Goal: Task Accomplishment & Management: Manage account settings

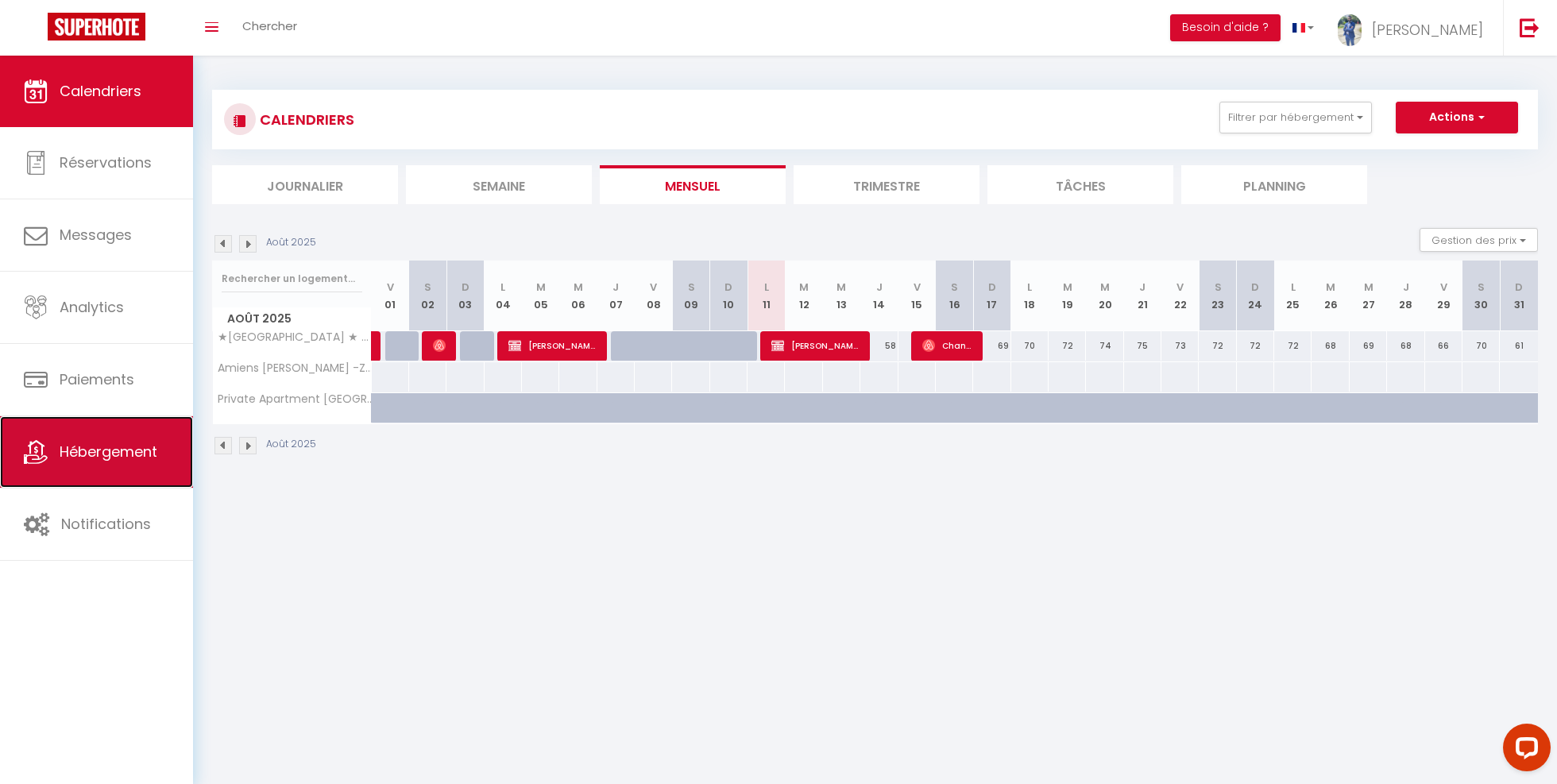
click at [145, 448] on span "Hébergement" at bounding box center [108, 452] width 98 height 20
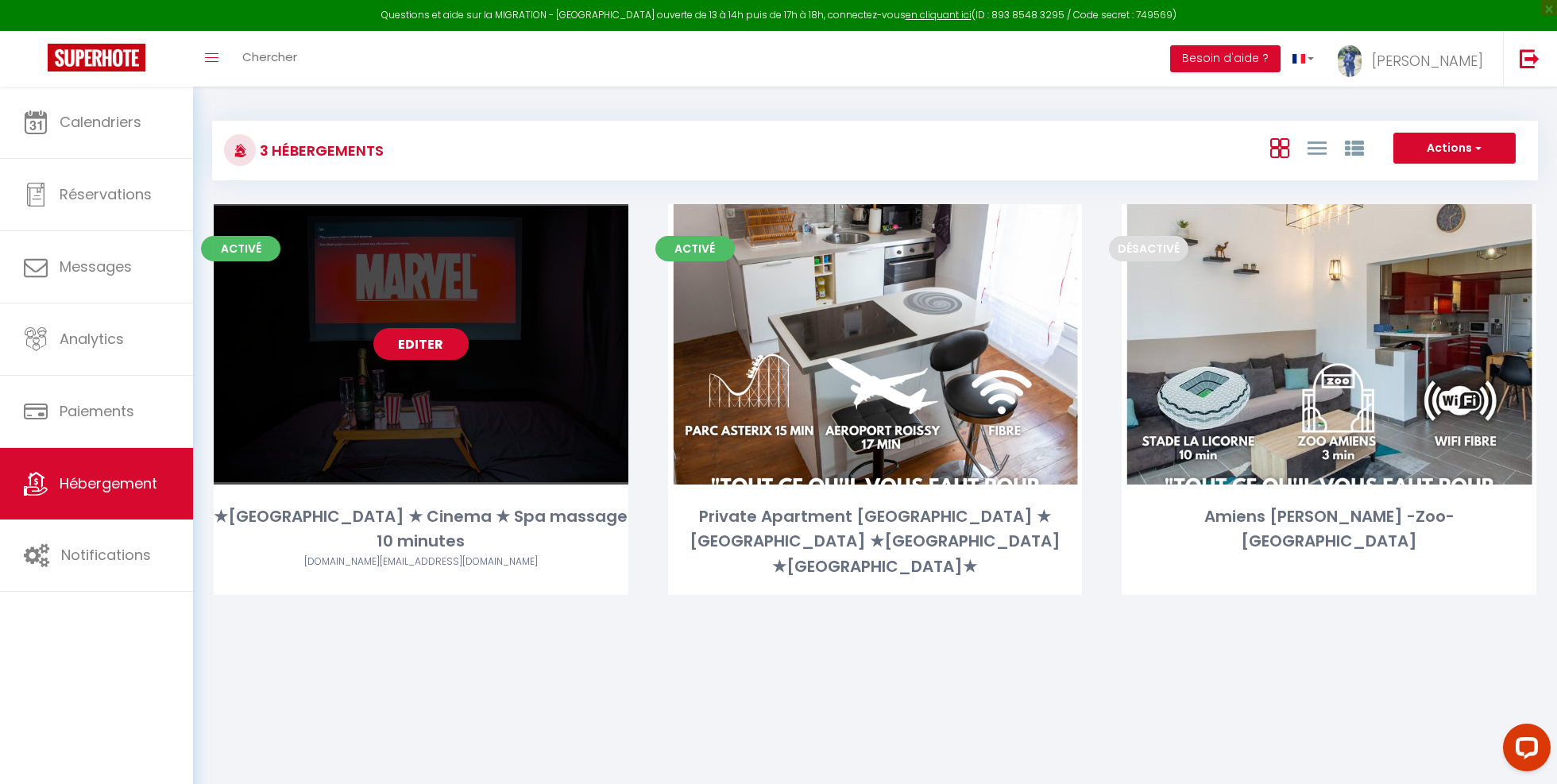
click at [412, 348] on link "Editer" at bounding box center [421, 343] width 95 height 31
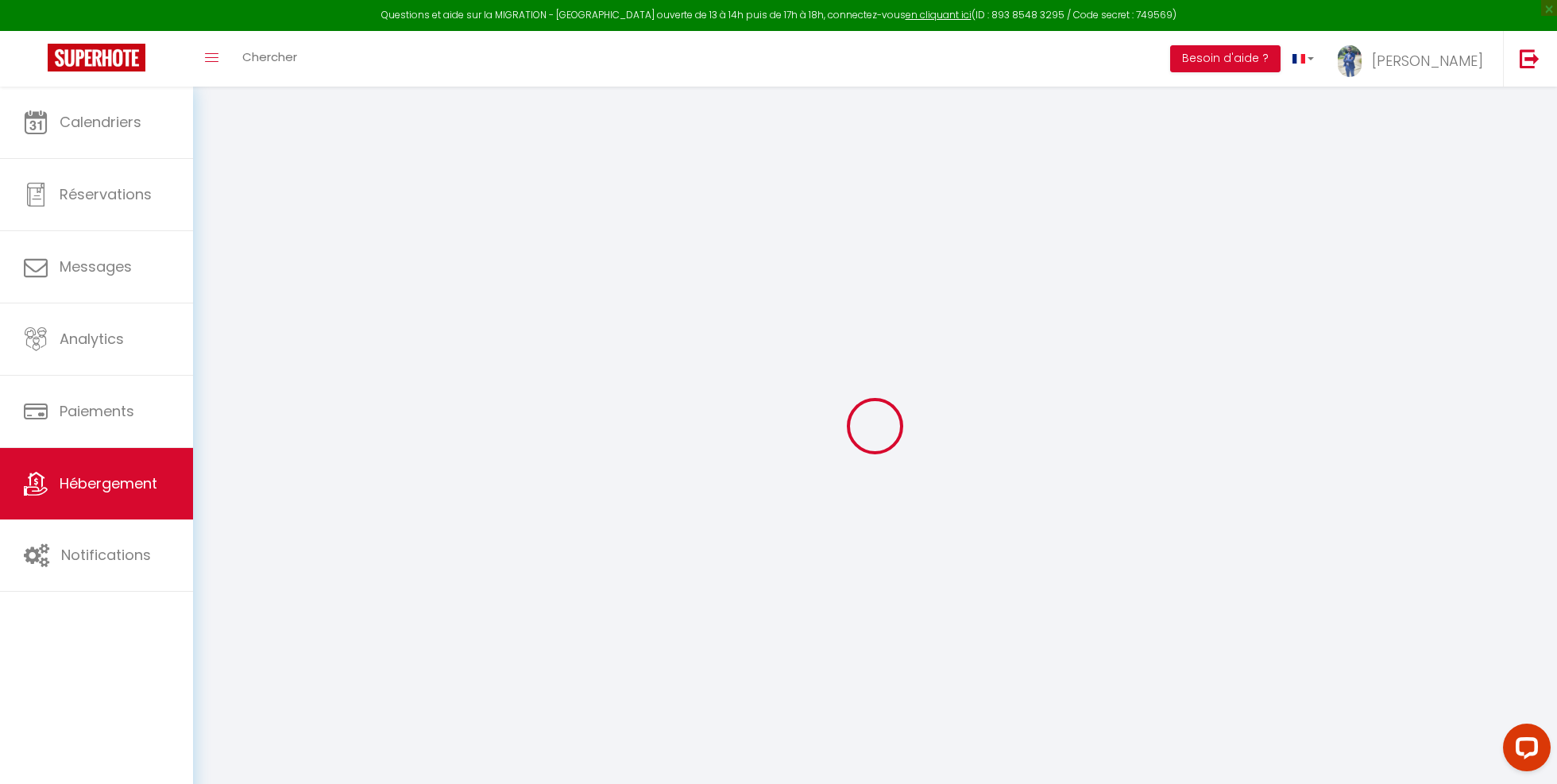
checkbox input "true"
checkbox input "false"
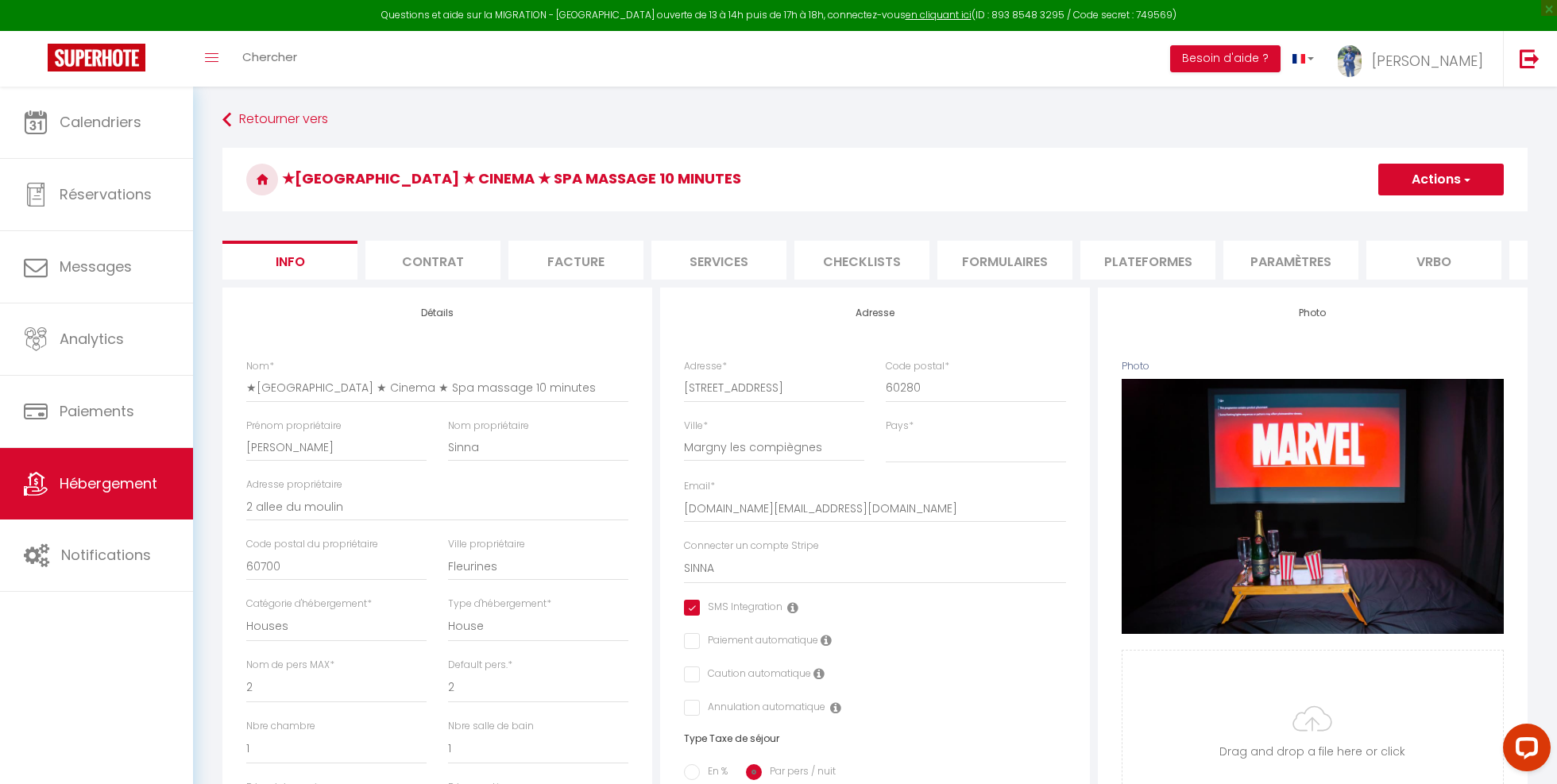
click at [457, 256] on li "Contrat" at bounding box center [433, 260] width 135 height 39
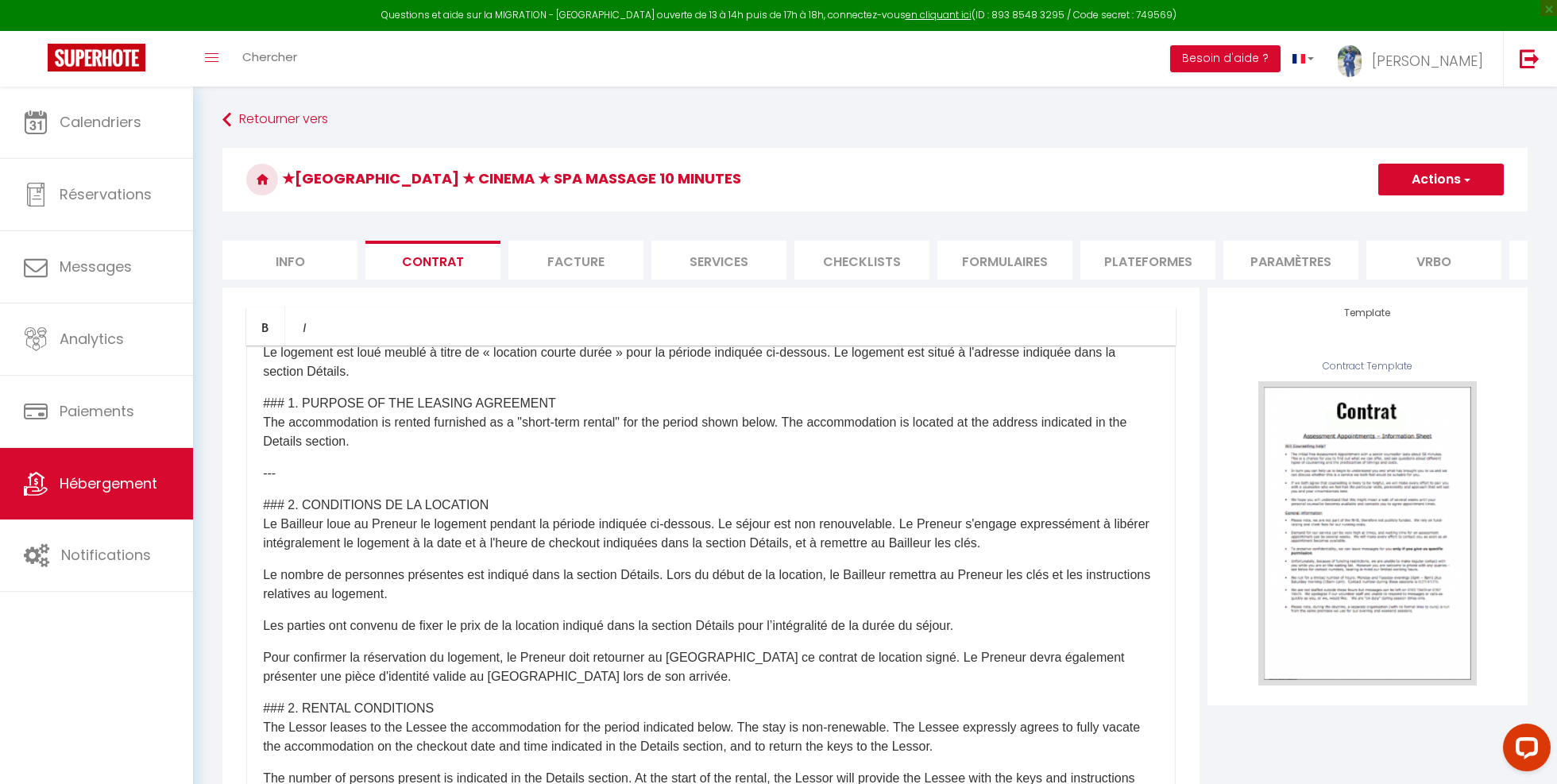
scroll to position [222, 0]
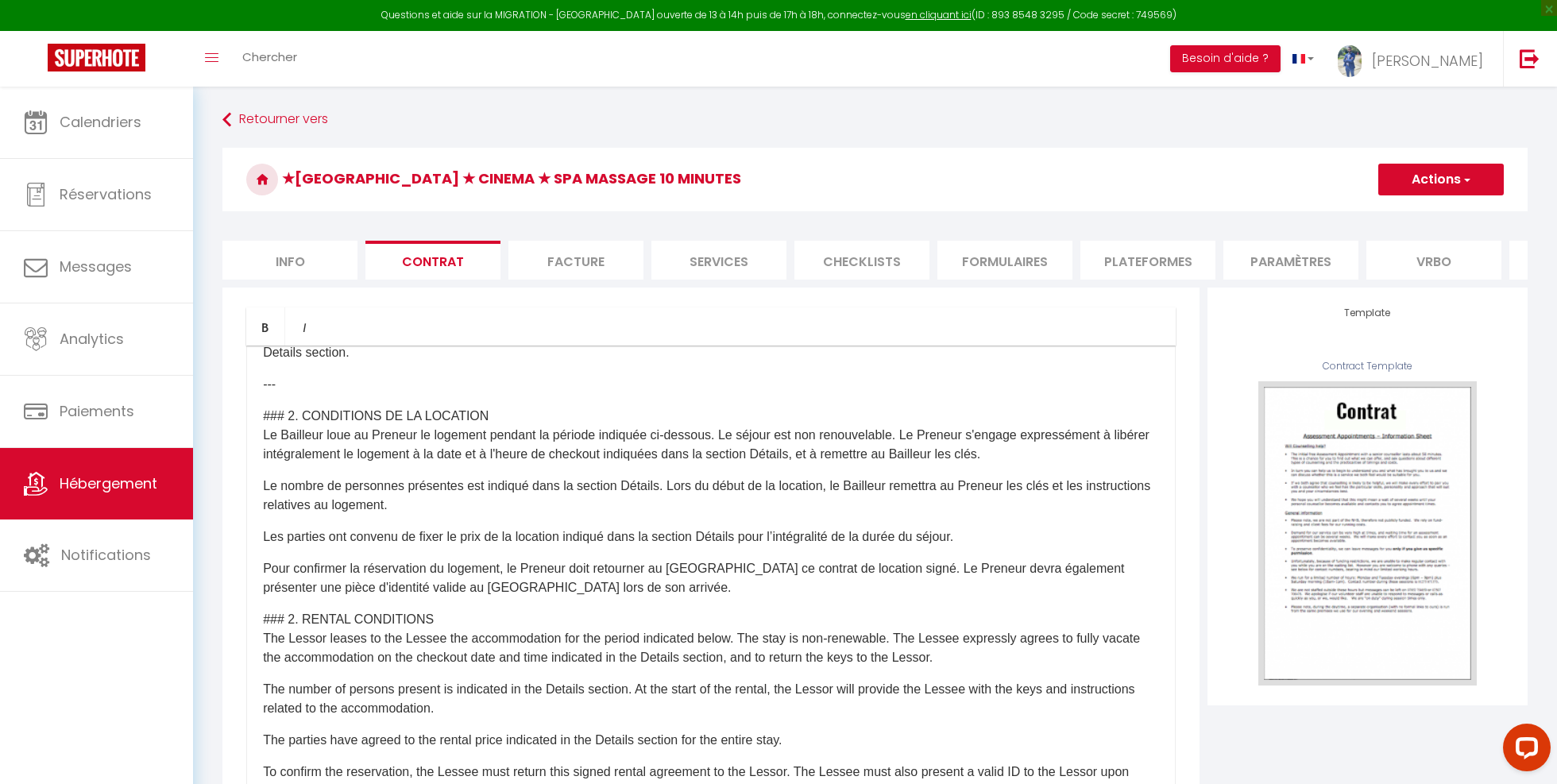
click at [1446, 180] on button "Actions" at bounding box center [1441, 179] width 125 height 31
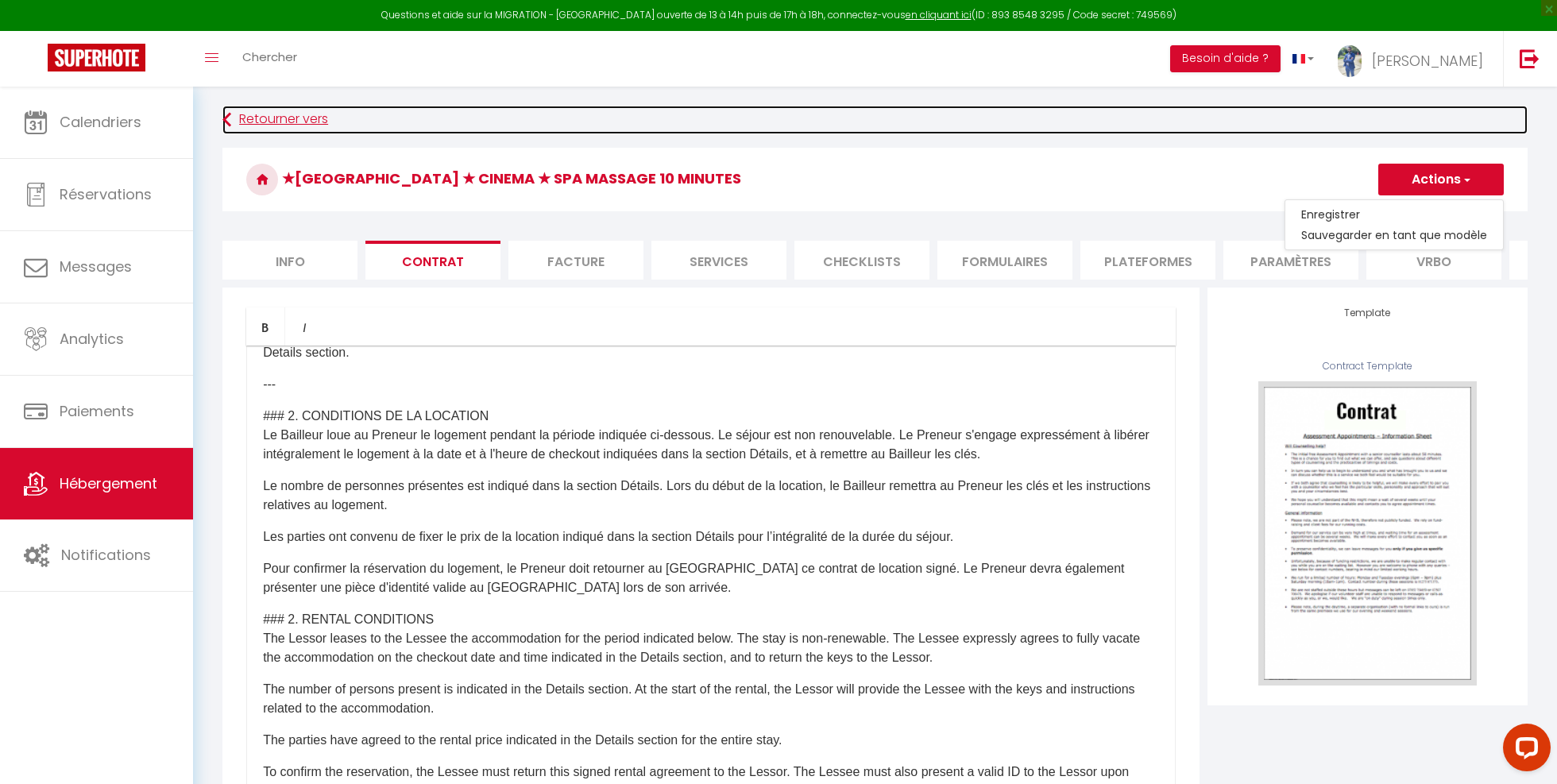
click at [1102, 120] on link "Retourner vers" at bounding box center [875, 120] width 1305 height 29
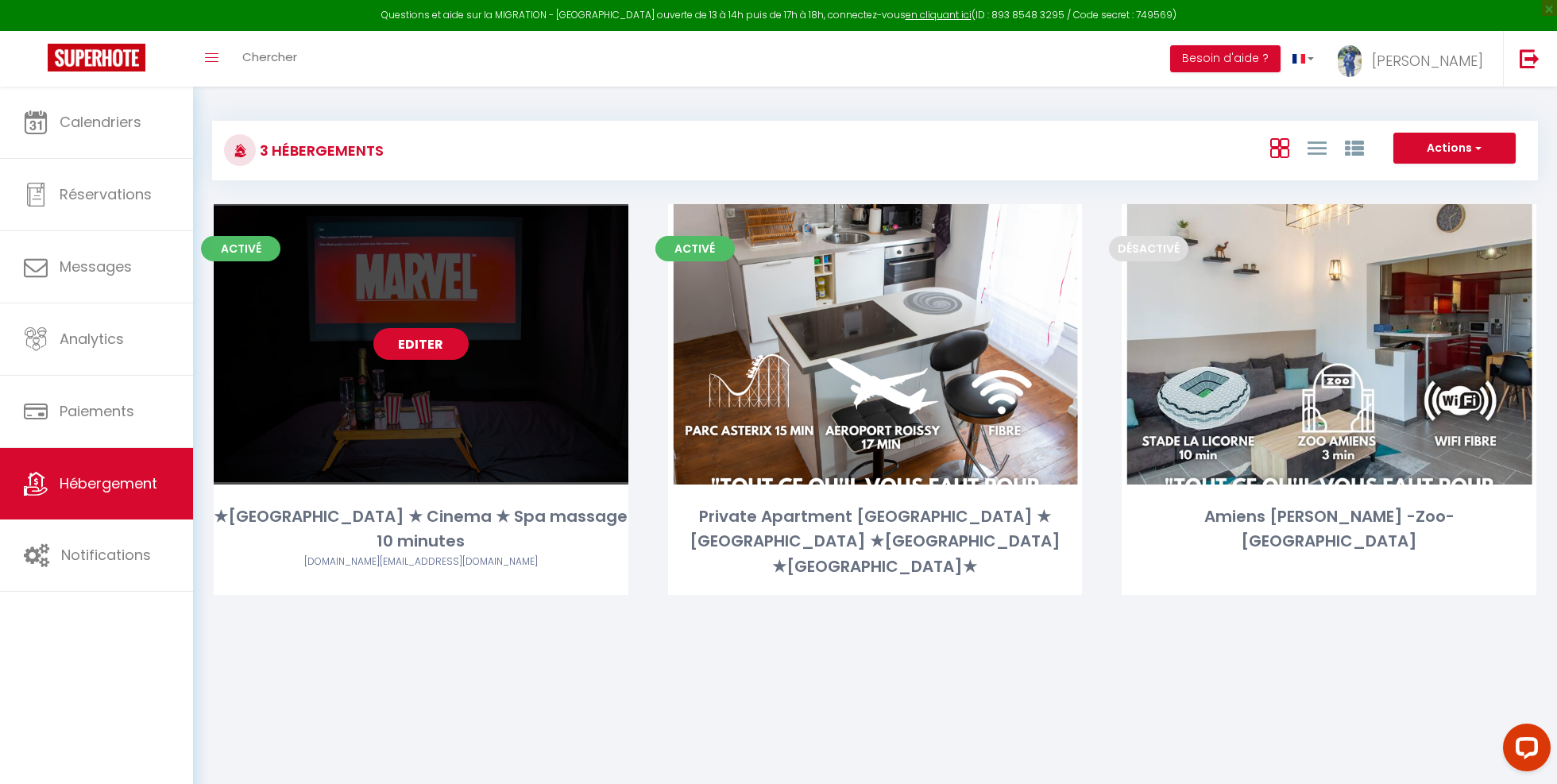
click at [411, 339] on link "Editer" at bounding box center [421, 343] width 95 height 31
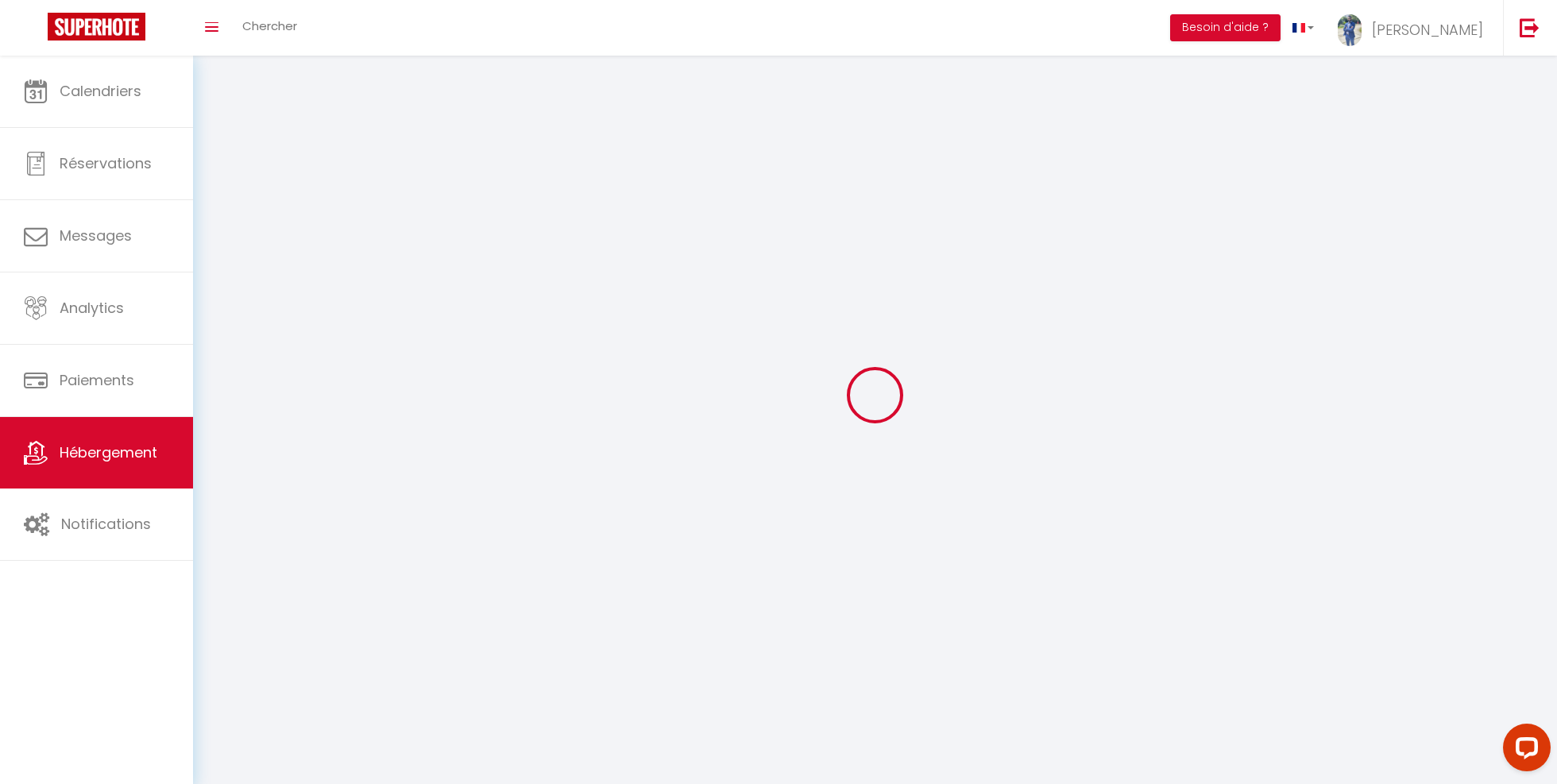
select select "1"
select select "28"
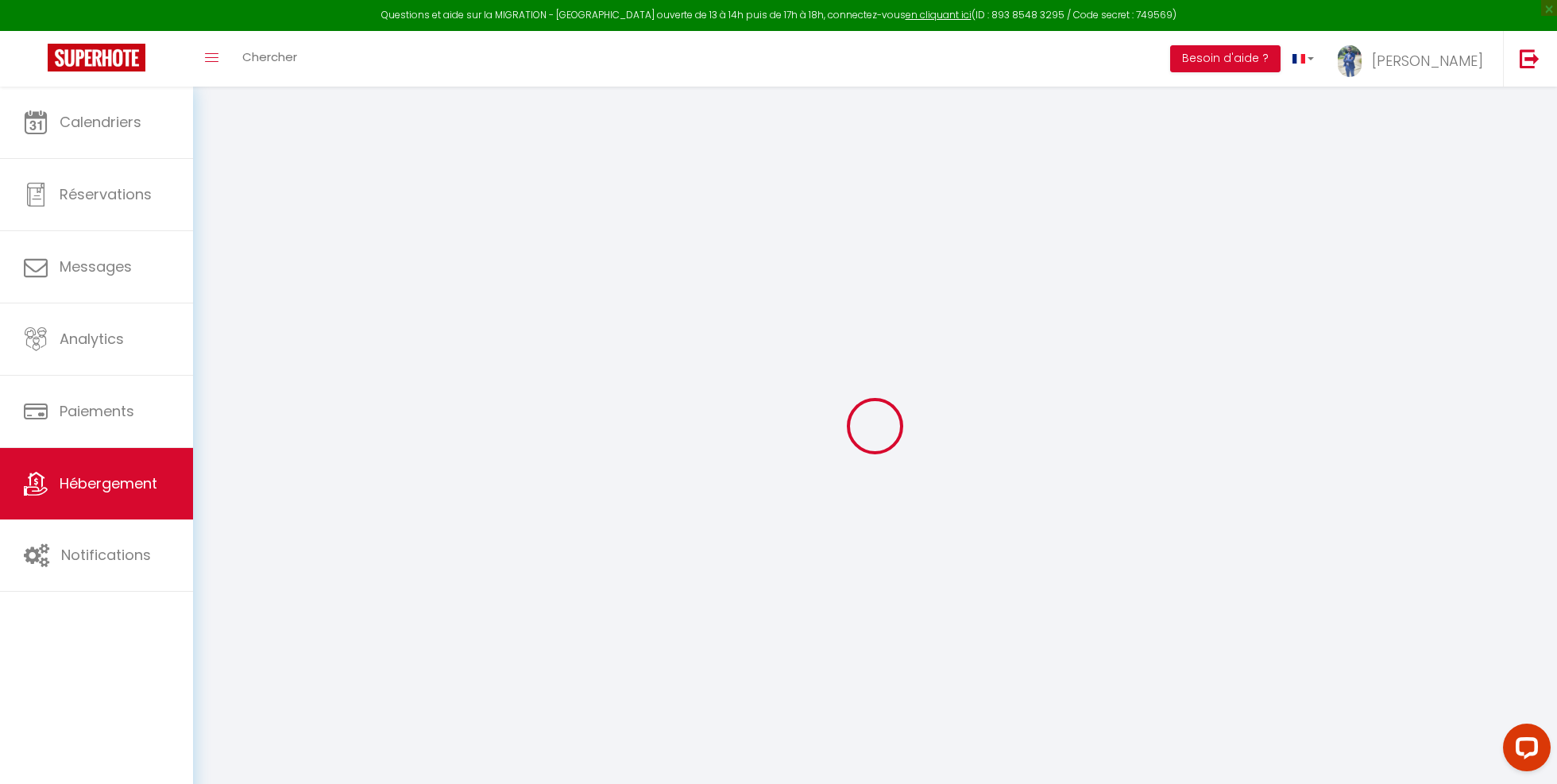
select select
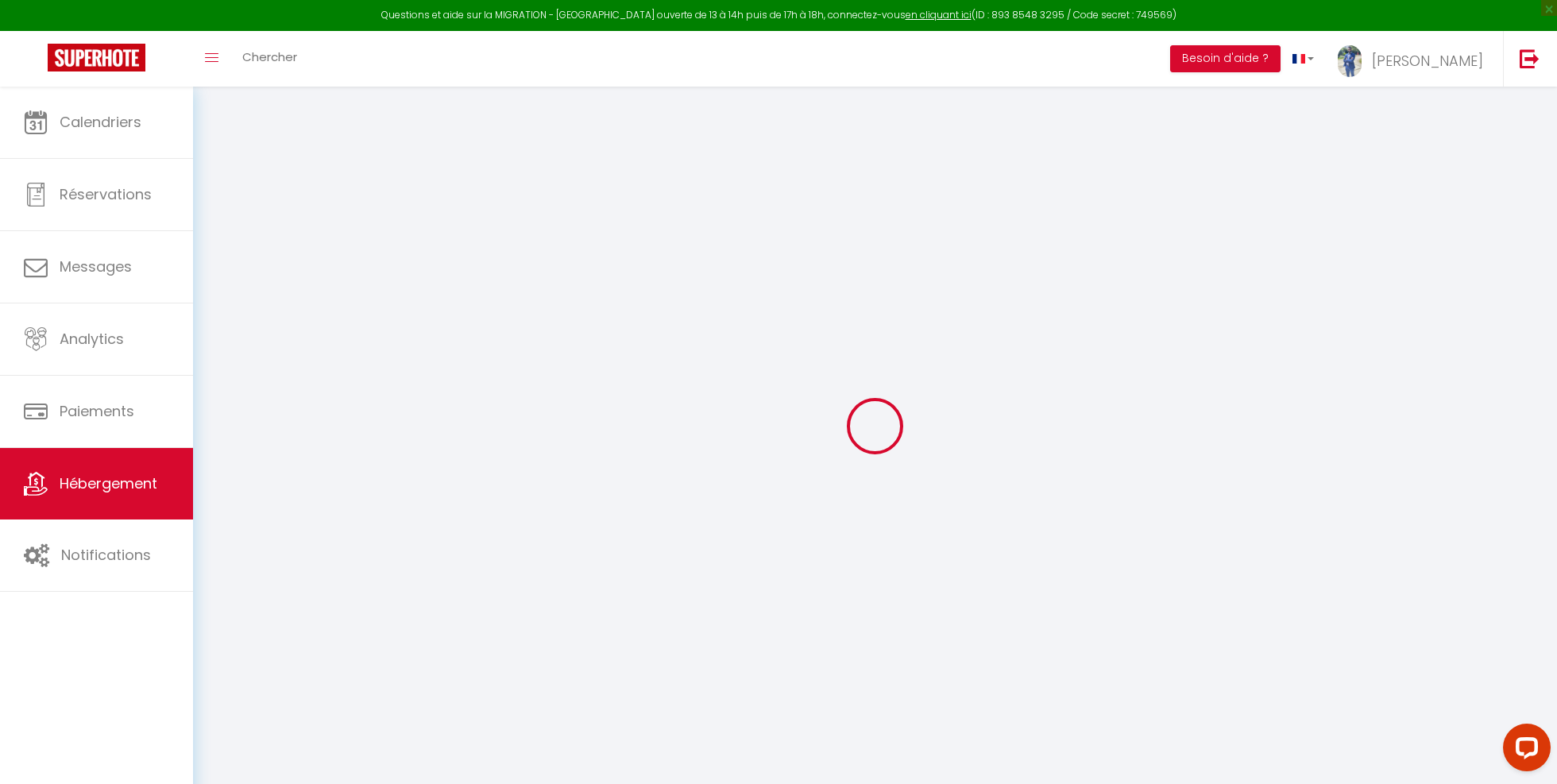
select select
checkbox input "false"
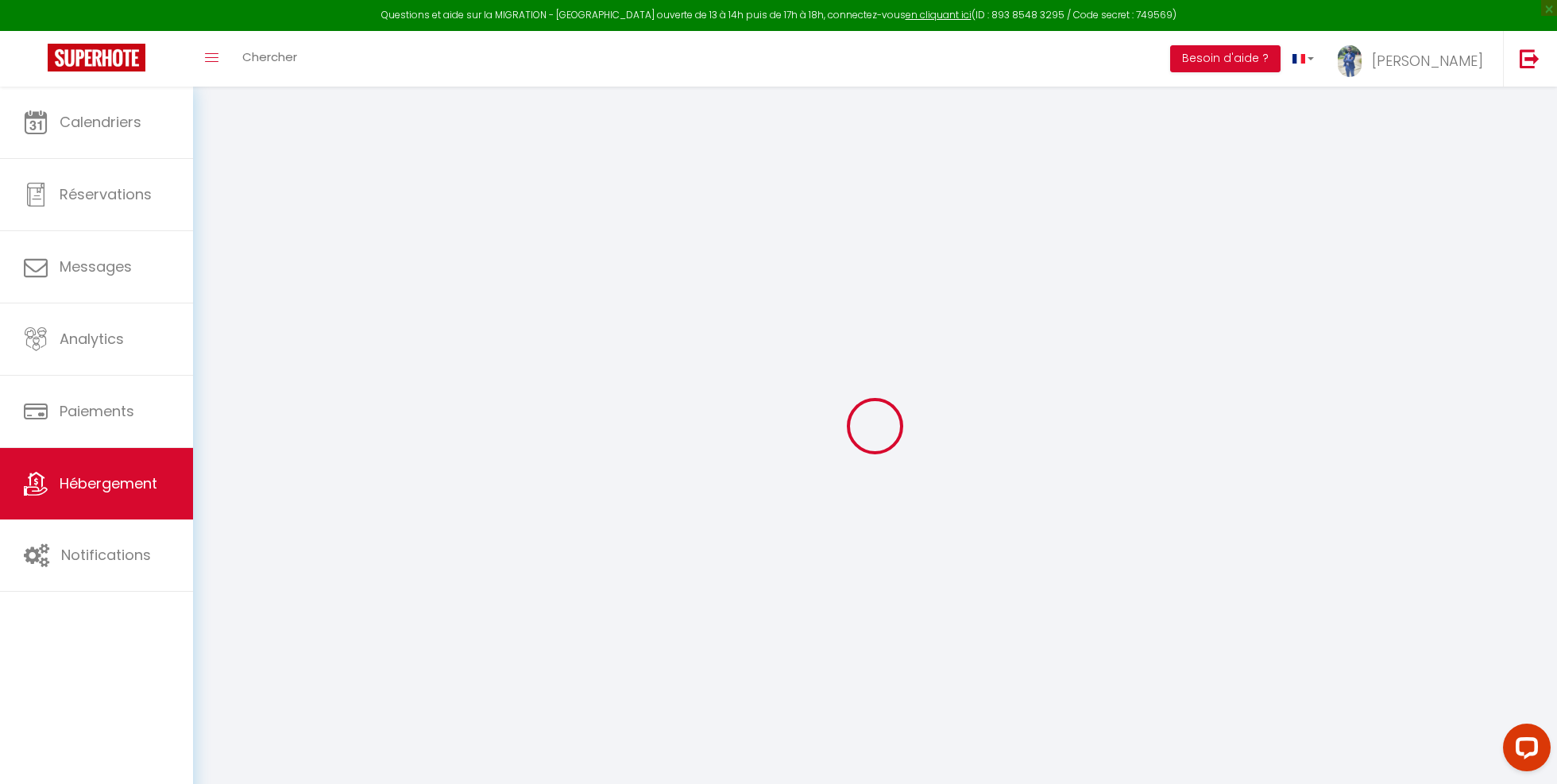
select select
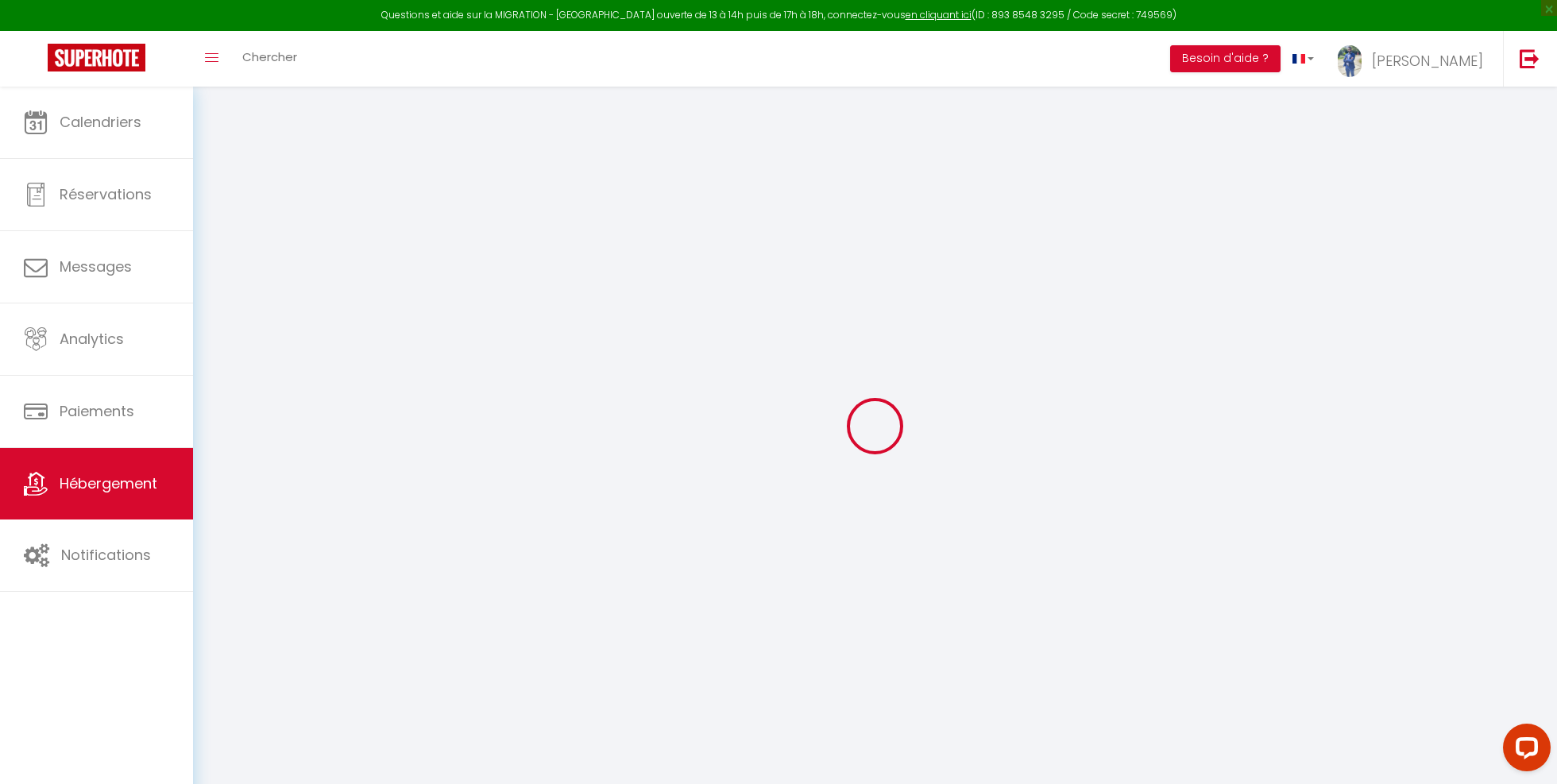
select select
checkbox input "false"
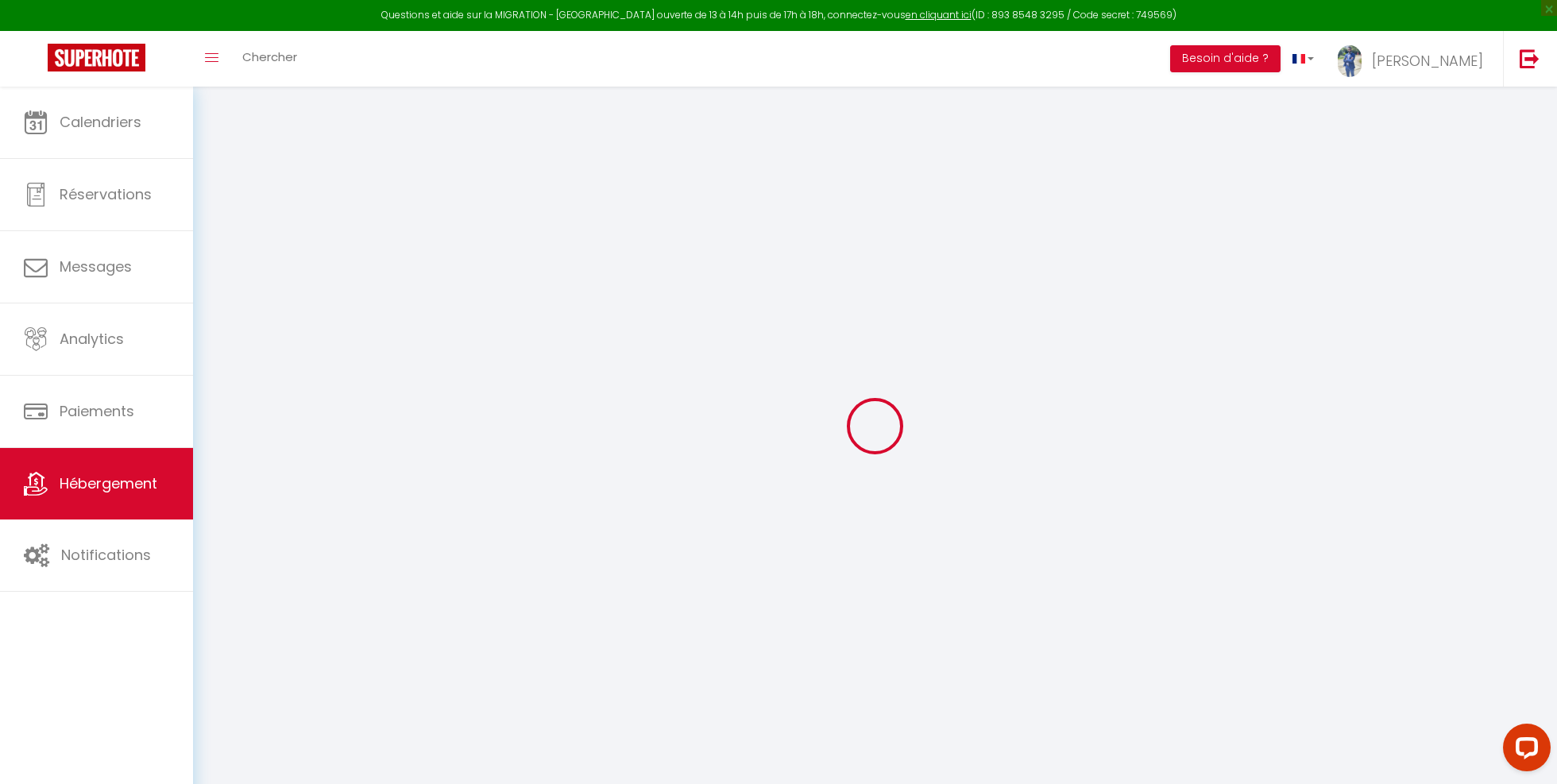
checkbox input "false"
select select
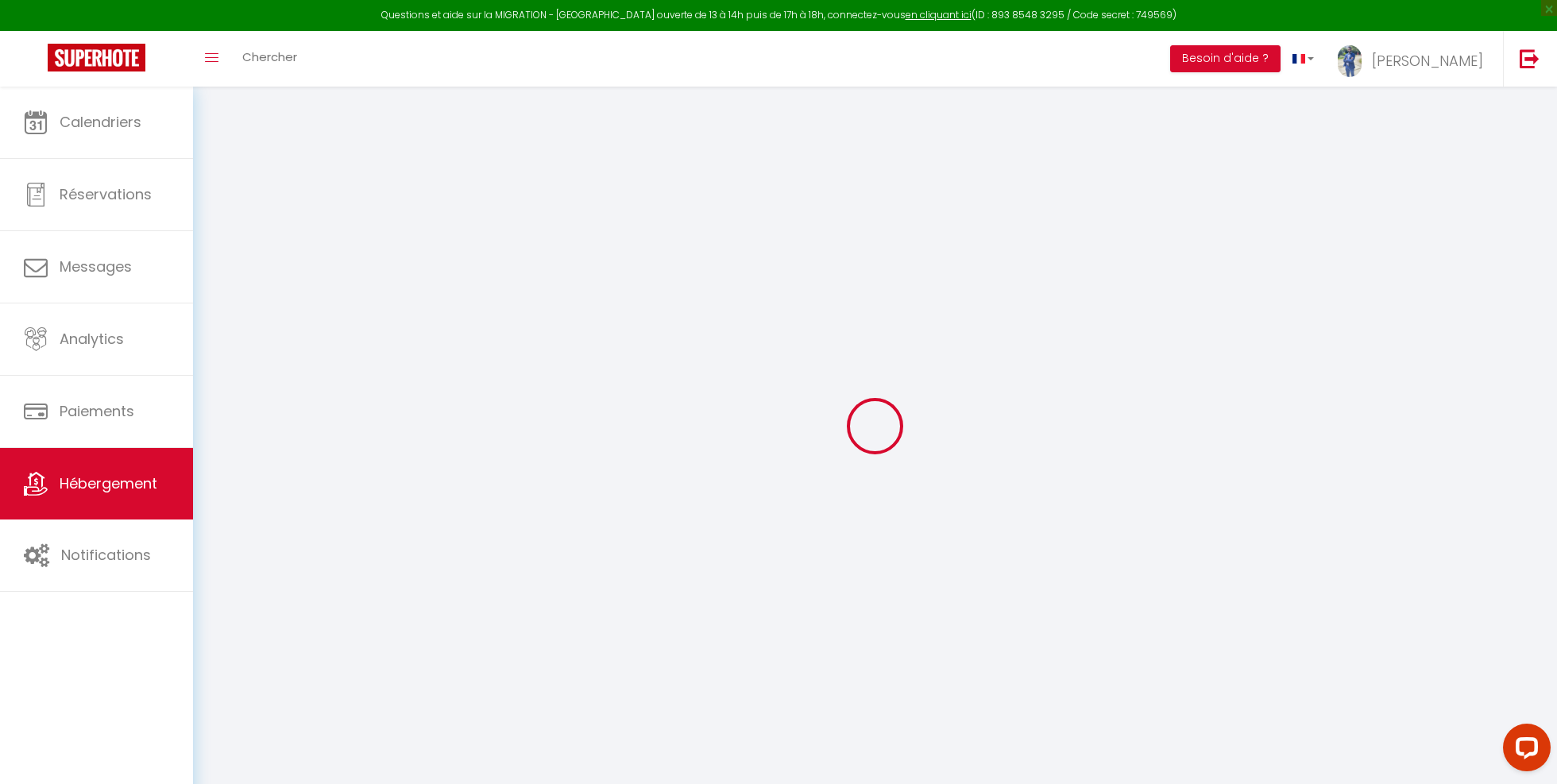
select select
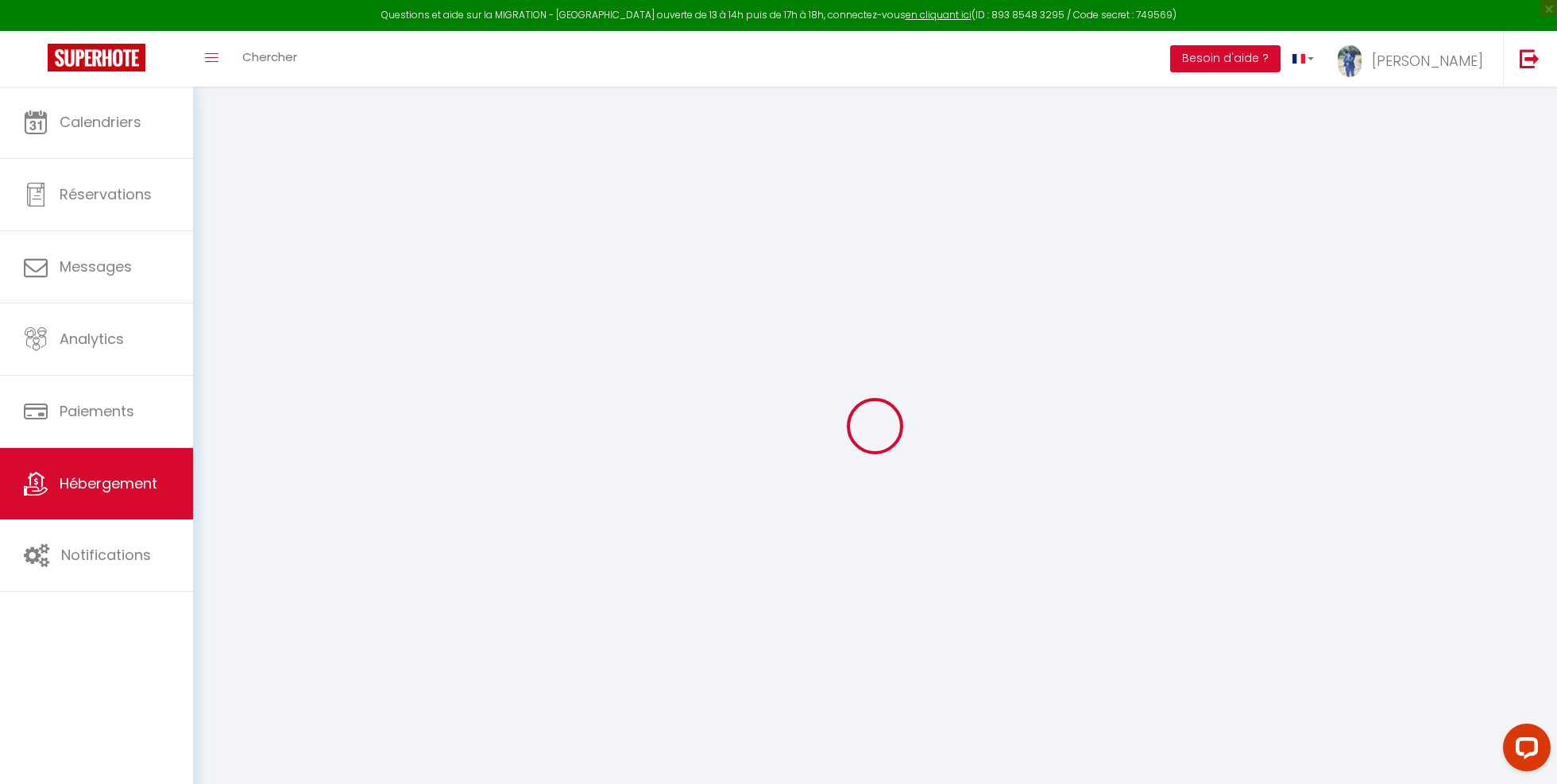
checkbox input "false"
select select
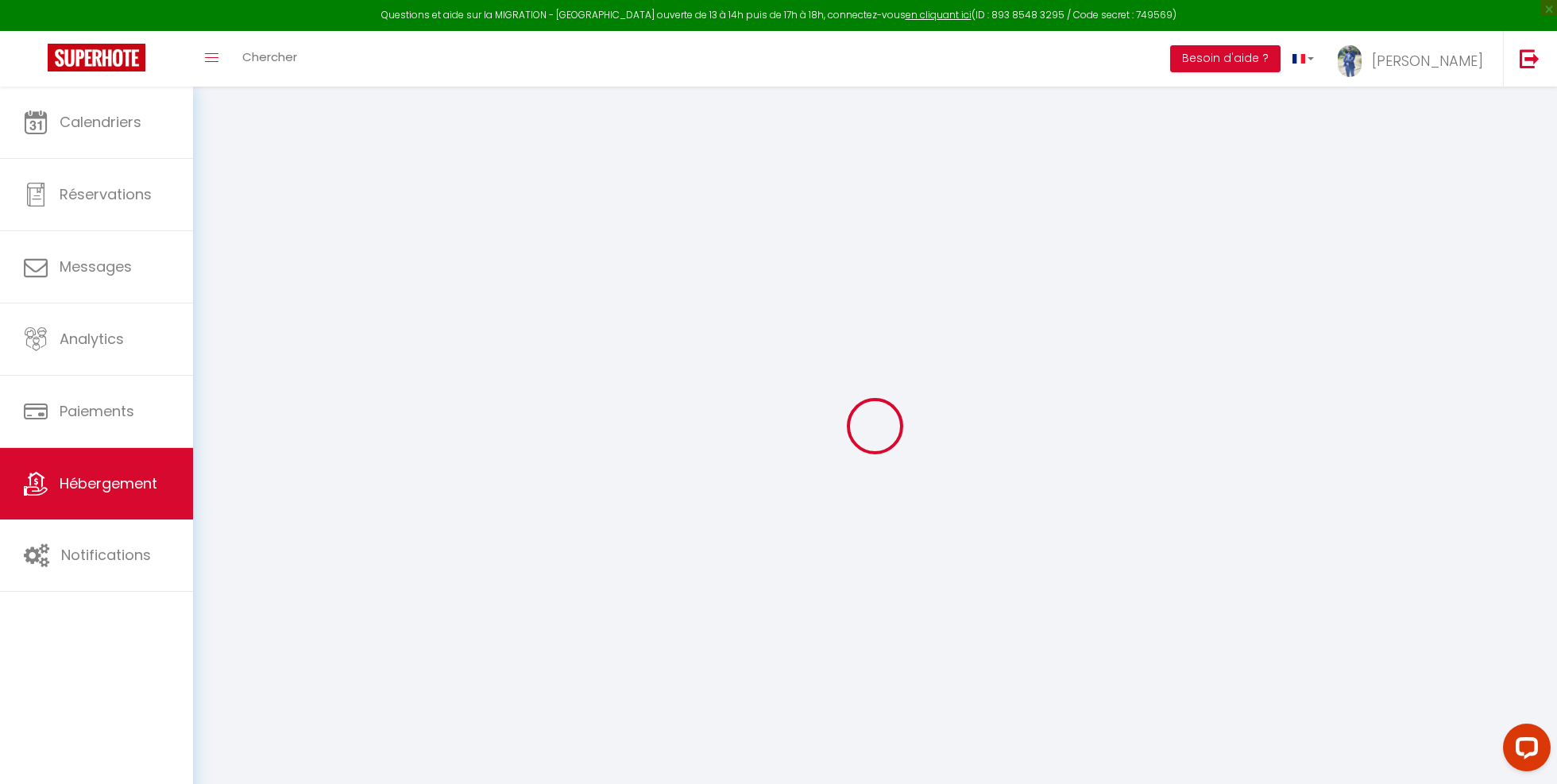
select select
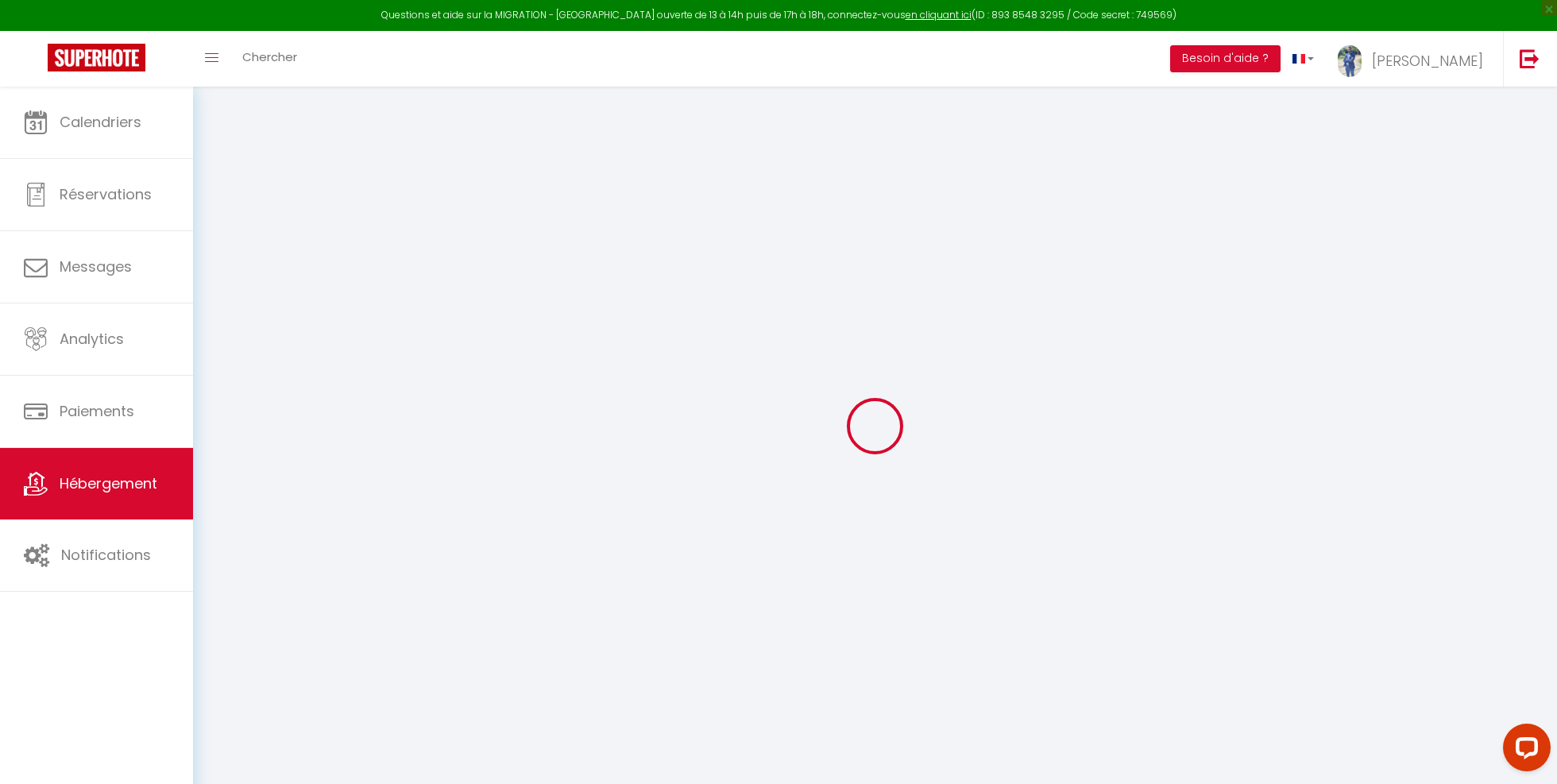
select select
checkbox input "false"
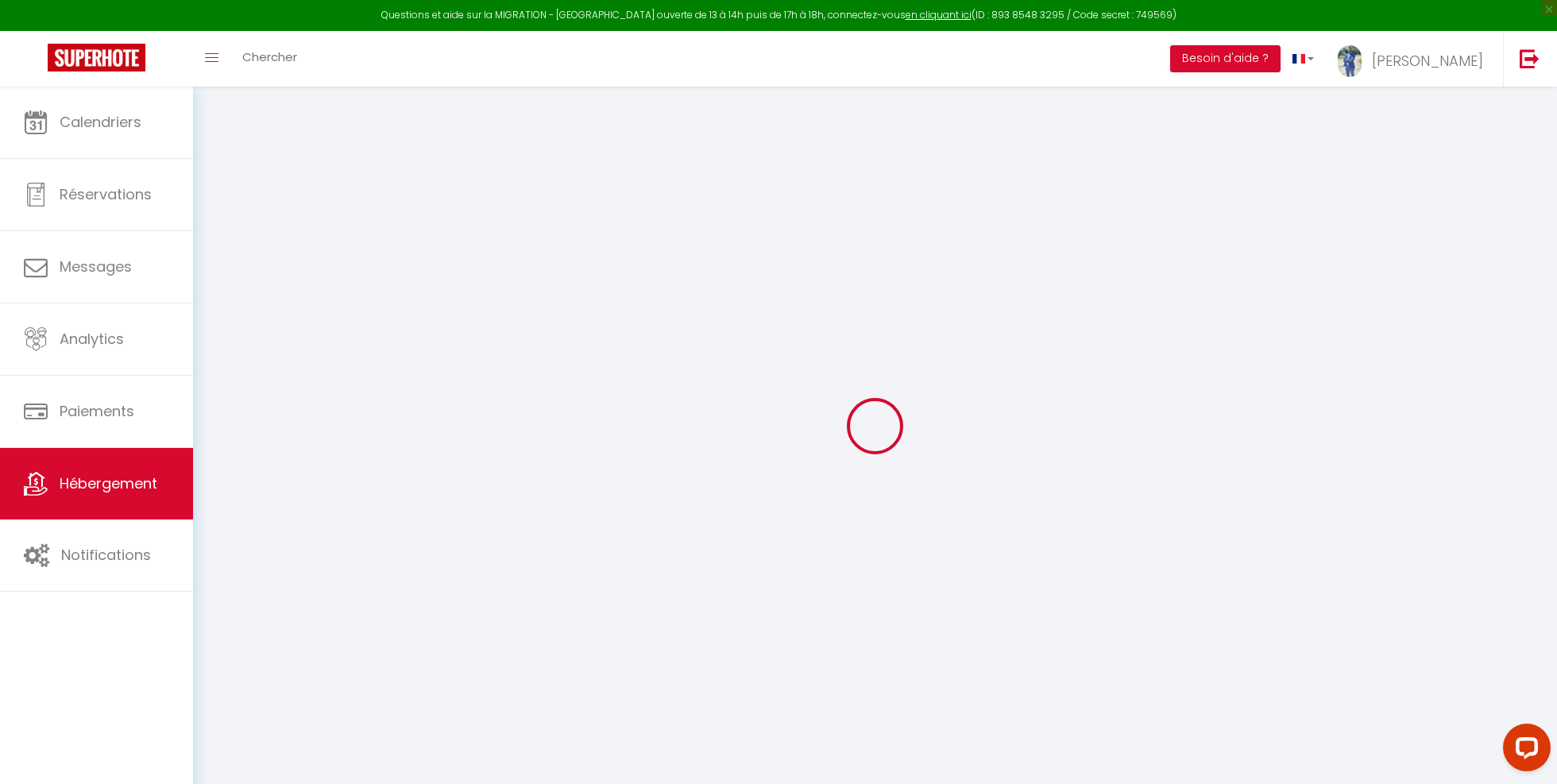
checkbox input "false"
select select
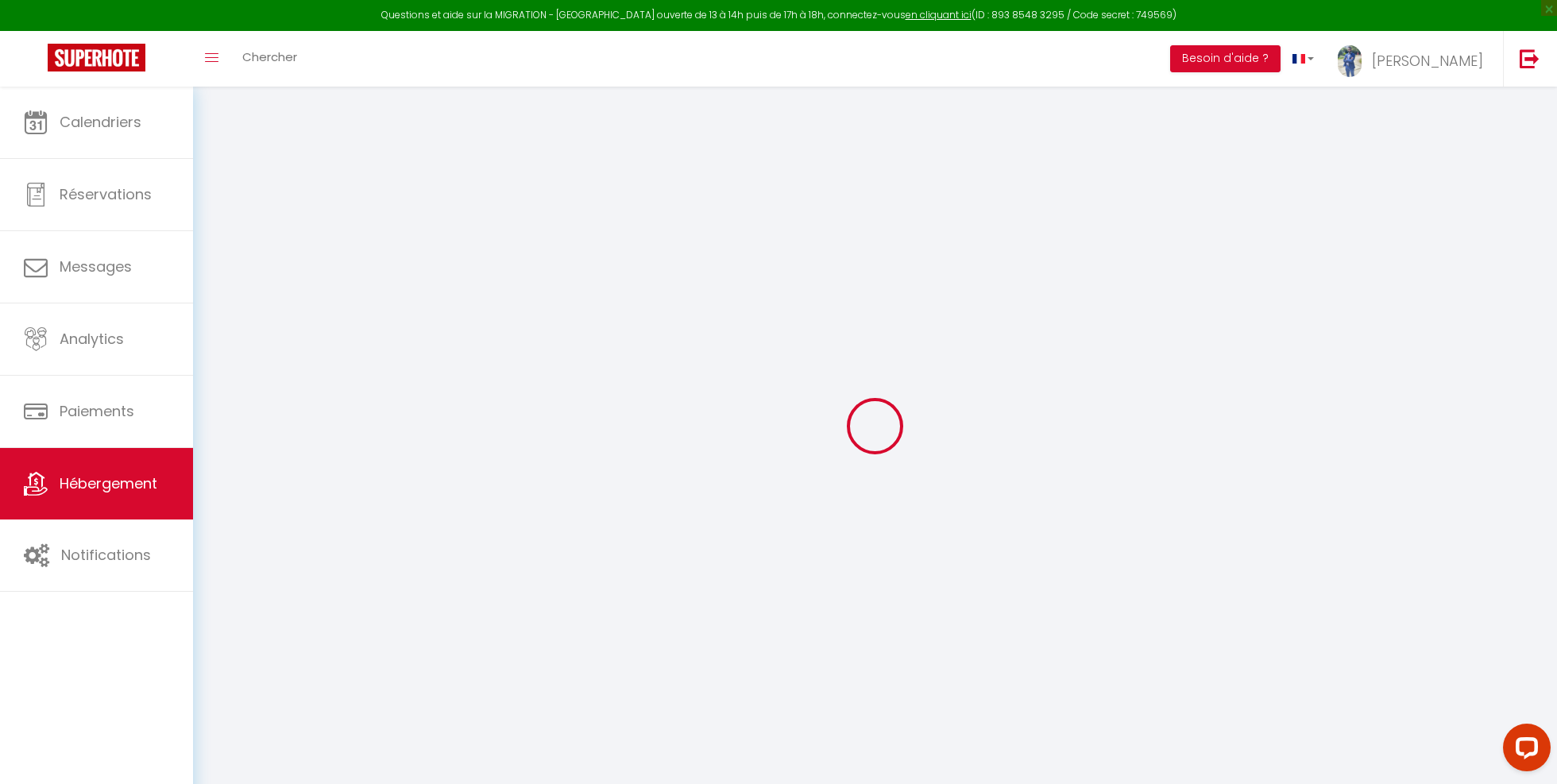
select select
checkbox input "false"
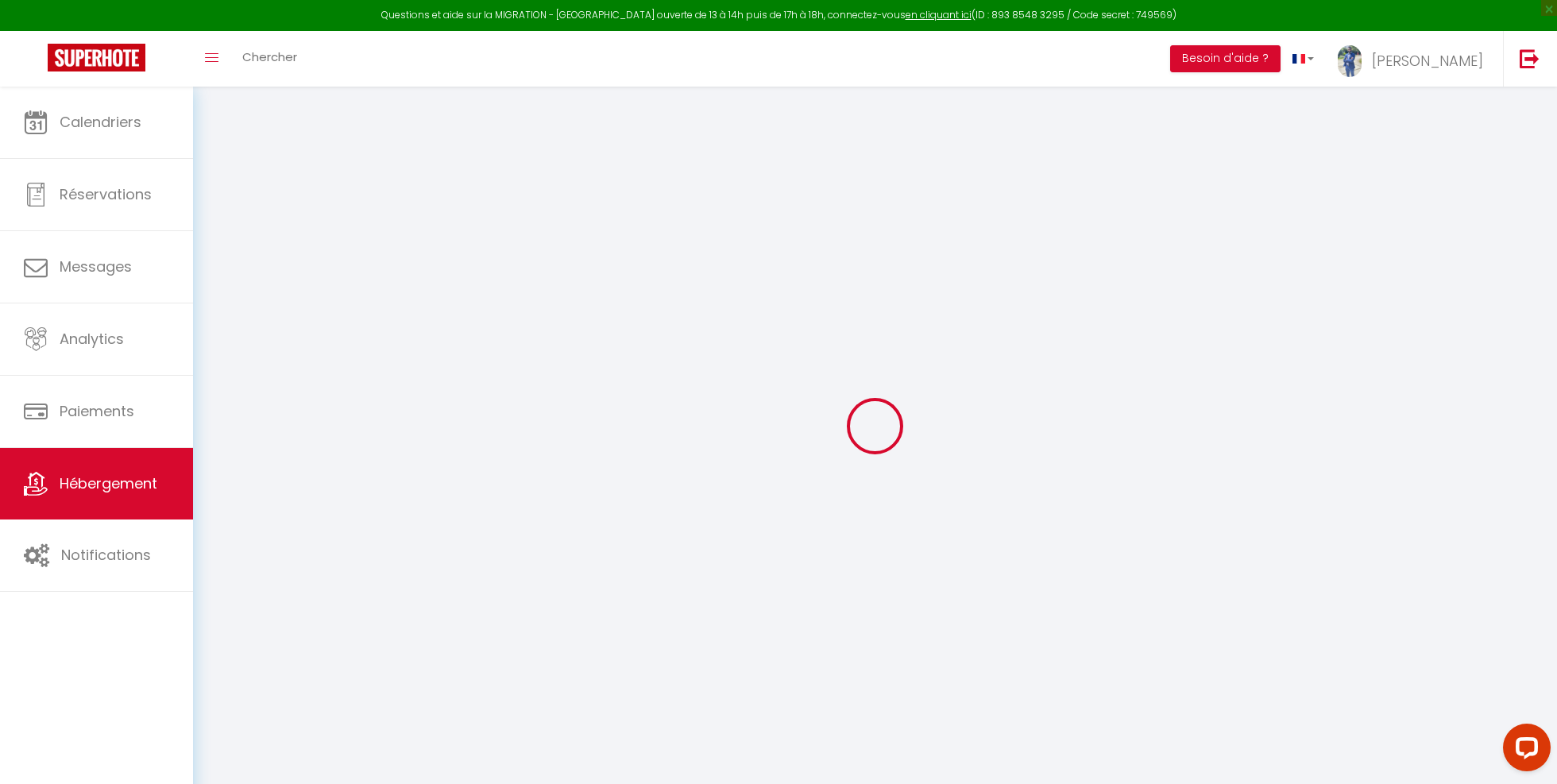
checkbox input "false"
select select
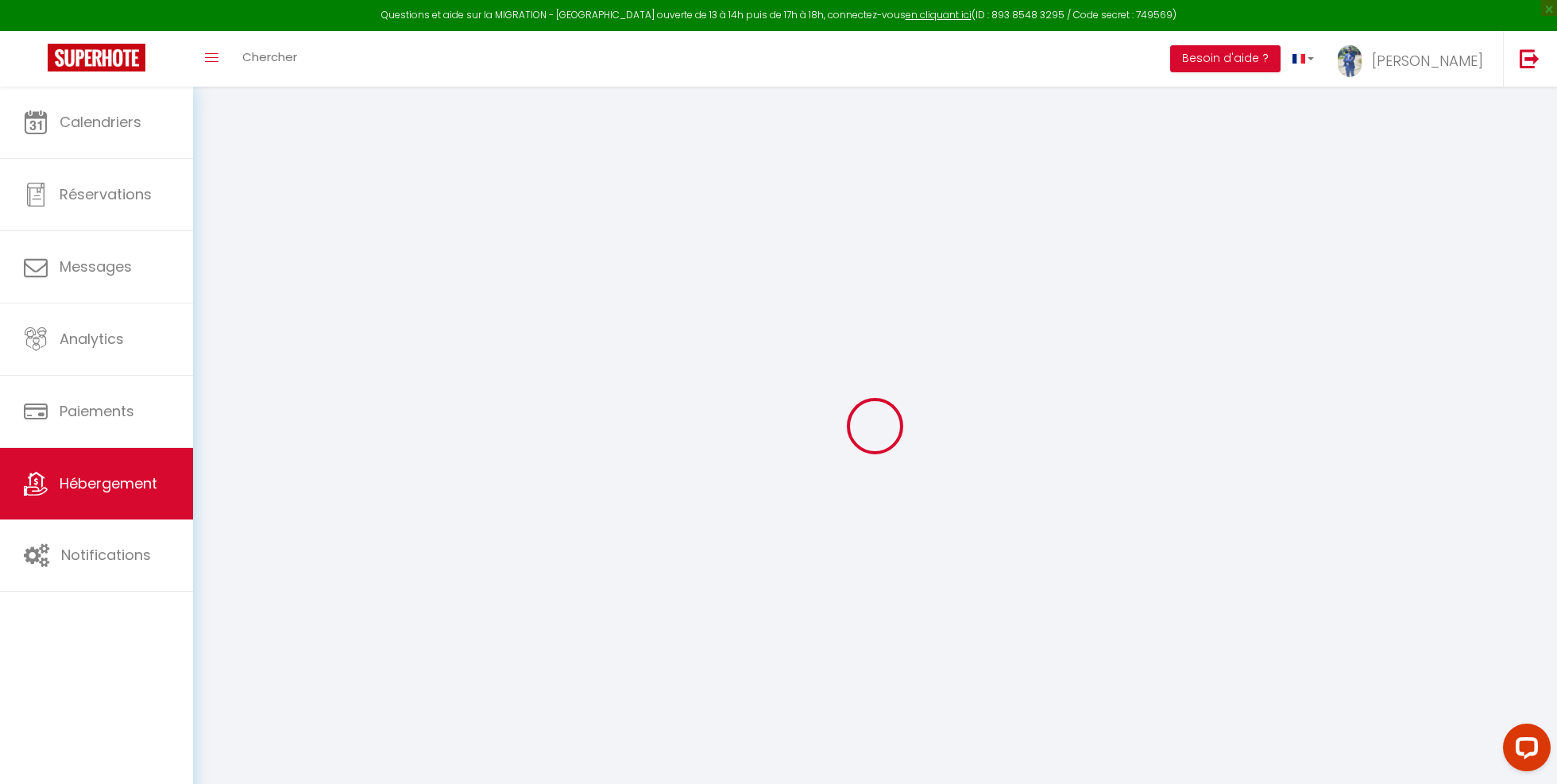
select select
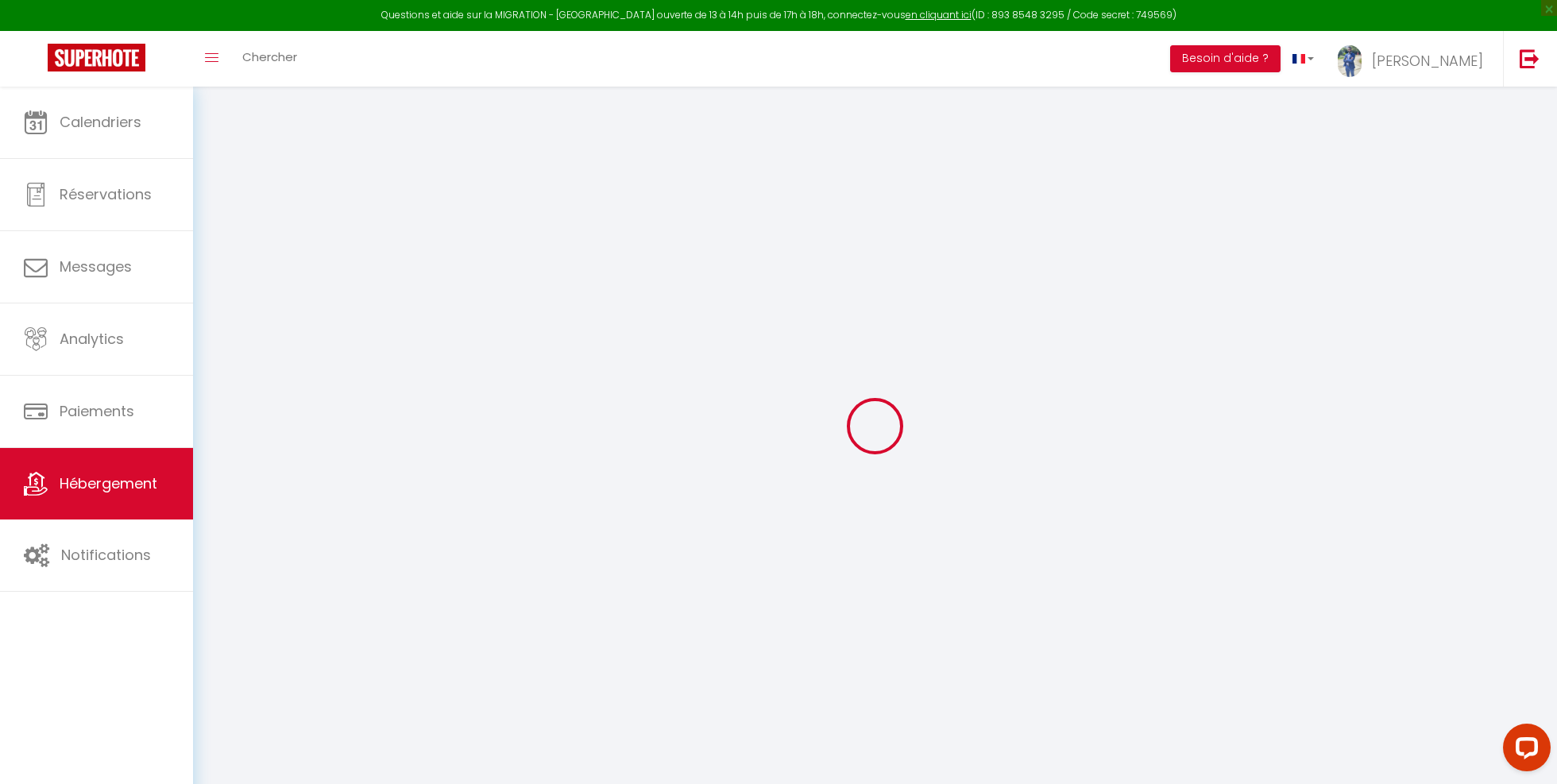
select select
checkbox input "false"
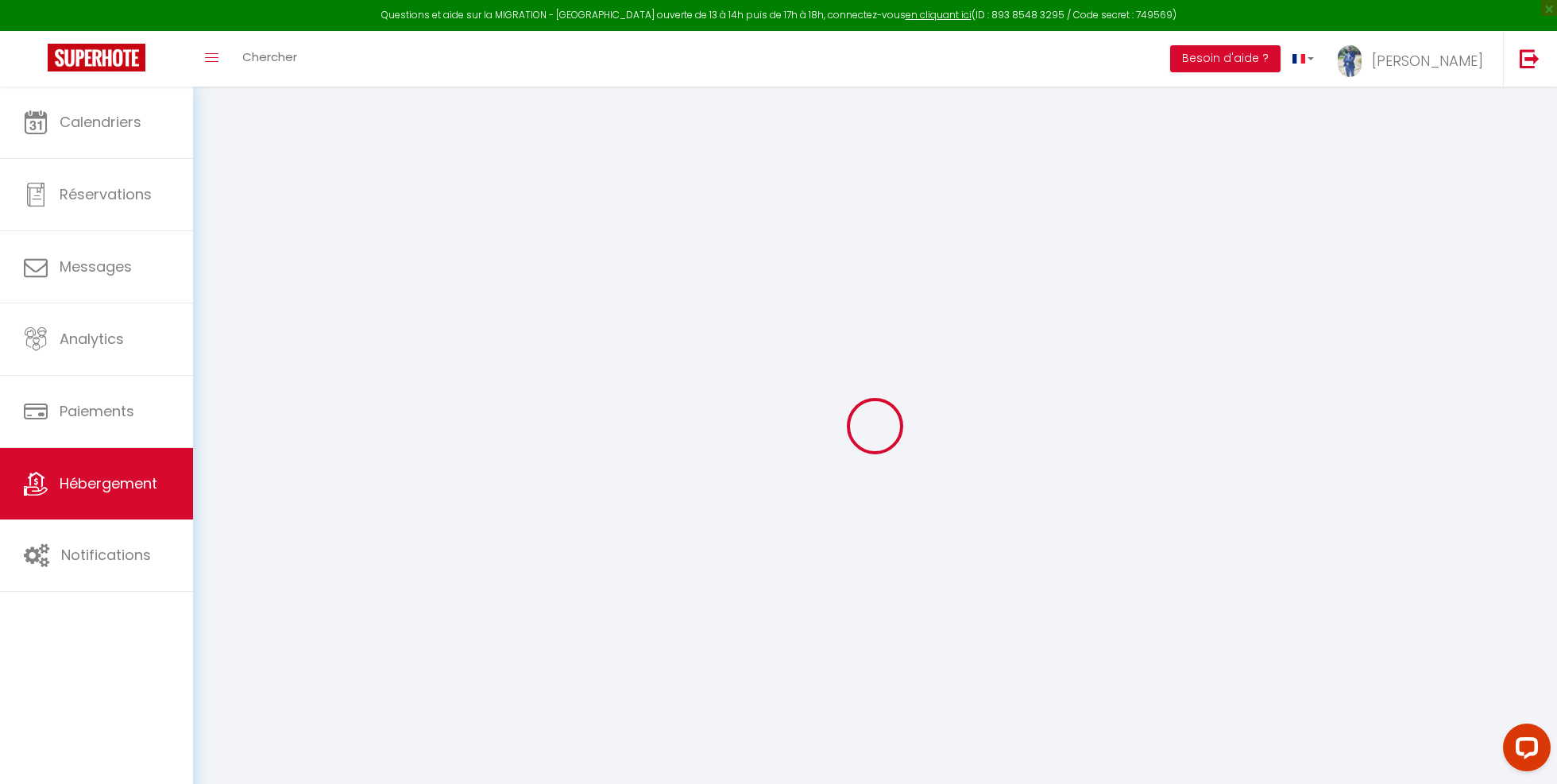
select select
type input "★[GEOGRAPHIC_DATA] ★ Cinema ★ Spa massage 10 minutes"
type input "[PERSON_NAME]"
type input "Sinna"
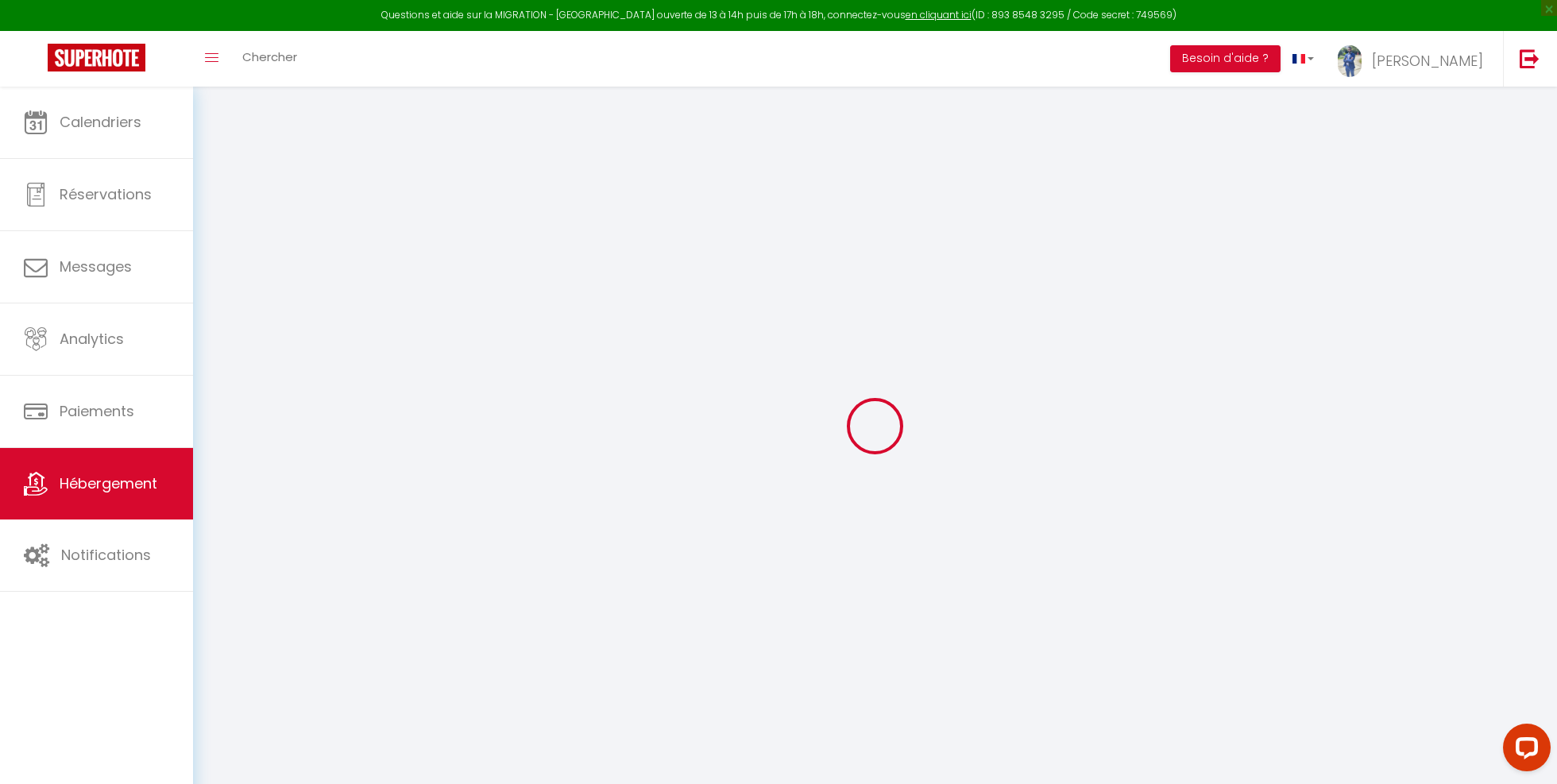
type input "2 allee du moulin"
type input "60700"
type input "Fleurines"
select select "houses"
select select "2"
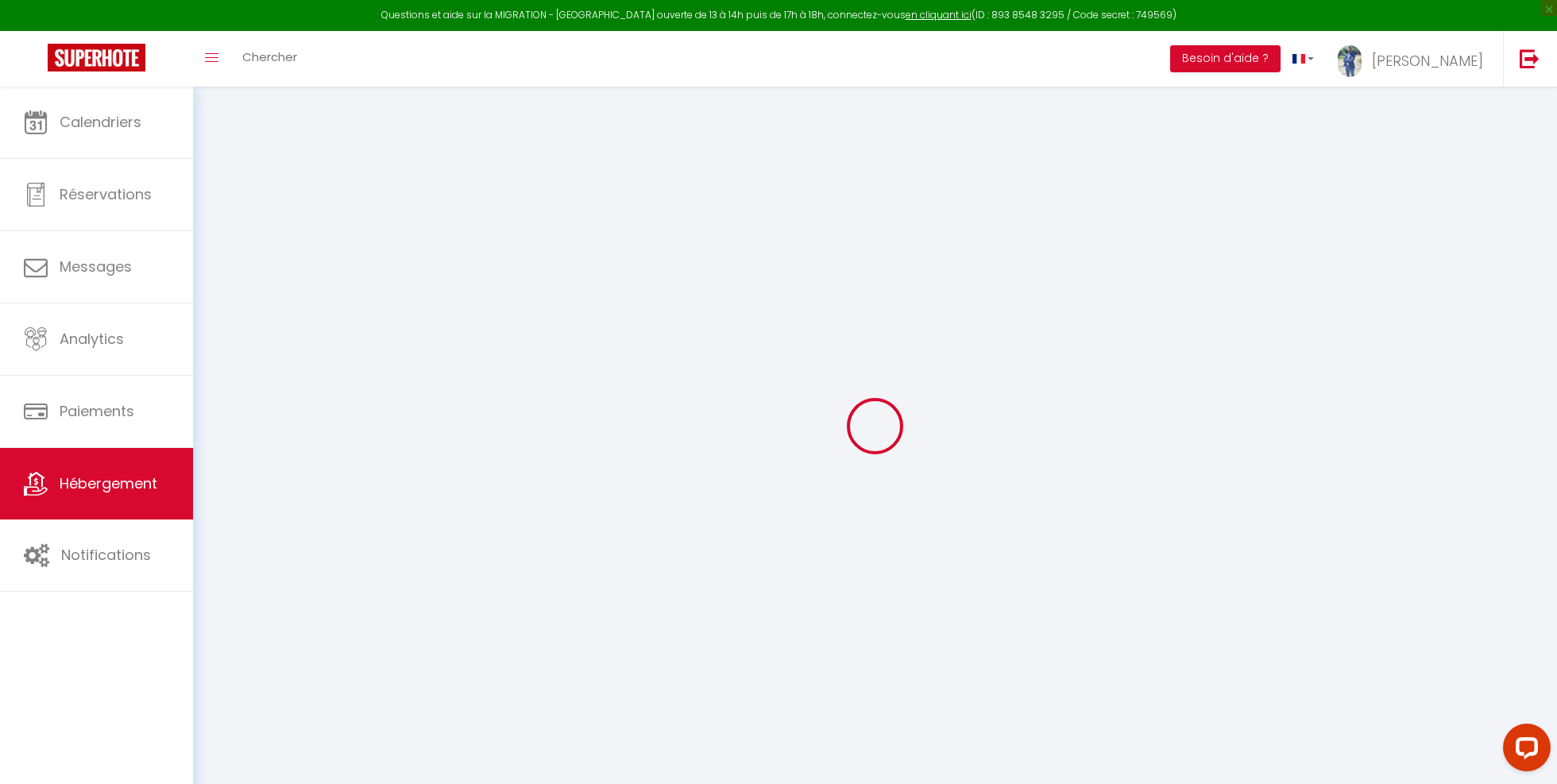
type input "110"
type input "50"
type input "24"
type input "3.50"
type input "300"
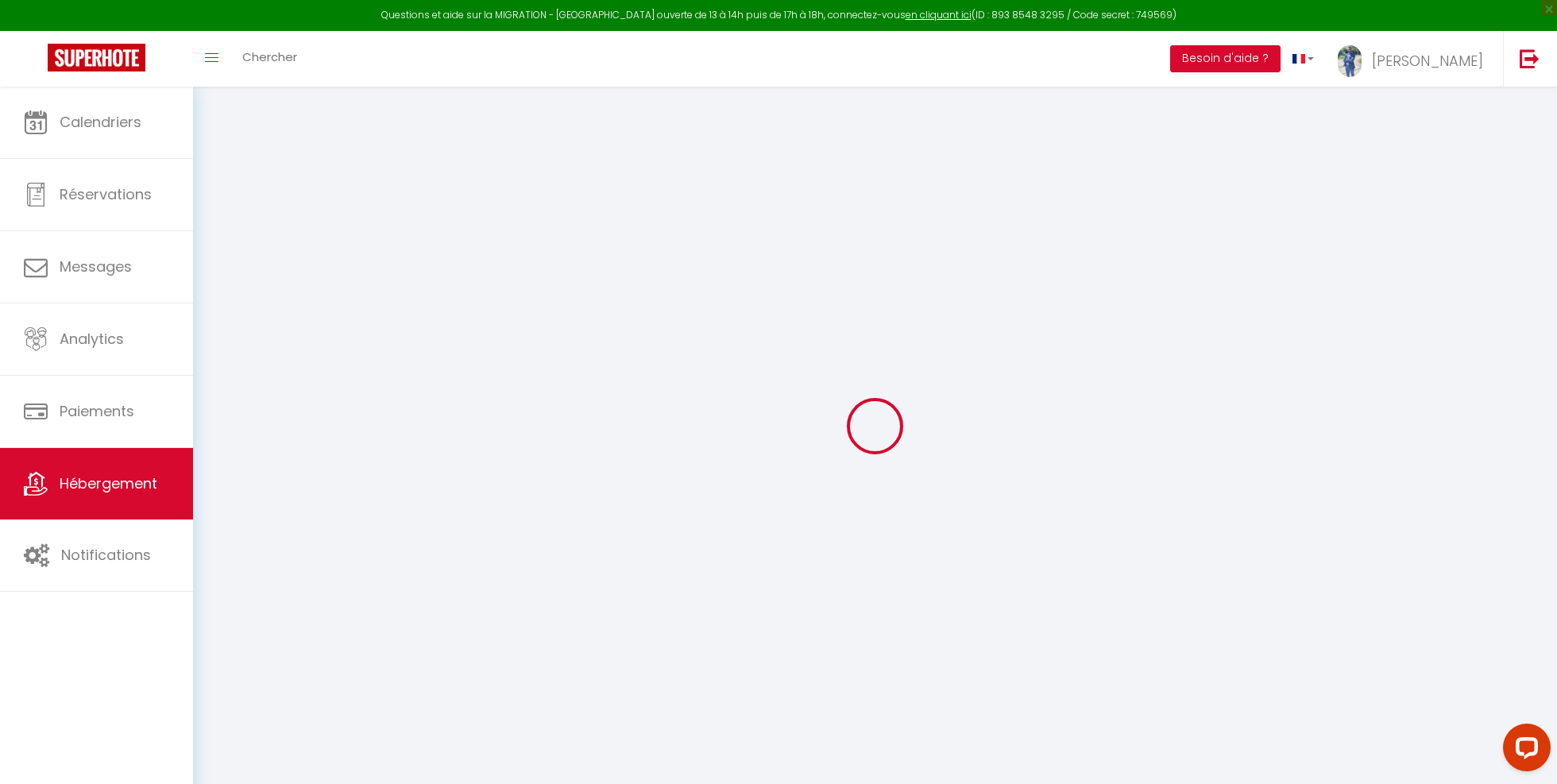
select select
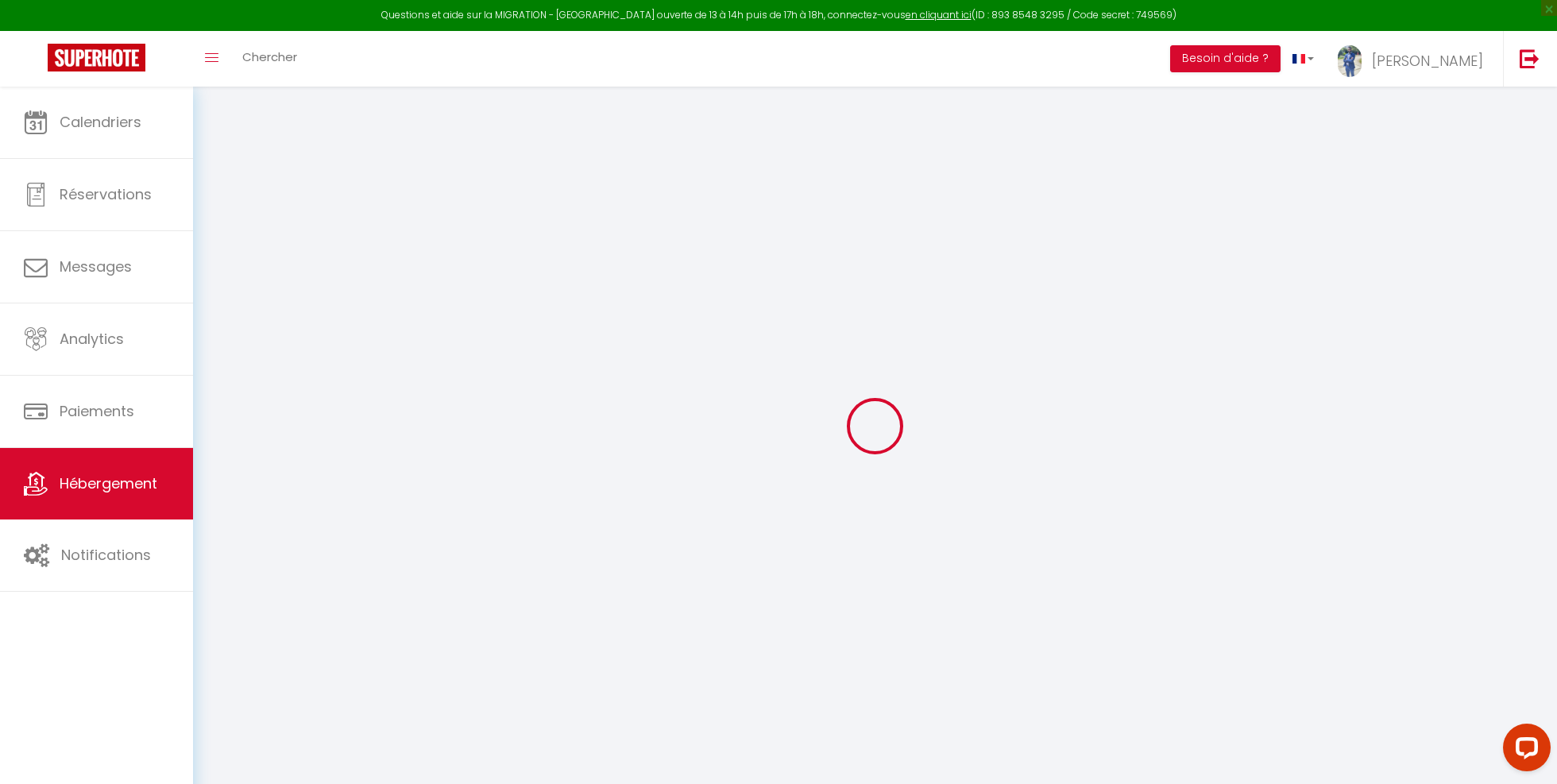
select select
type input "[STREET_ADDRESS]"
type input "60280"
type input "Margny les compiègnes"
type input "[DOMAIN_NAME][EMAIL_ADDRESS][DOMAIN_NAME]"
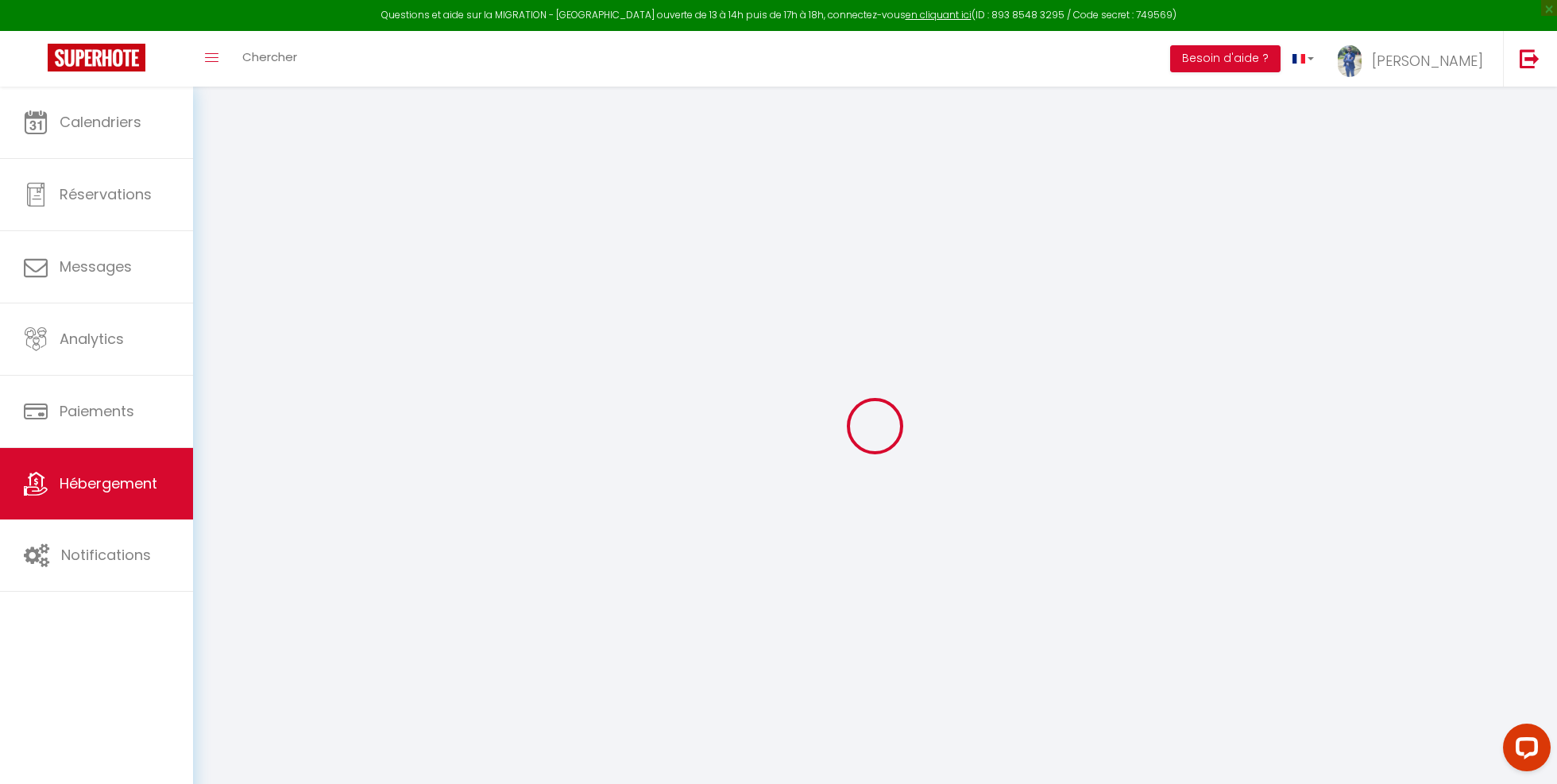
select select "1398"
checkbox input "true"
checkbox input "false"
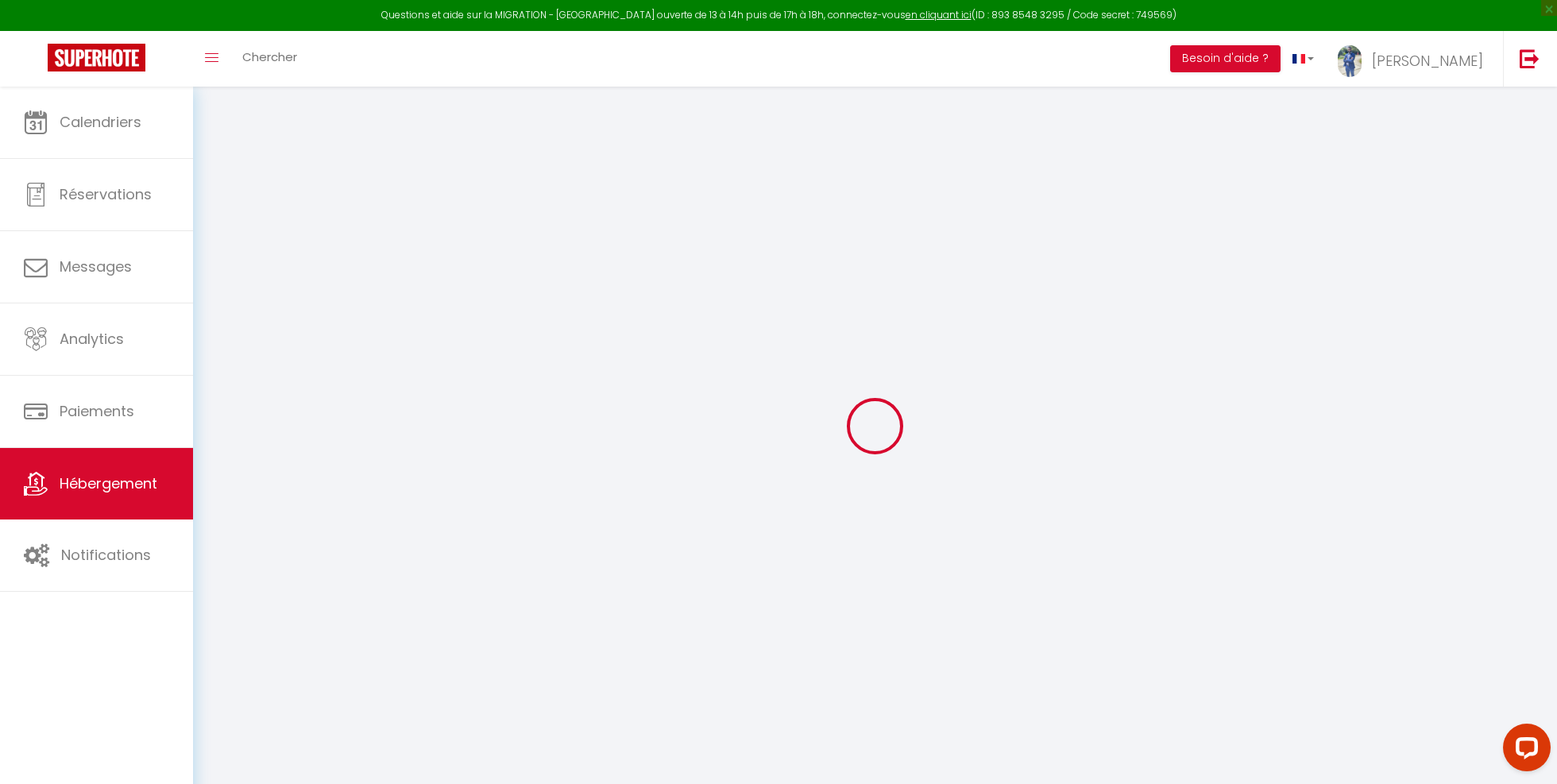
type input "0"
checkbox input "true"
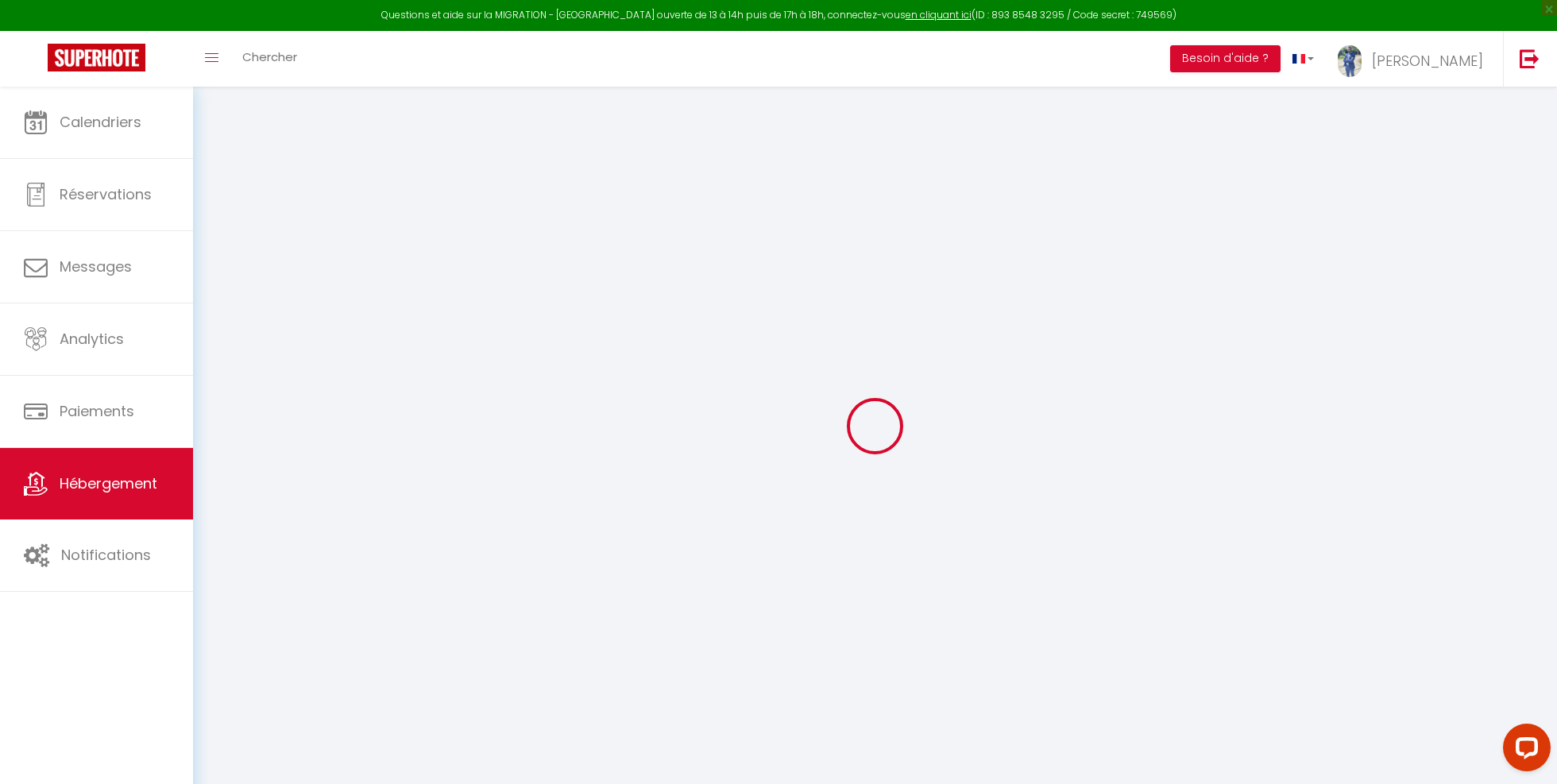
checkbox input "false"
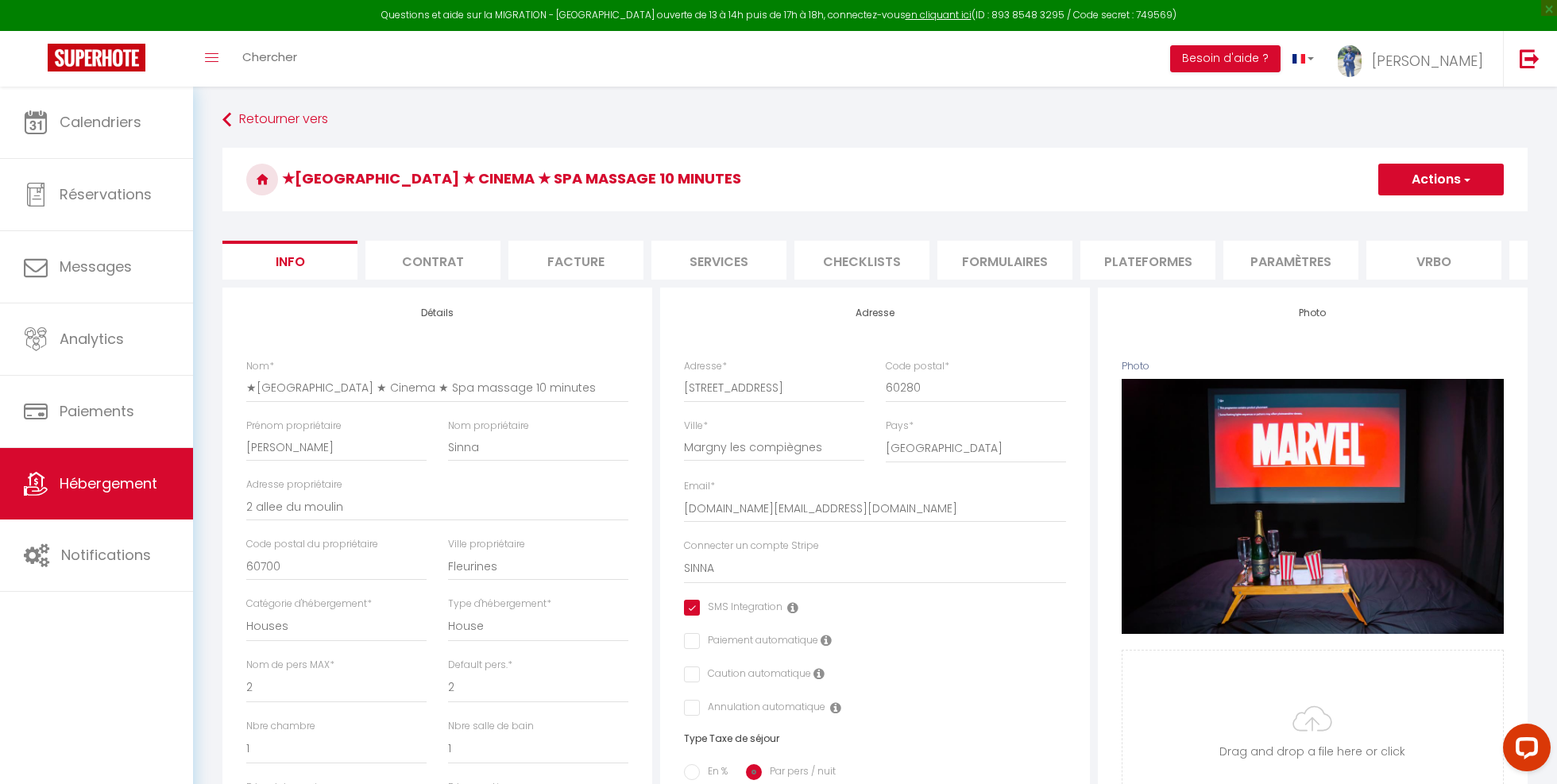
click at [408, 268] on li "Contrat" at bounding box center [433, 260] width 135 height 39
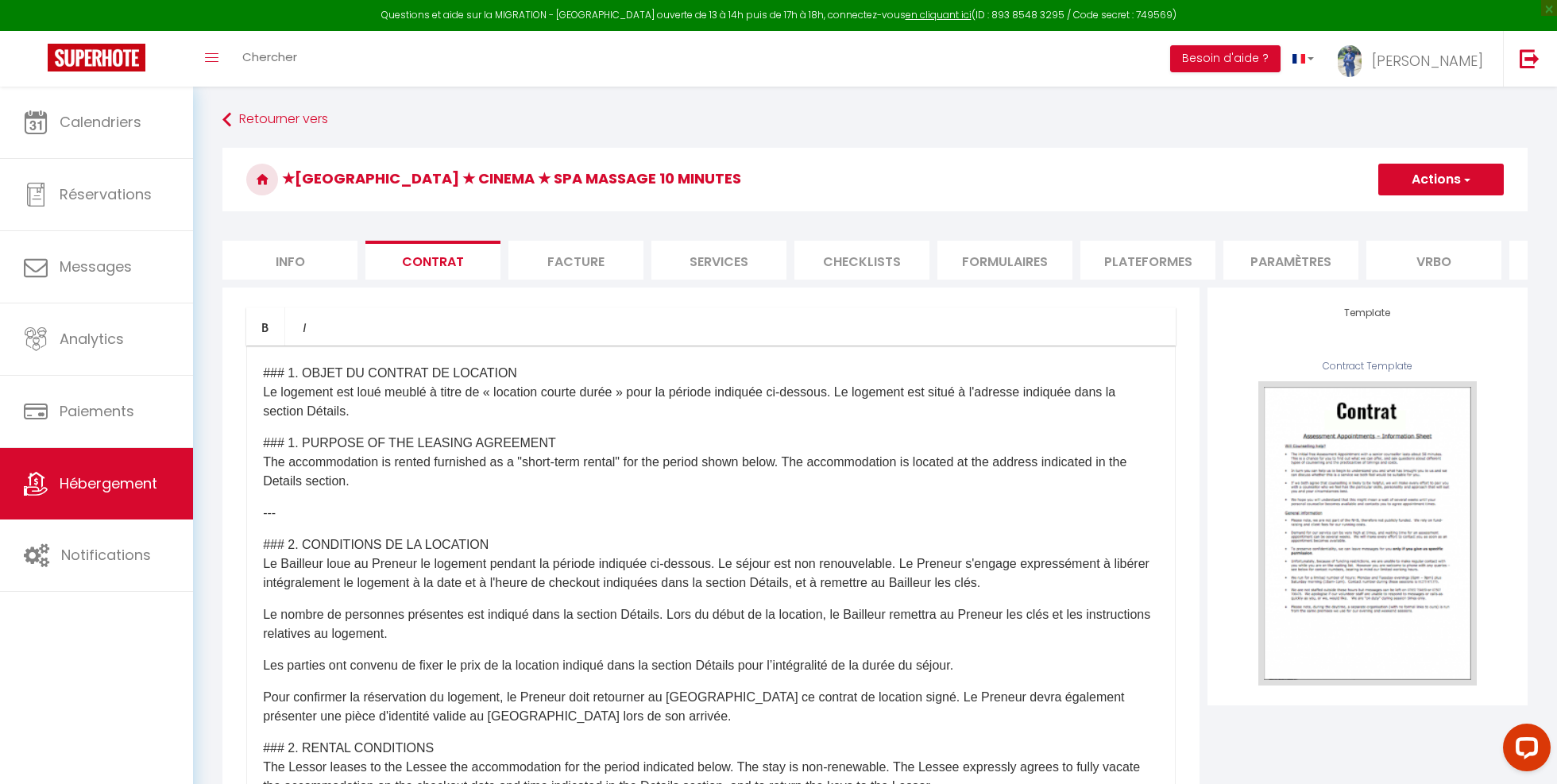
scroll to position [99, 0]
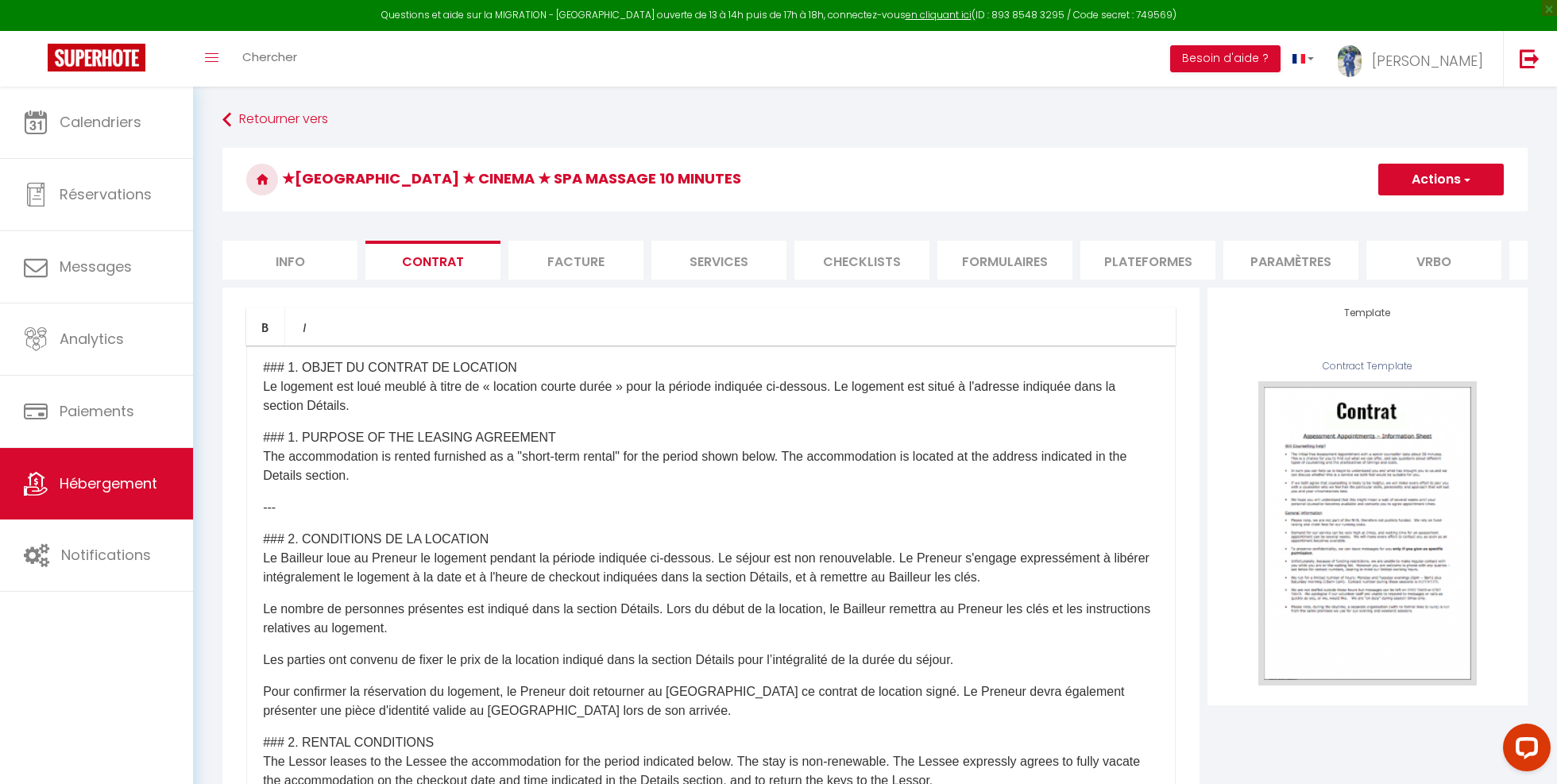
click at [497, 490] on div "Il a été convenu entre les parties que le Bailleur louera au Locataire le logem…" at bounding box center [711, 663] width 930 height 635
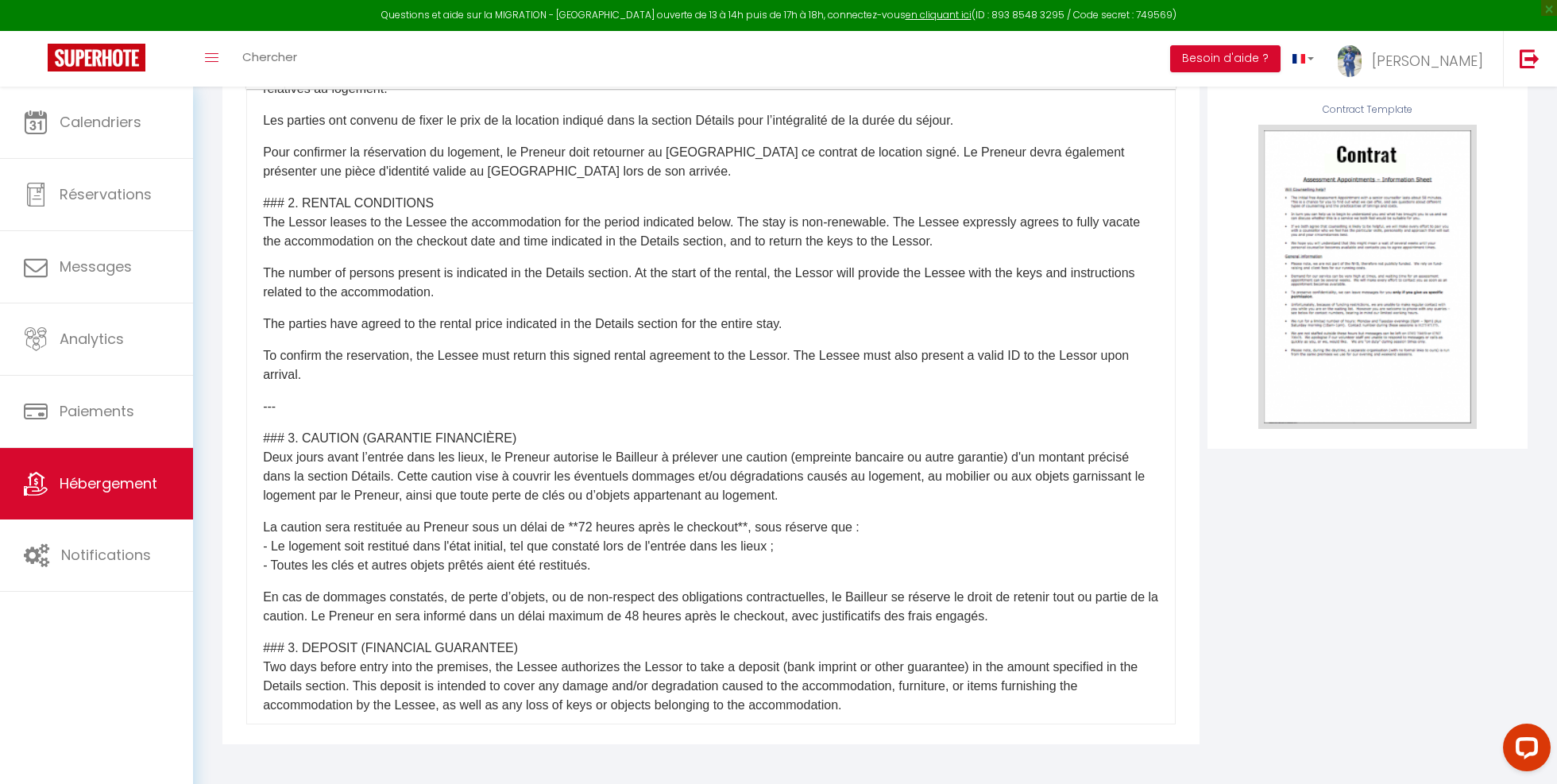
scroll to position [0, 0]
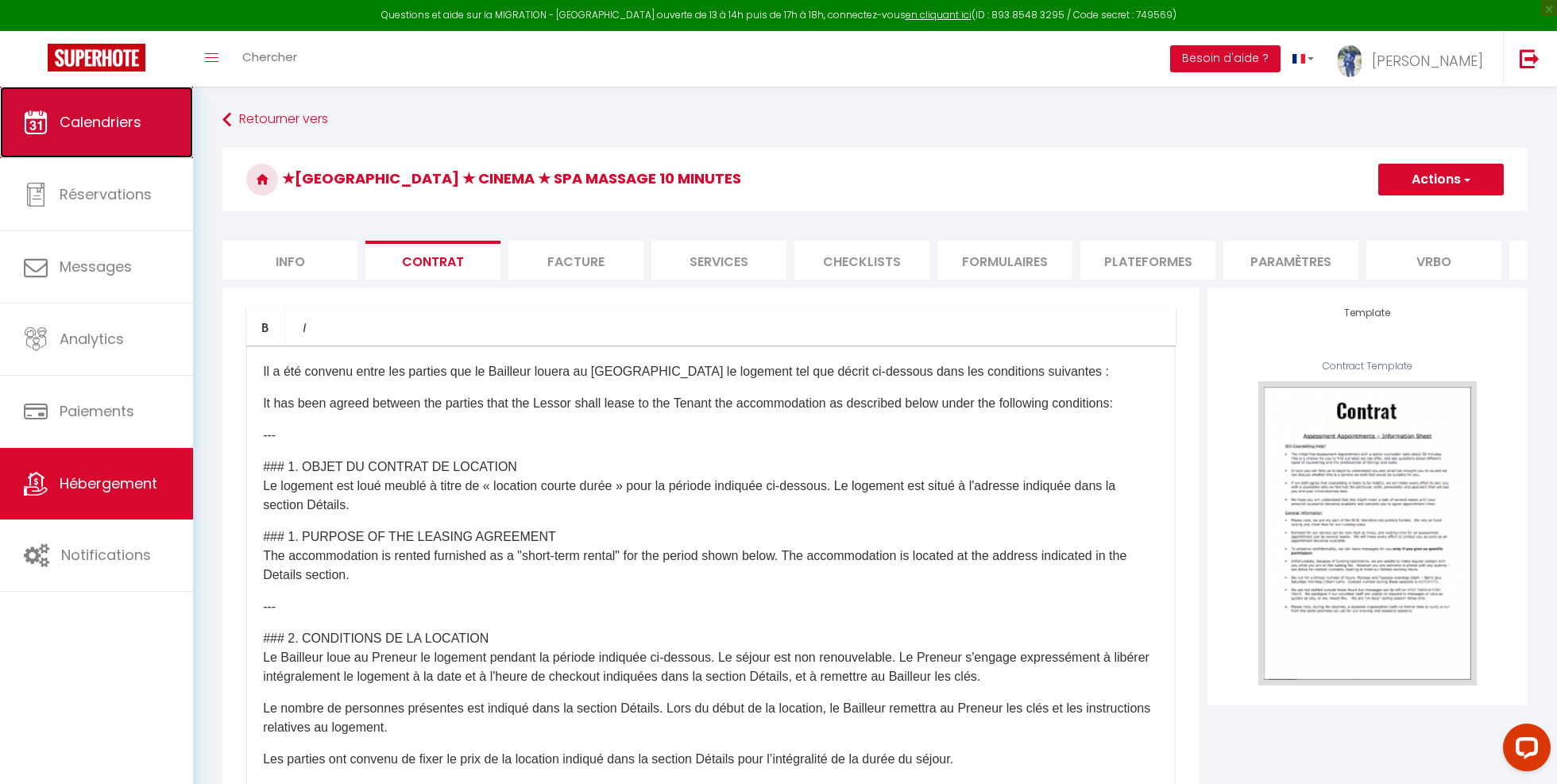
click at [108, 116] on span "Calendriers" at bounding box center [99, 122] width 82 height 20
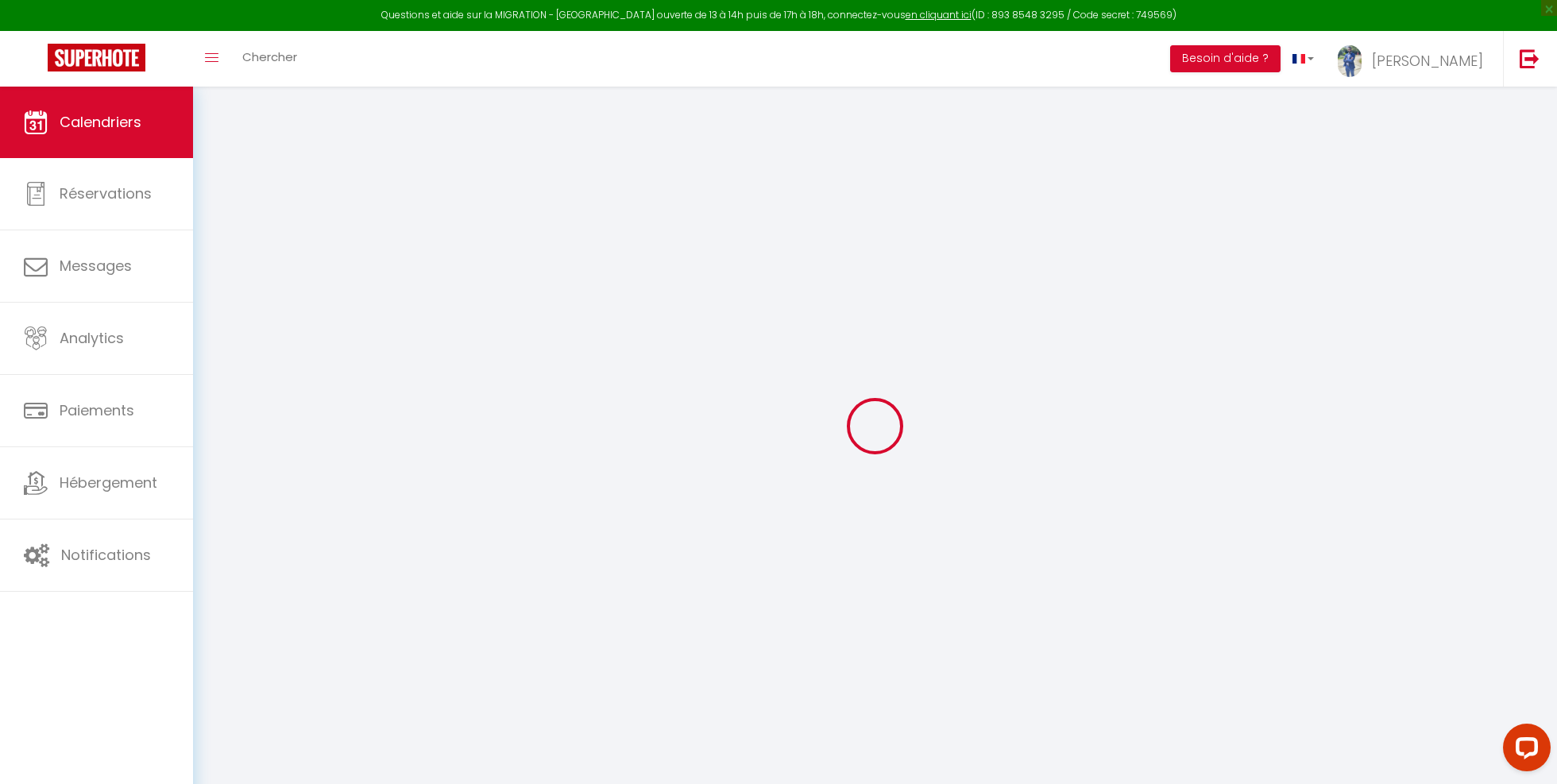
select select
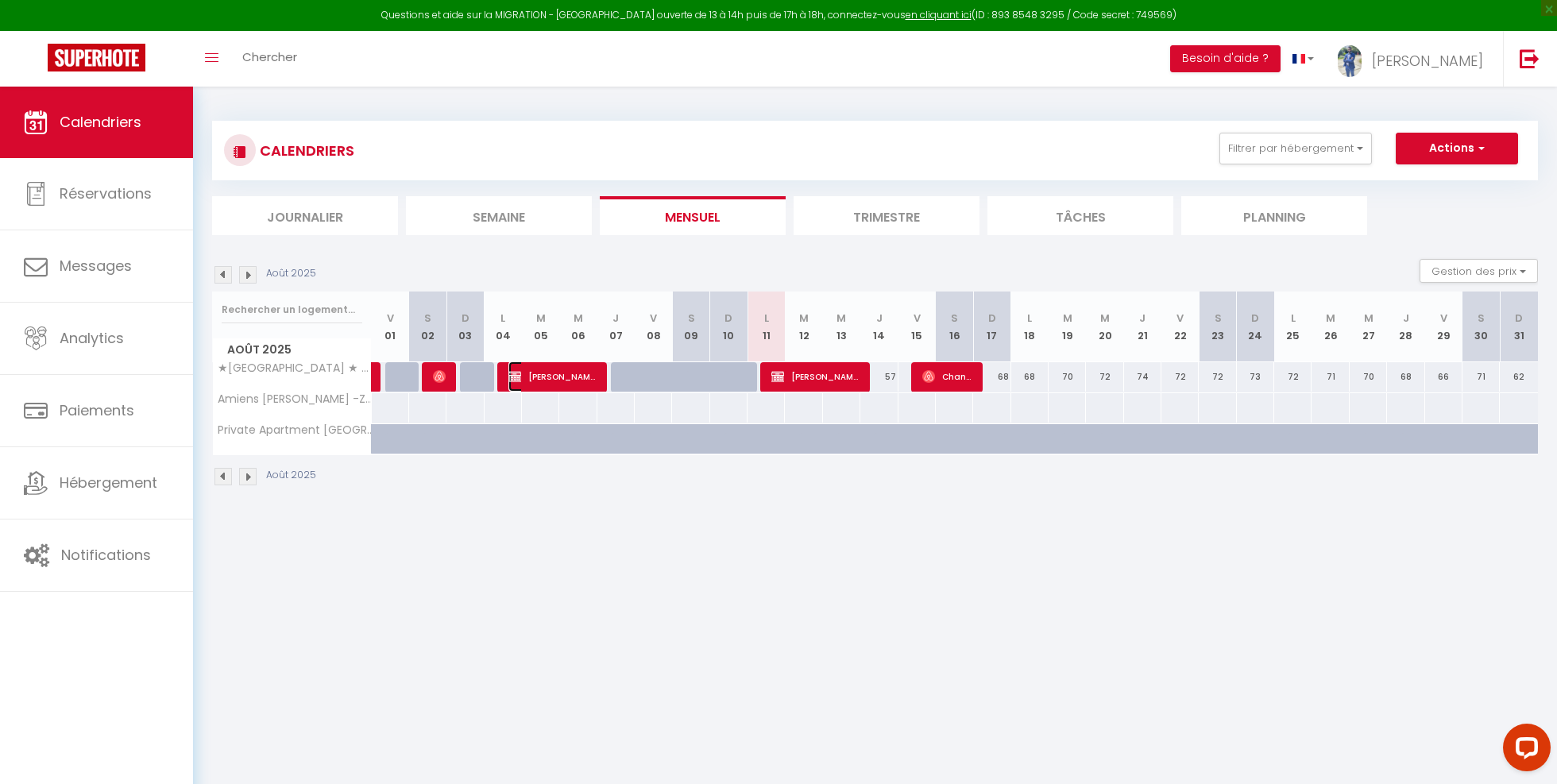
click at [558, 375] on span "julien Guilbert" at bounding box center [552, 376] width 88 height 30
select select "OK"
select select "0"
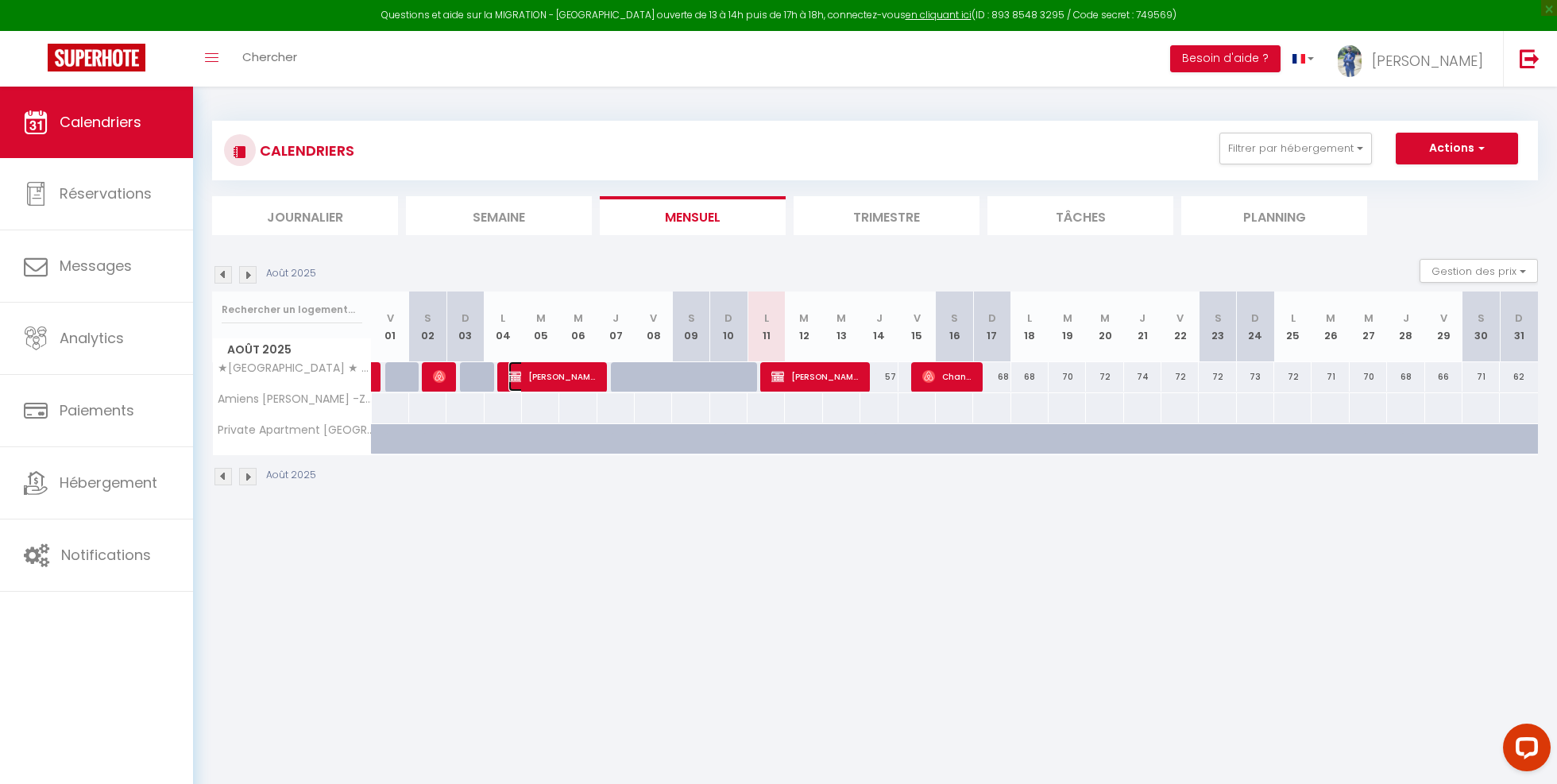
select select "1"
select select
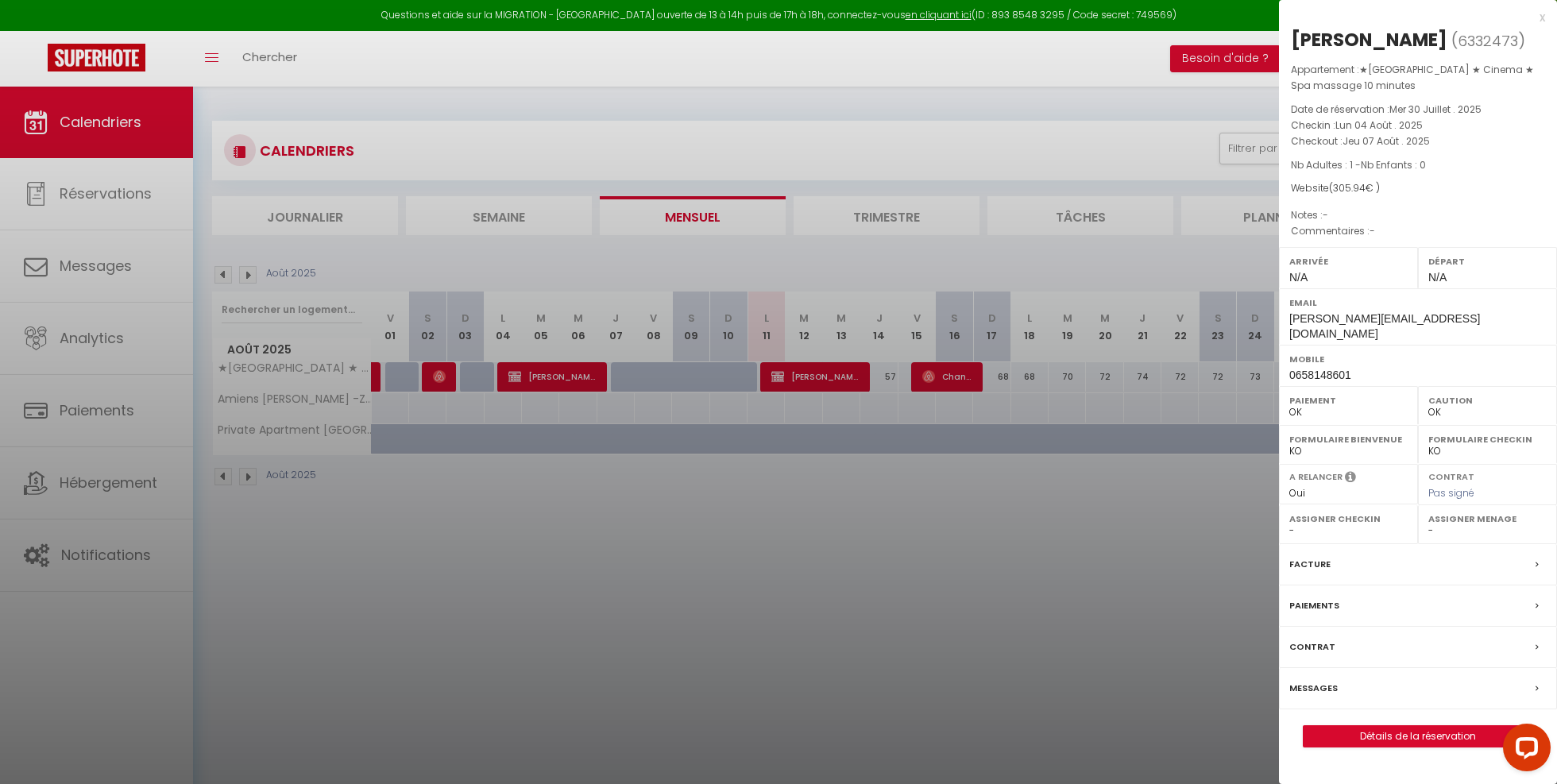
select select "33119"
click at [718, 453] on div at bounding box center [778, 392] width 1557 height 784
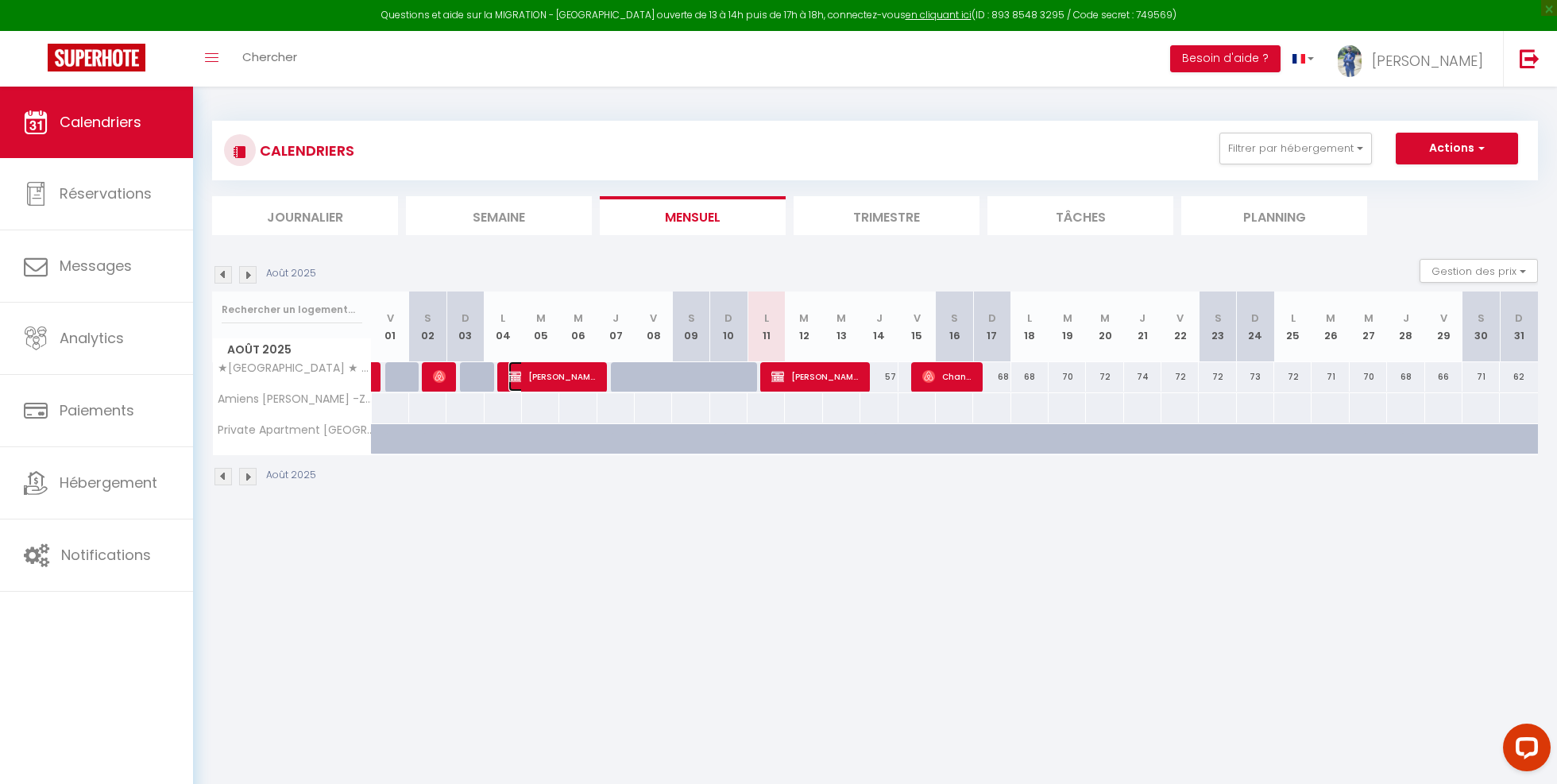
click at [570, 371] on span "julien Guilbert" at bounding box center [552, 376] width 88 height 30
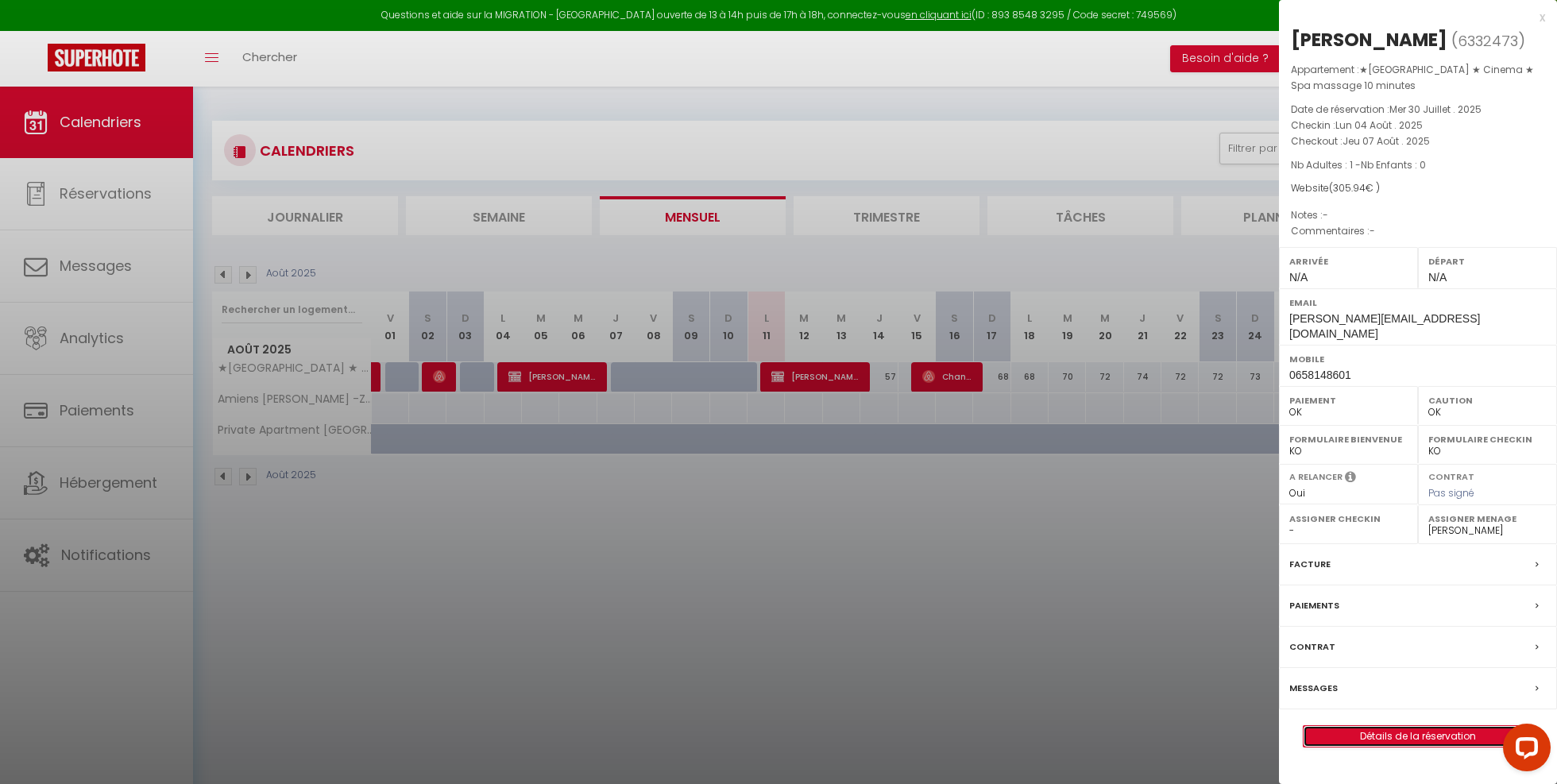
click at [1413, 726] on link "Détails de la réservation" at bounding box center [1418, 736] width 229 height 21
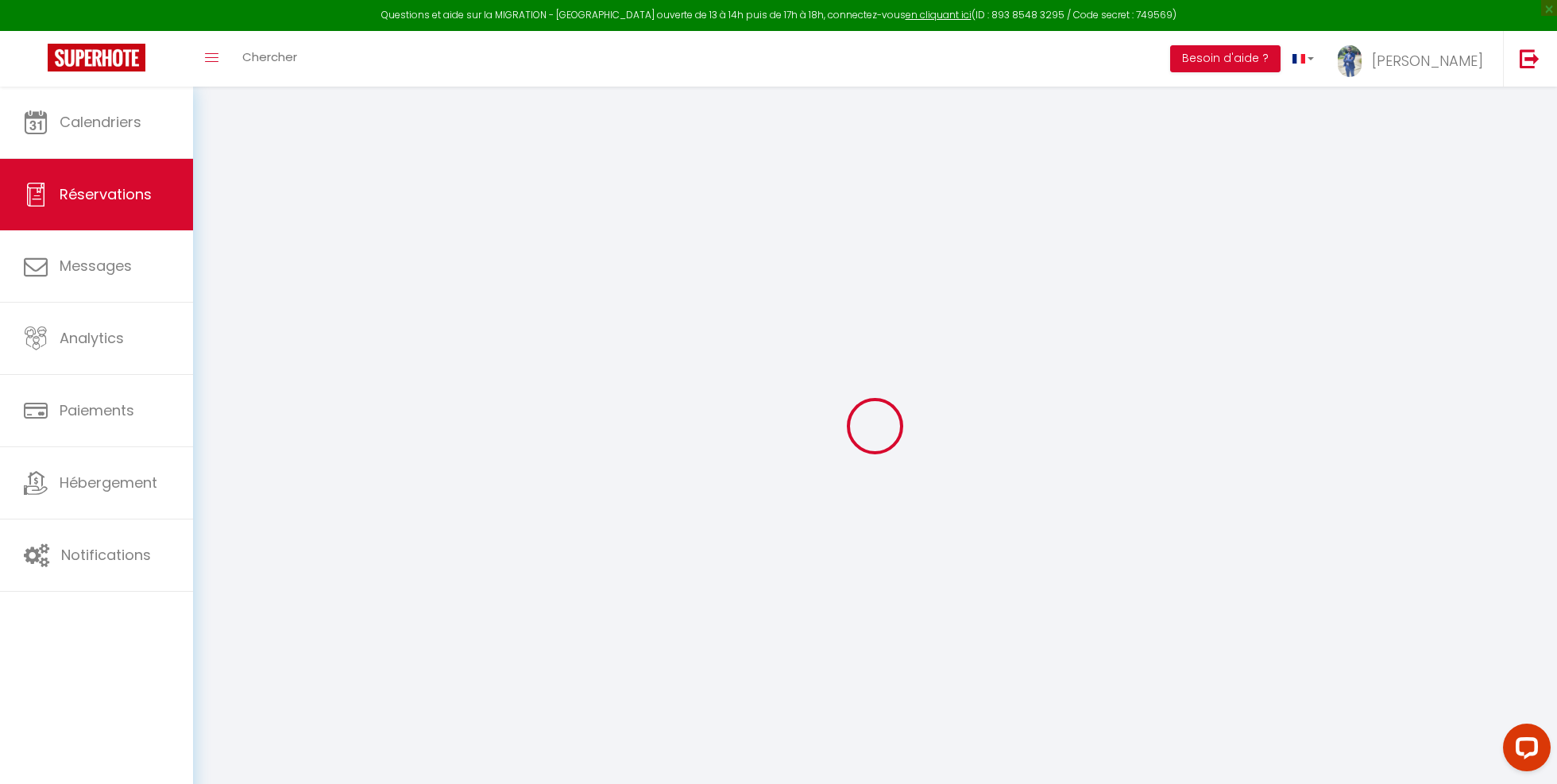
select select
checkbox input "false"
select index
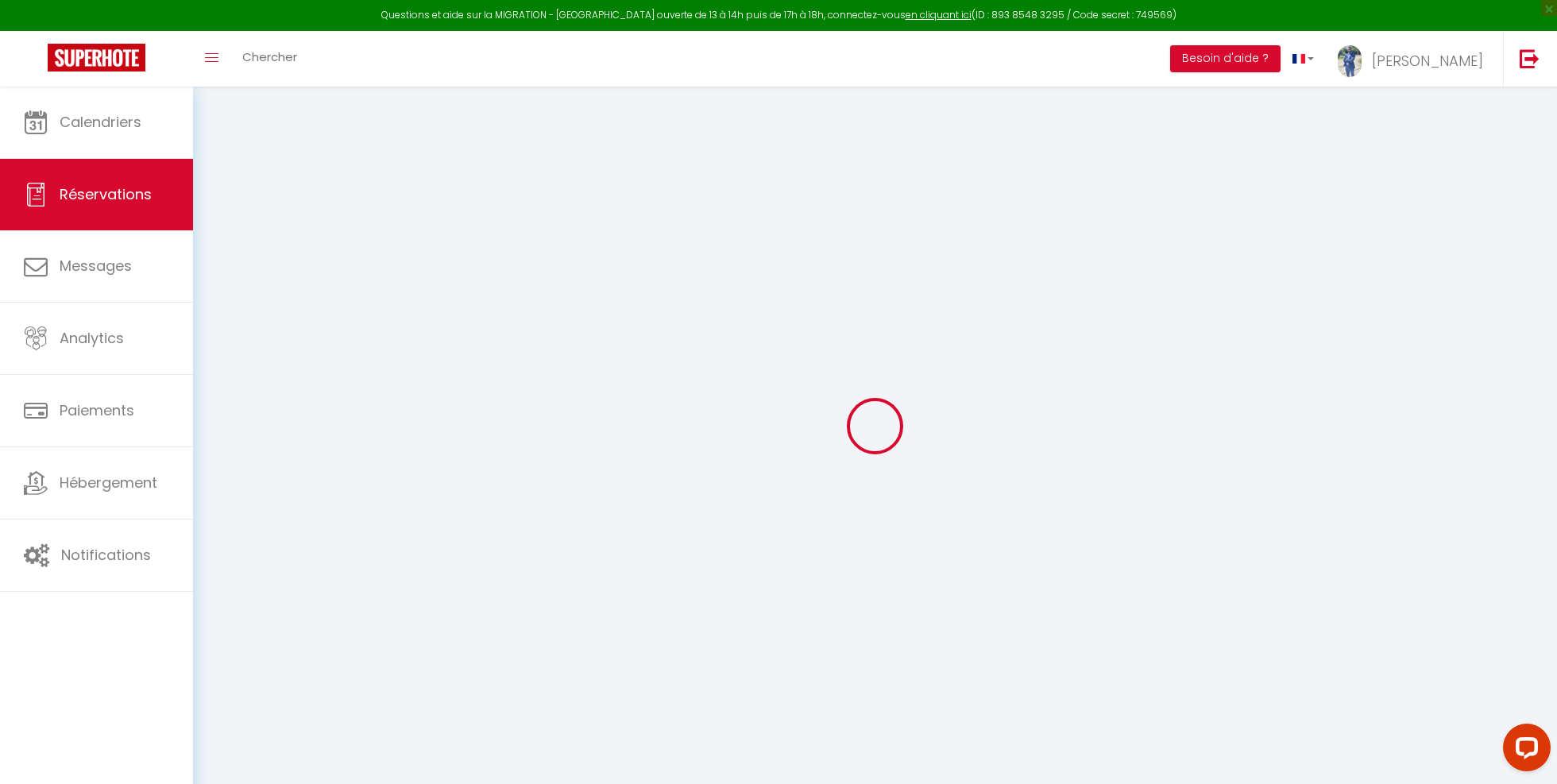
select select
checkbox input "false"
select index
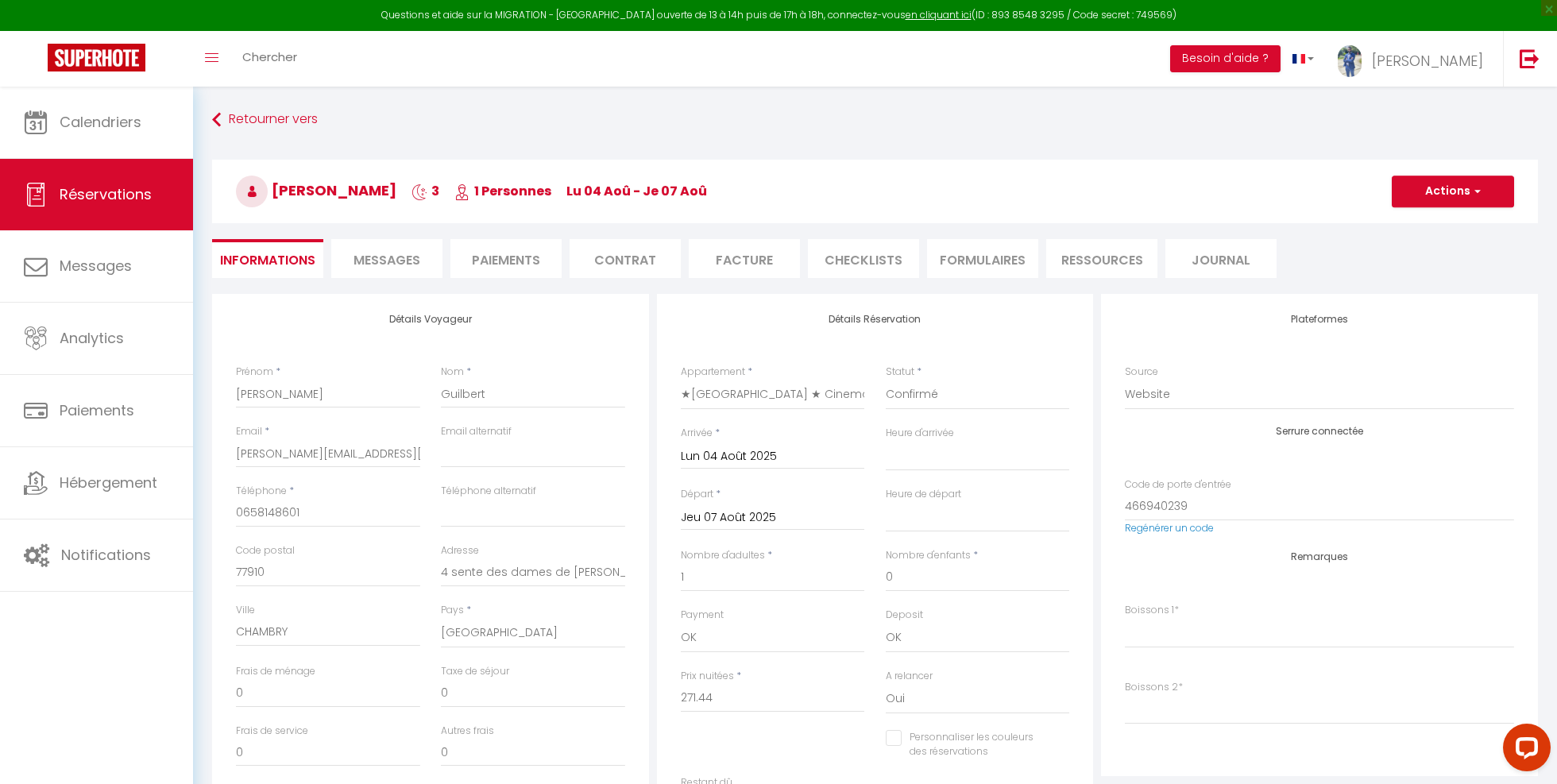
type input "24"
type input "10.5"
select select
checkbox input "false"
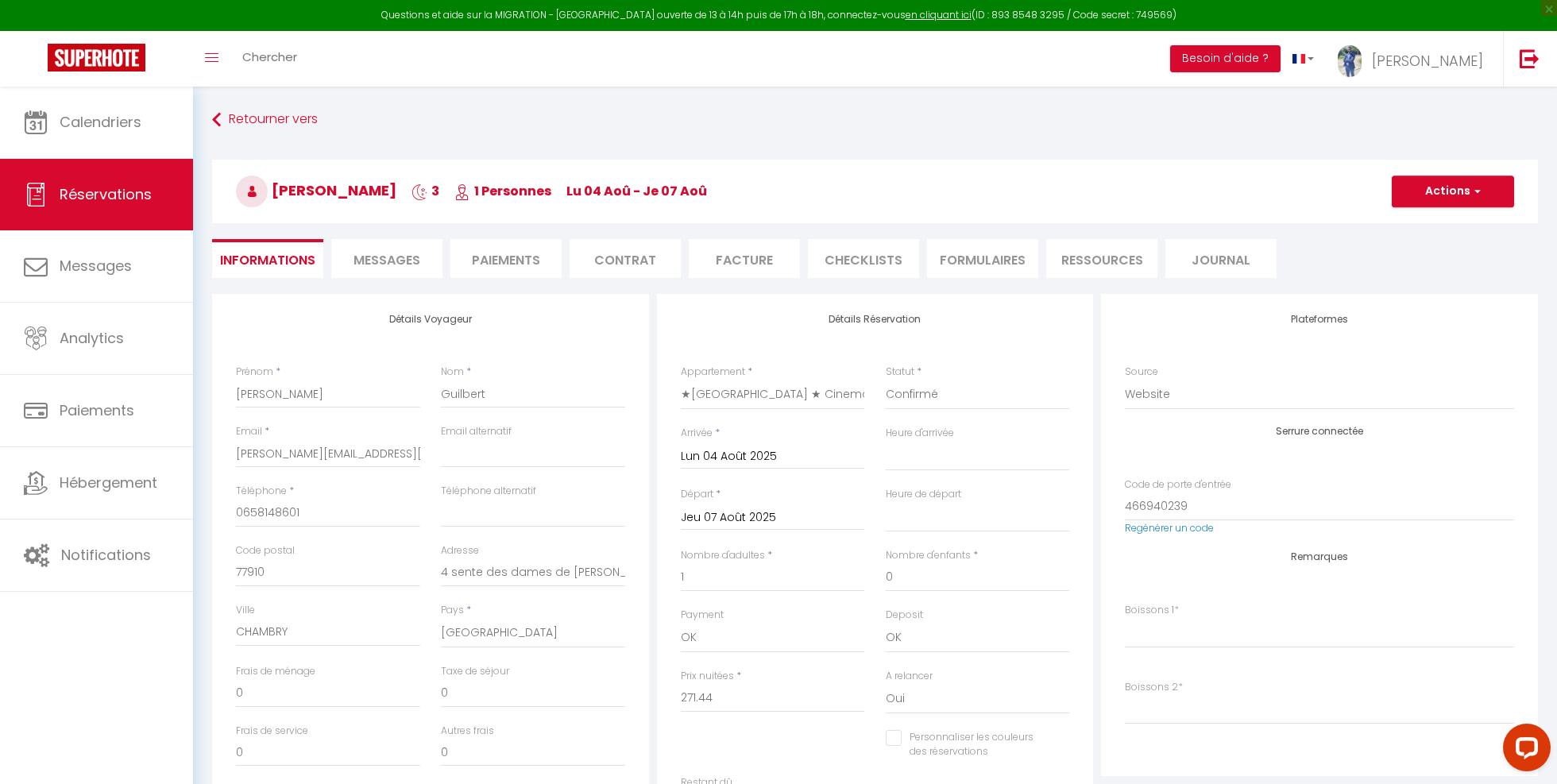
select index
checkbox input "false"
select index
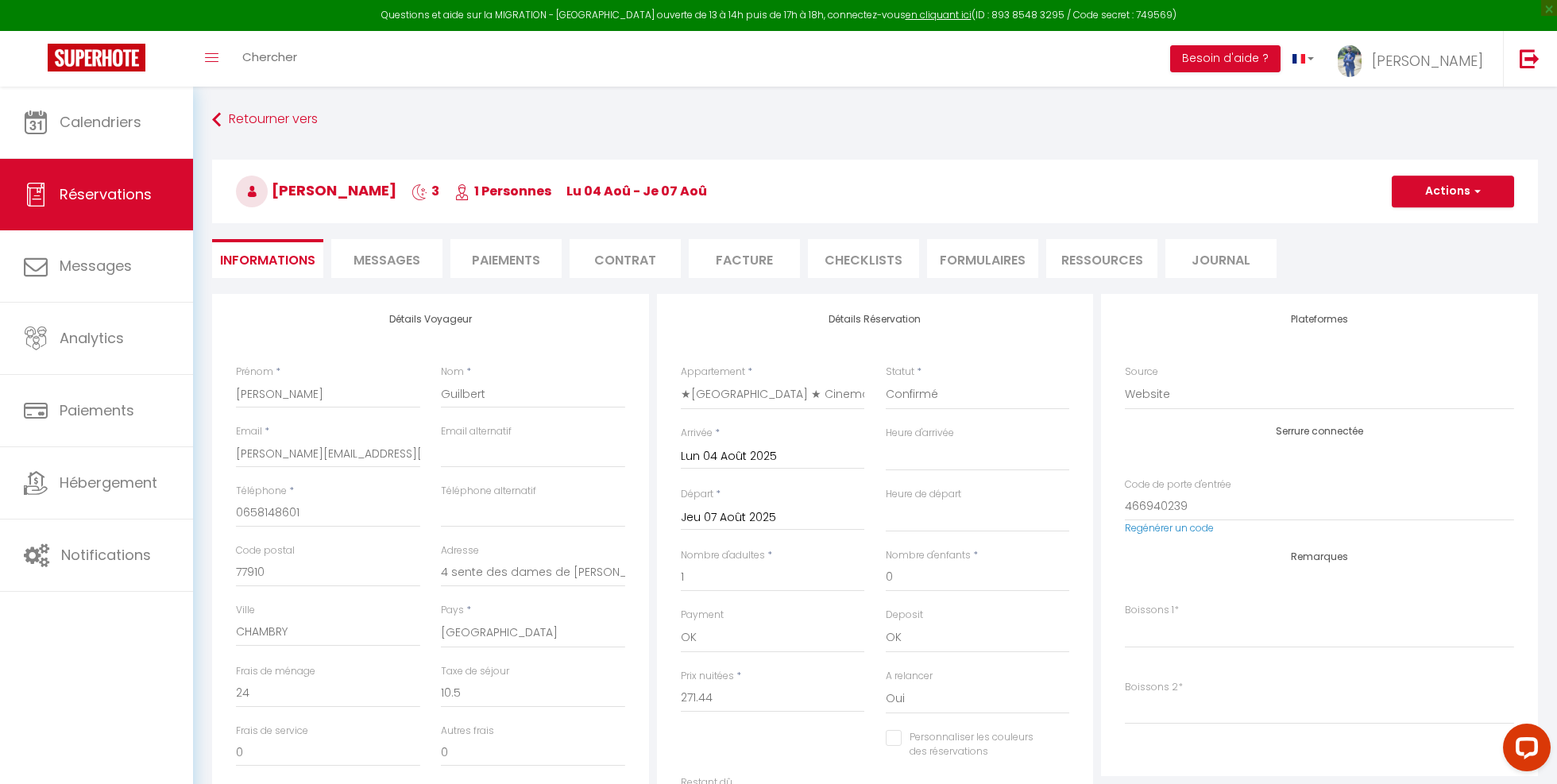
select select
click at [636, 255] on li "Contrat" at bounding box center [626, 258] width 111 height 39
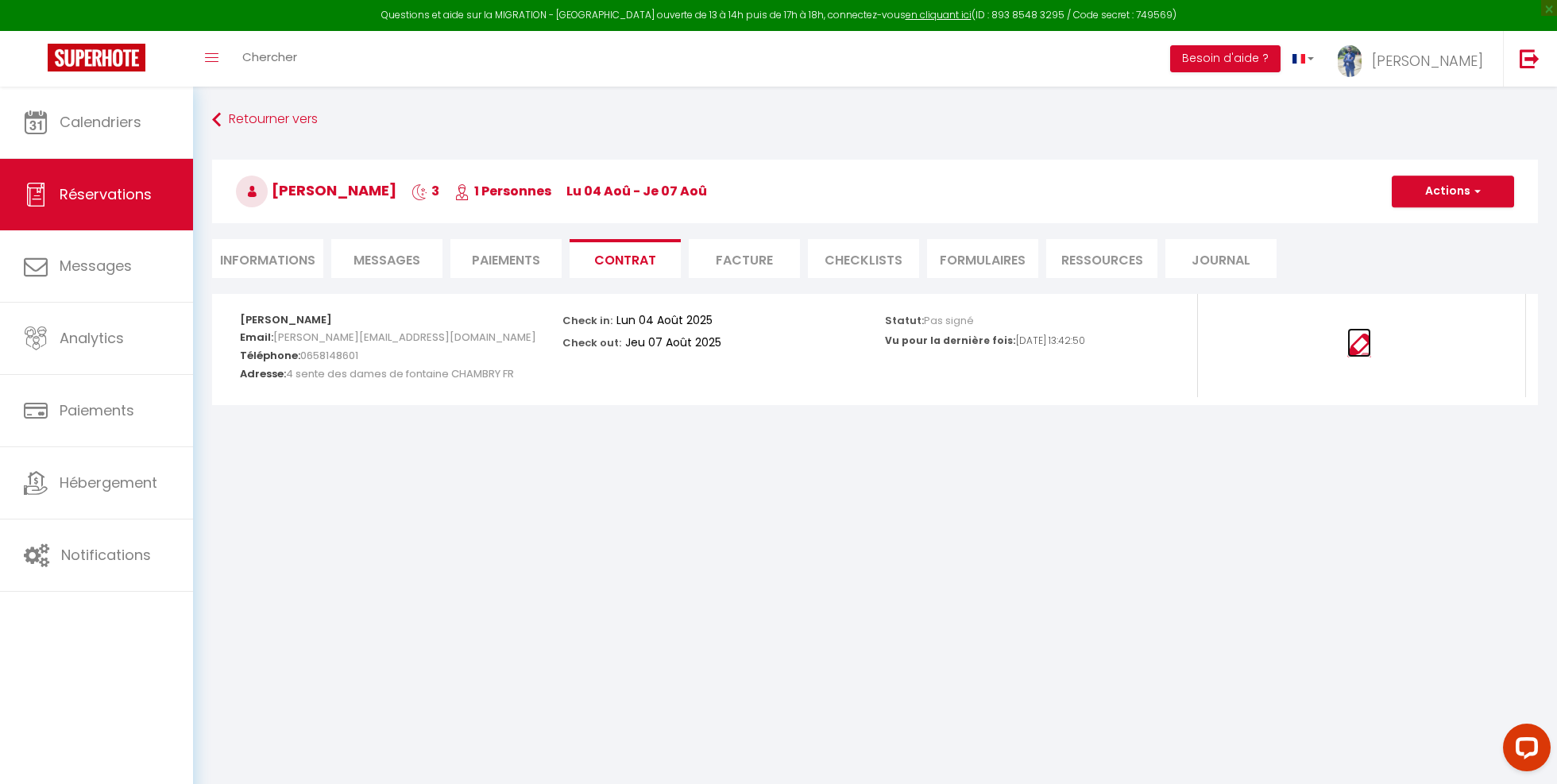
click at [1355, 340] on img at bounding box center [1359, 345] width 24 height 24
click at [123, 142] on link "Calendriers" at bounding box center [96, 123] width 193 height 72
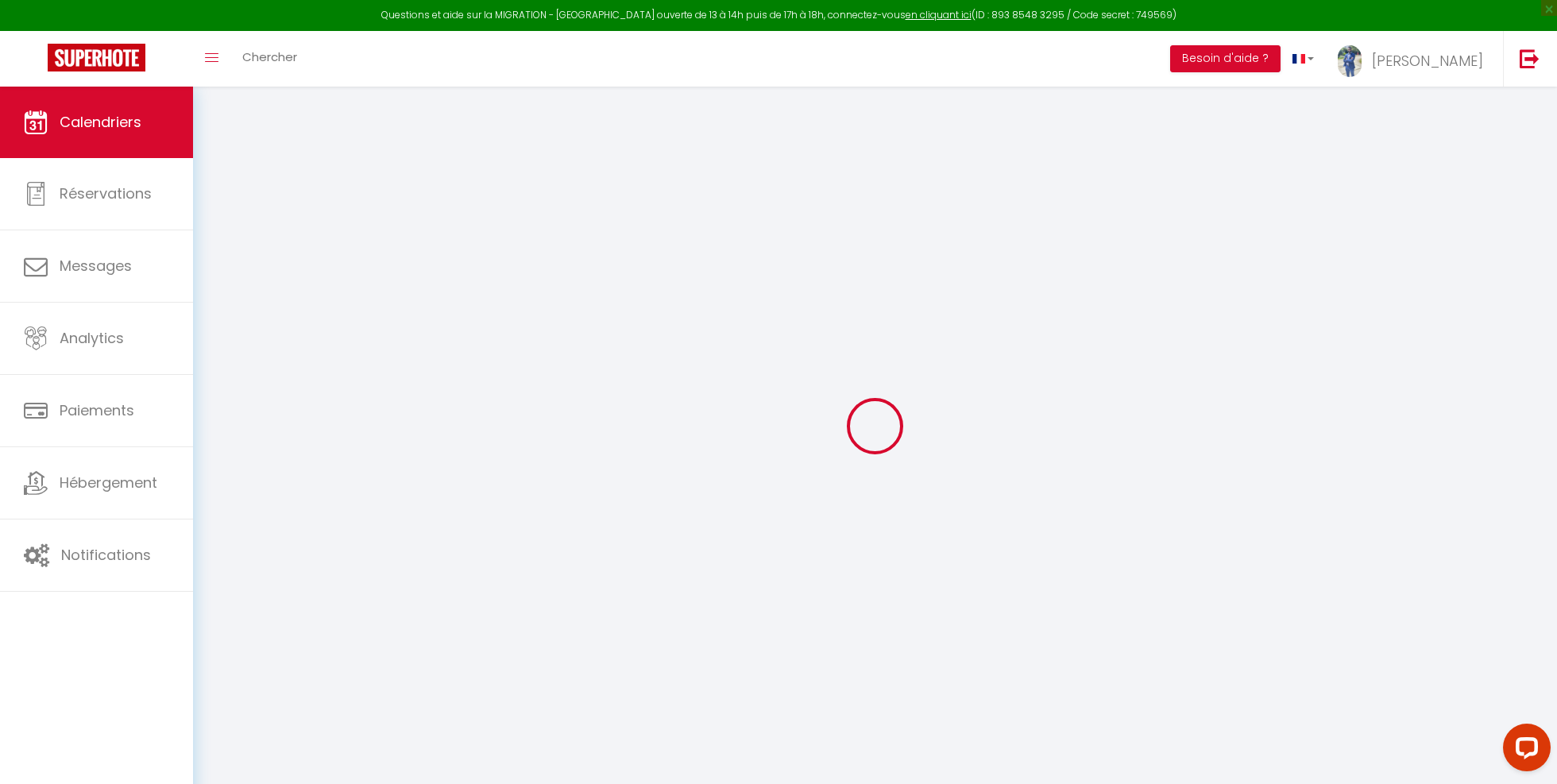
select select
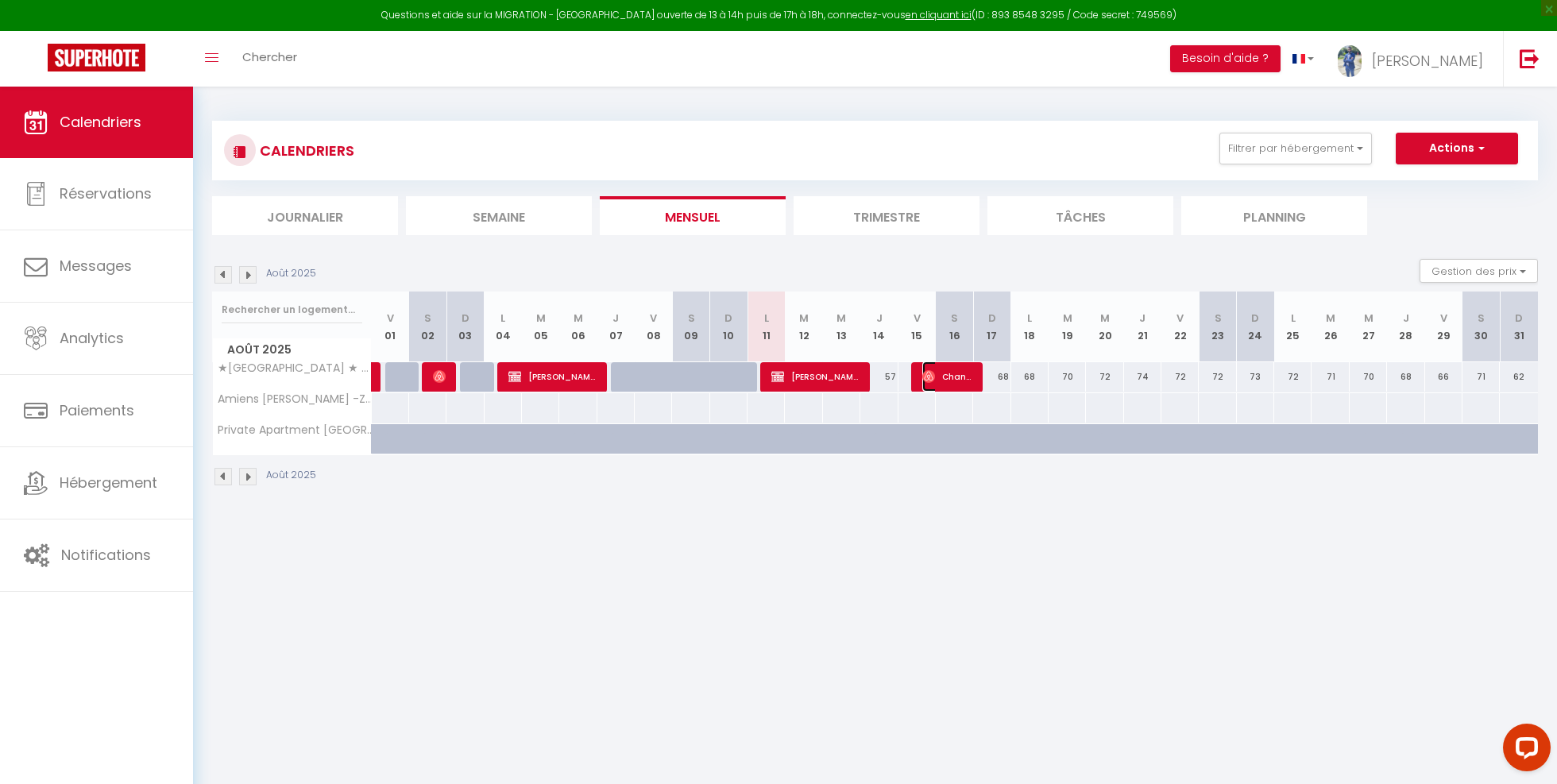
click at [927, 371] on img at bounding box center [929, 376] width 13 height 13
select select "OK"
select select "1"
select select "0"
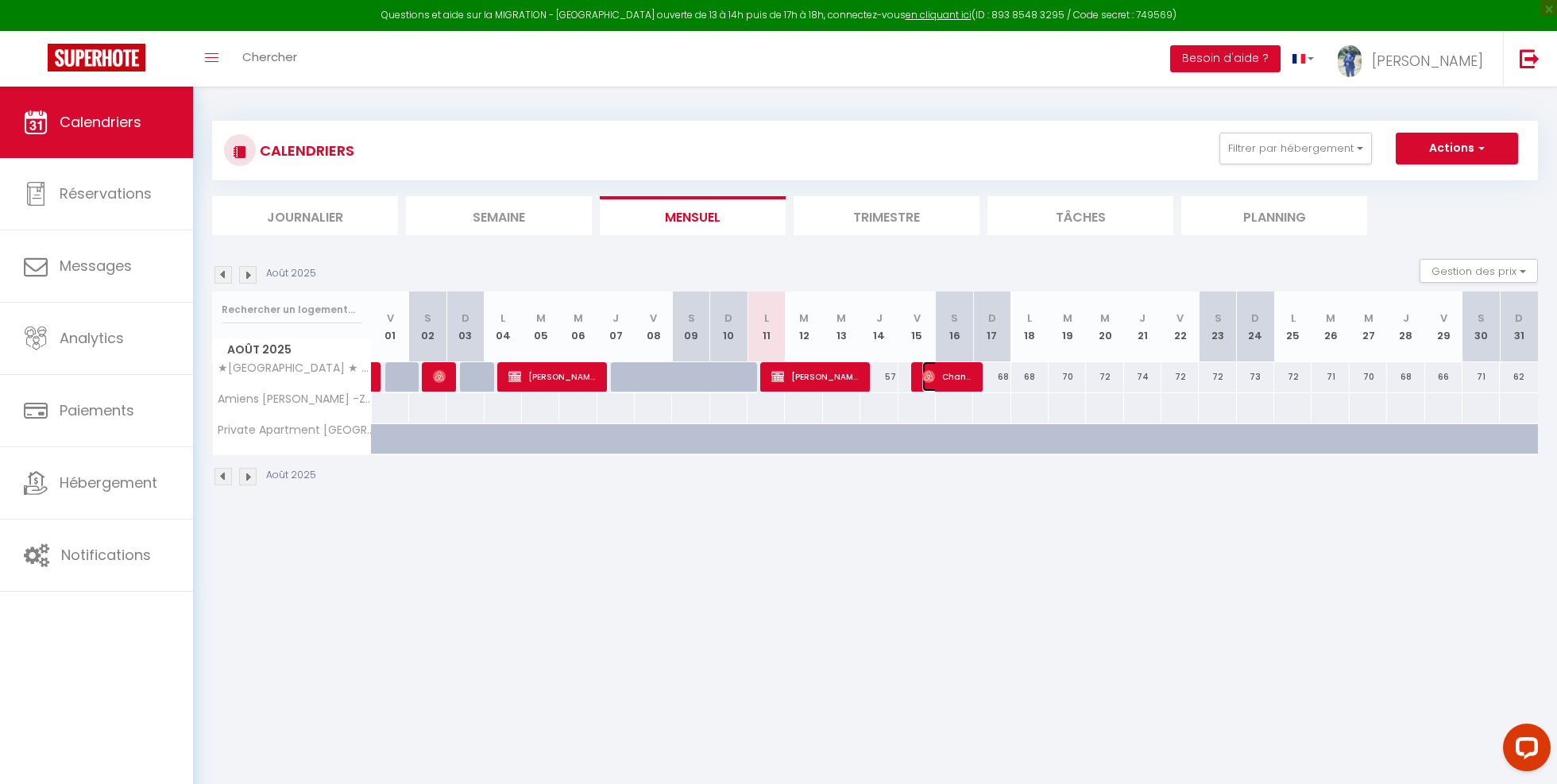
select select "1"
select select
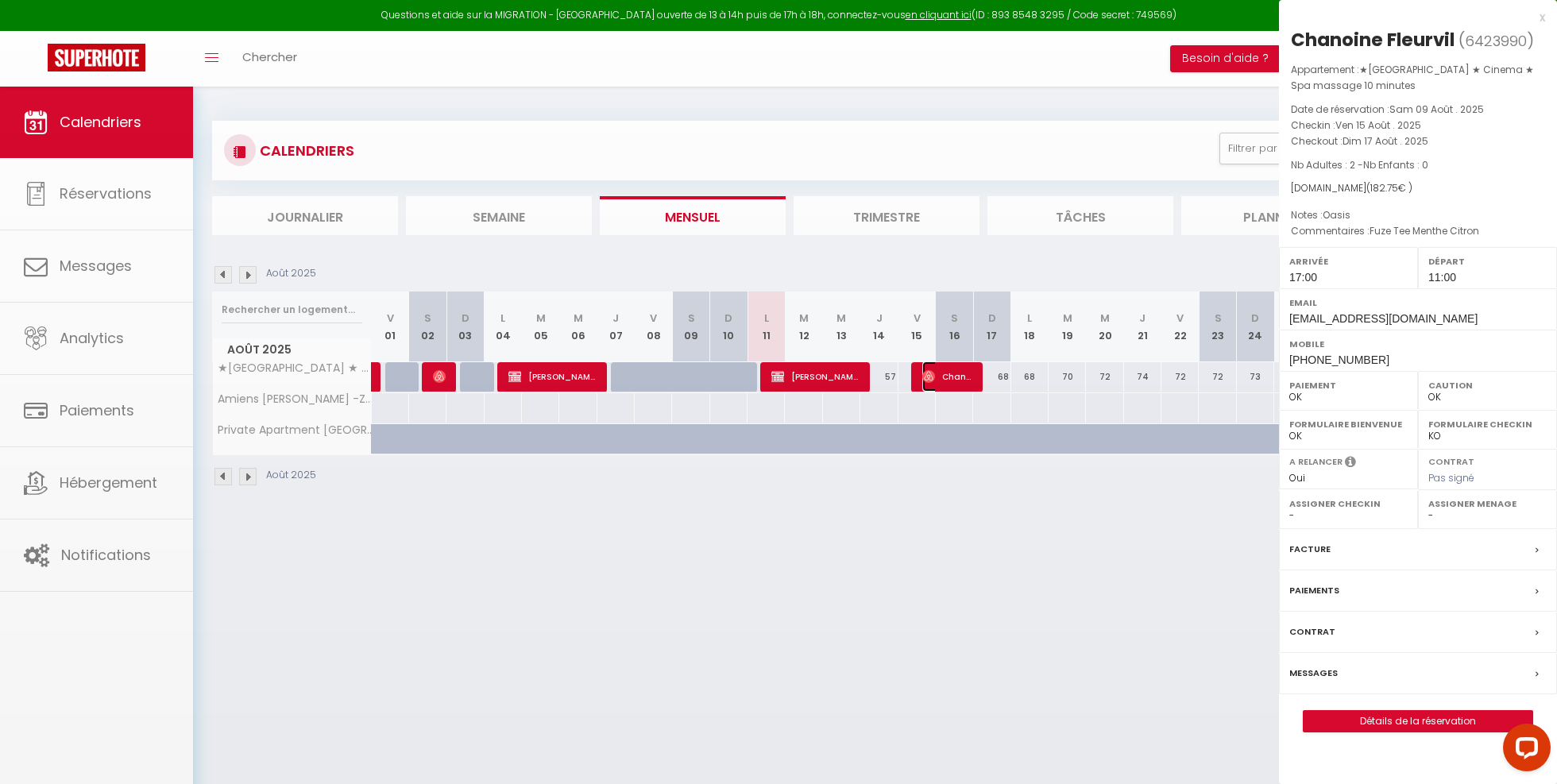
select select "33119"
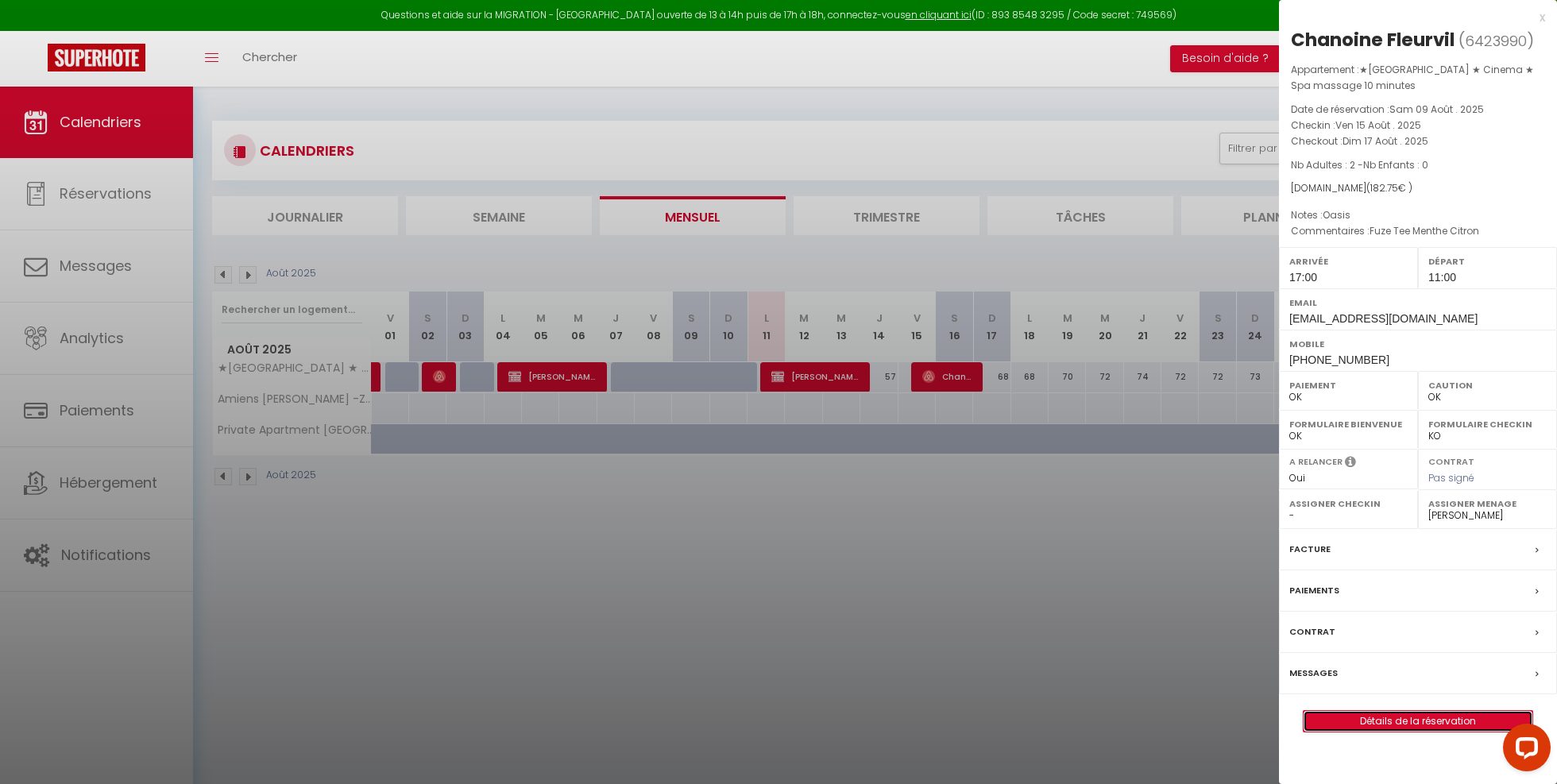
click at [1400, 714] on link "Détails de la réservation" at bounding box center [1418, 720] width 229 height 21
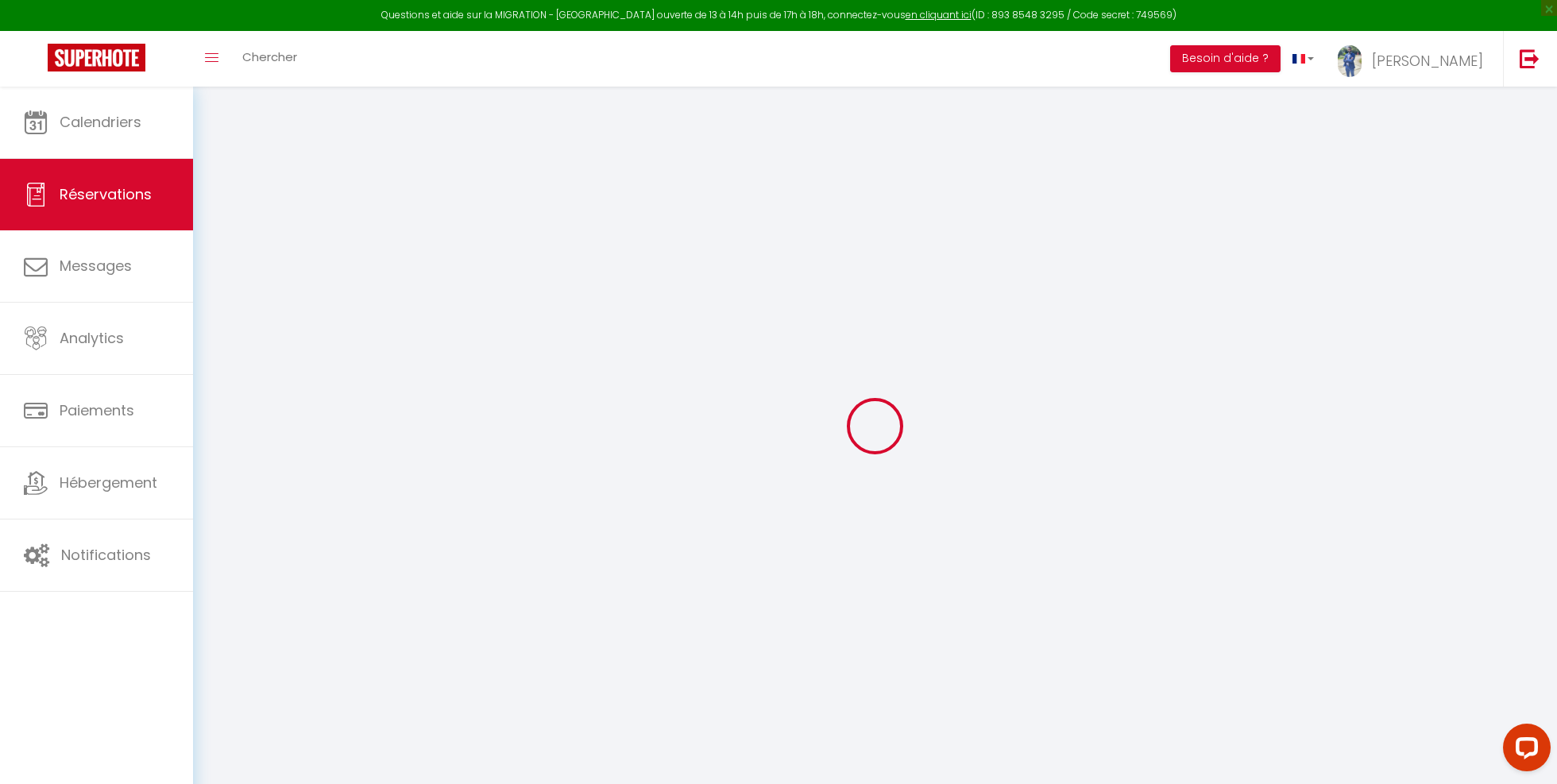
type input "Chanoine"
type input "Fleurvil"
type input "x7rn8bnmtmeqvotghxdklwidfrtv@reply.superhote.com"
type input "chanoine-transports@hotmail.fr"
type input "+33668730549"
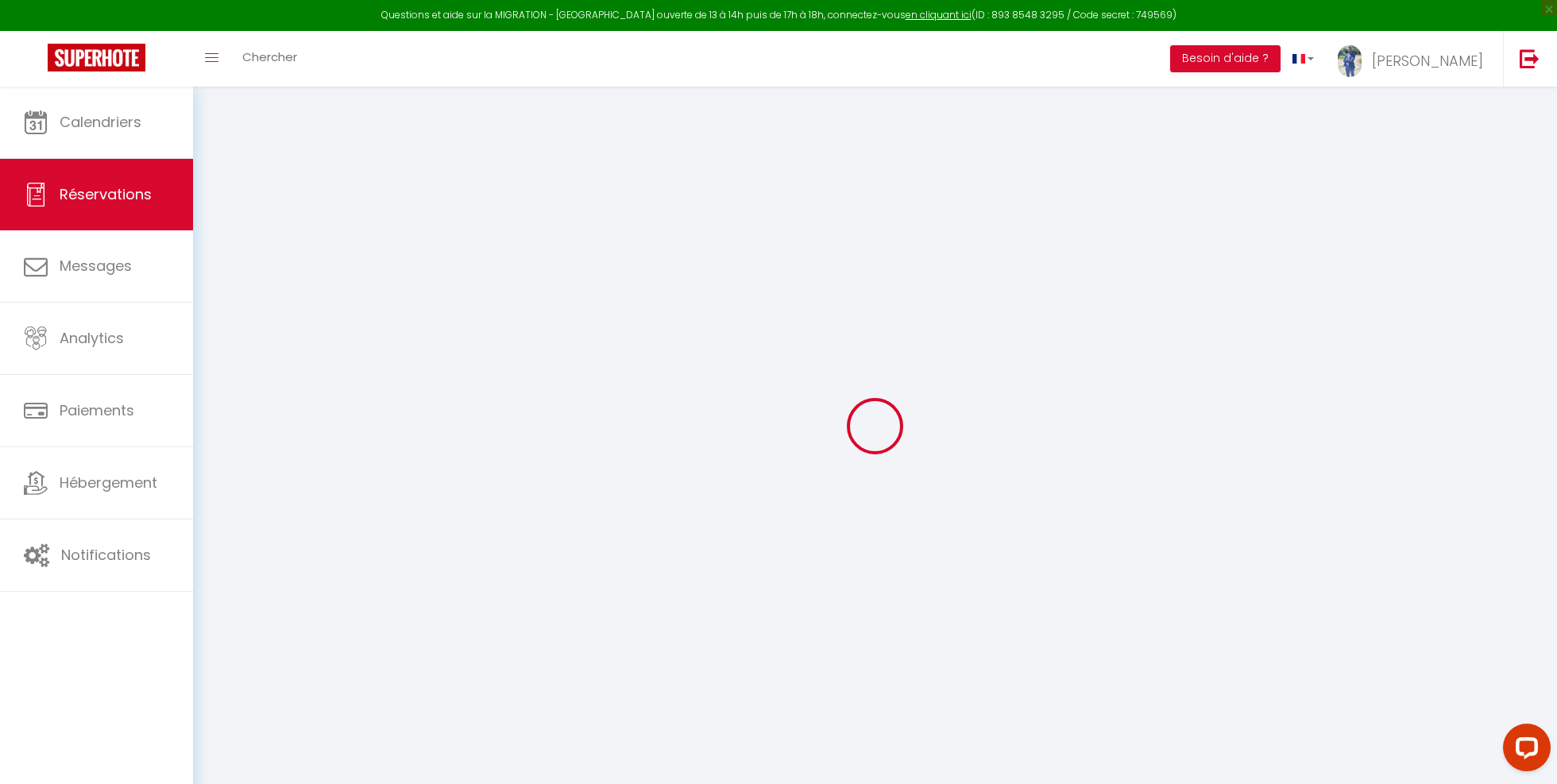
select select
type input "31.5"
select select "28473"
select select "1"
select select
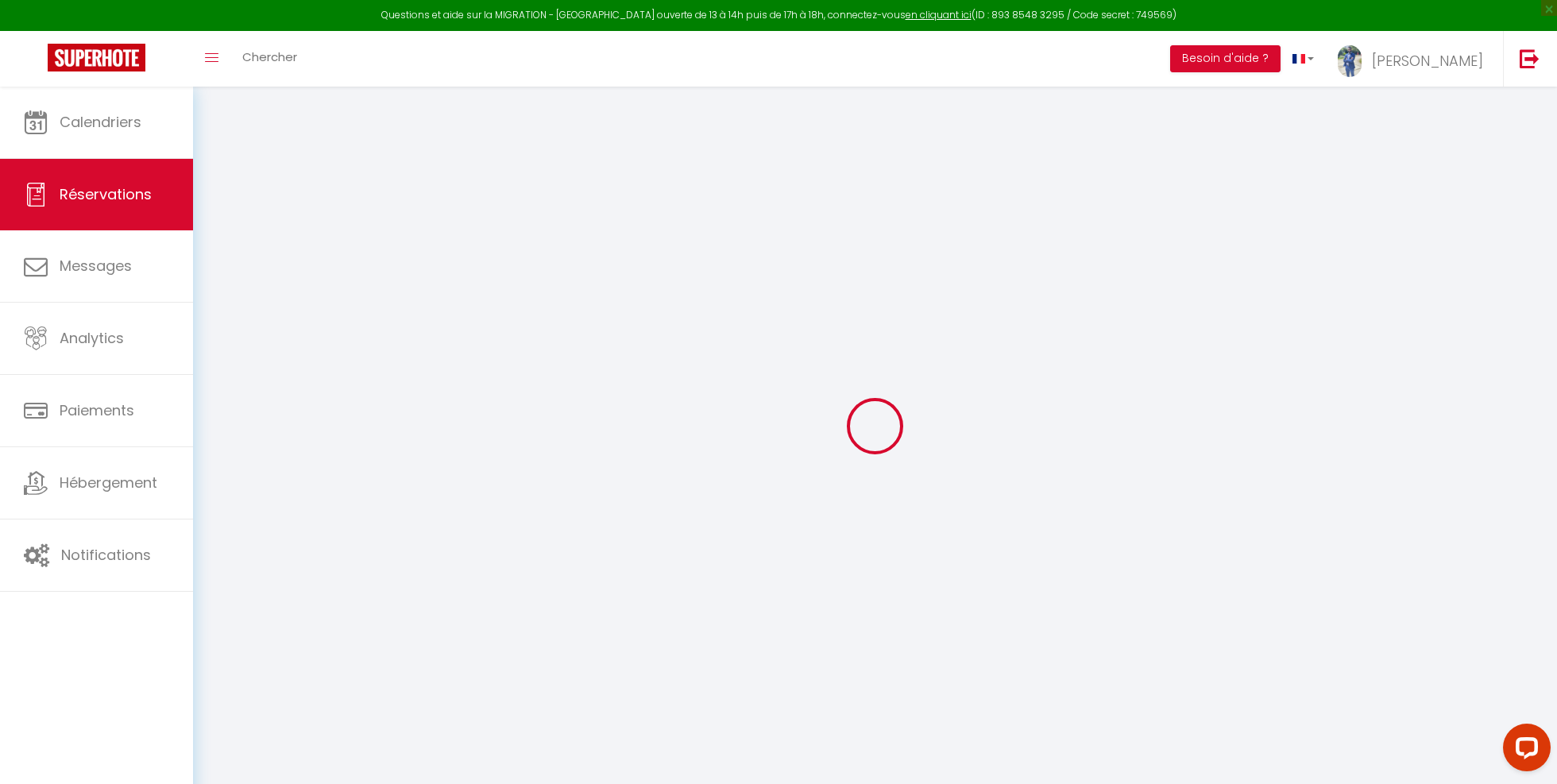
select select
type input "2"
select select "12"
select select
type input "155"
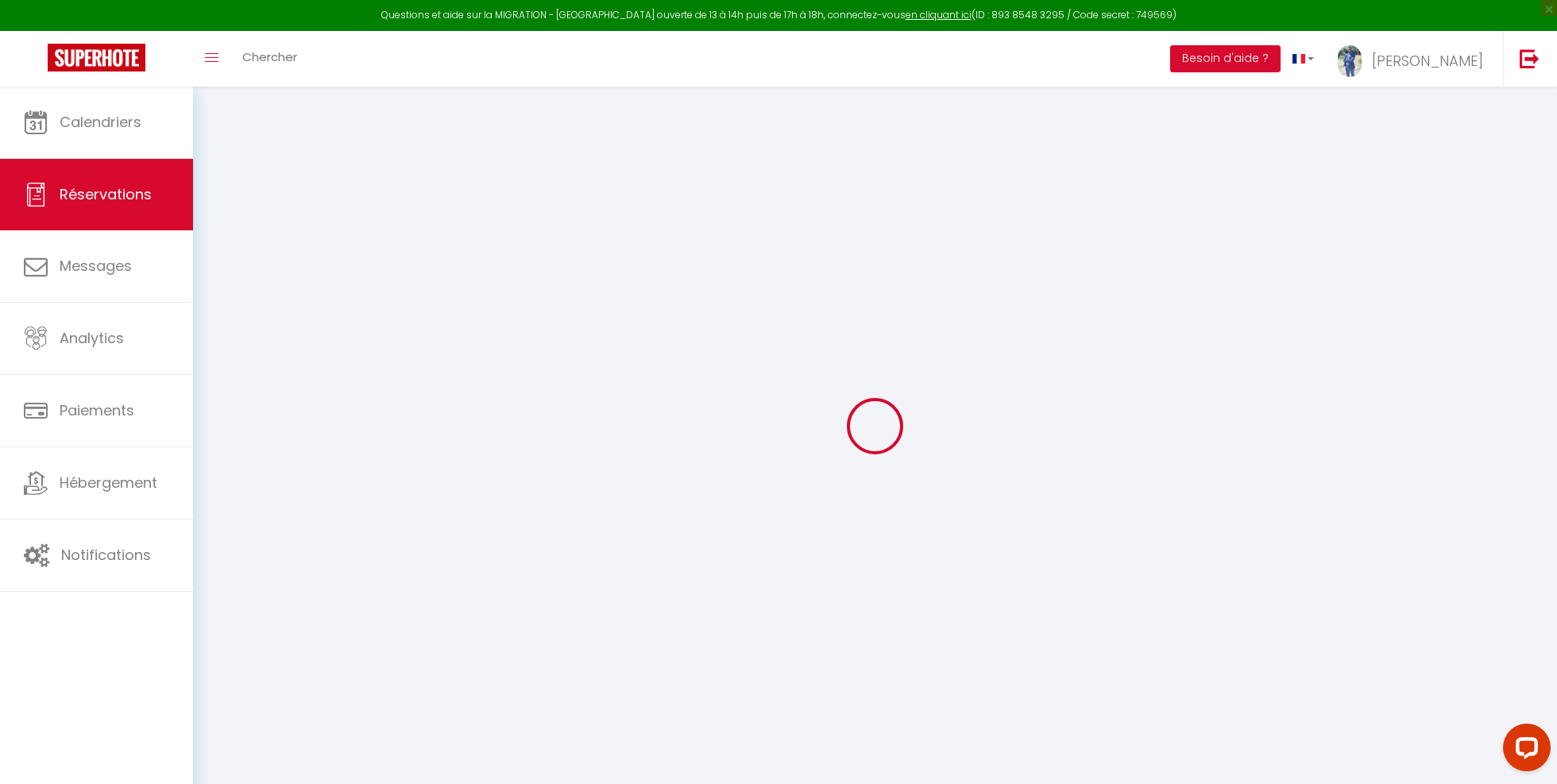
checkbox input "false"
type input "0"
select select "1"
type input "0"
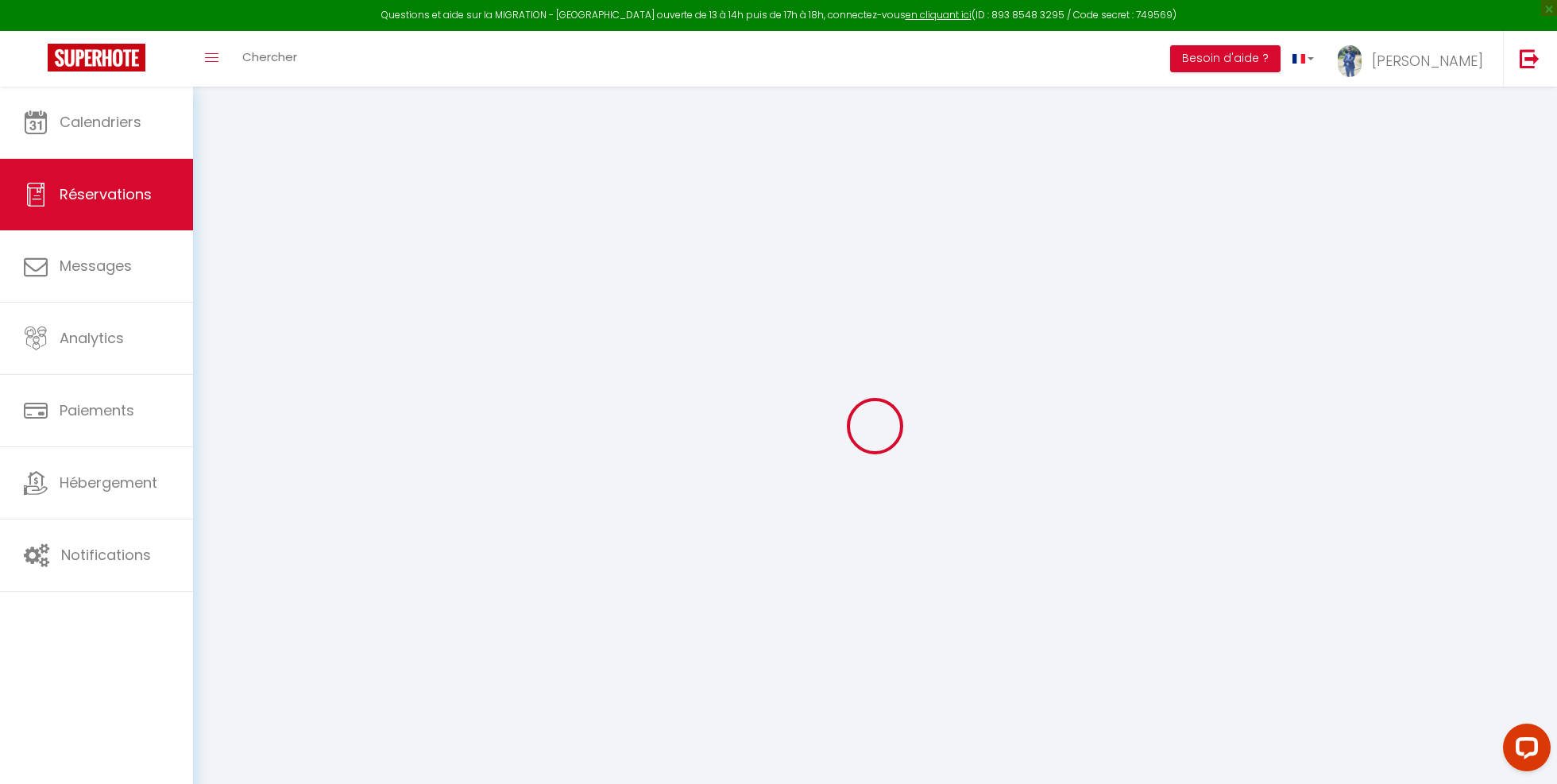
type input "0"
select index
select select
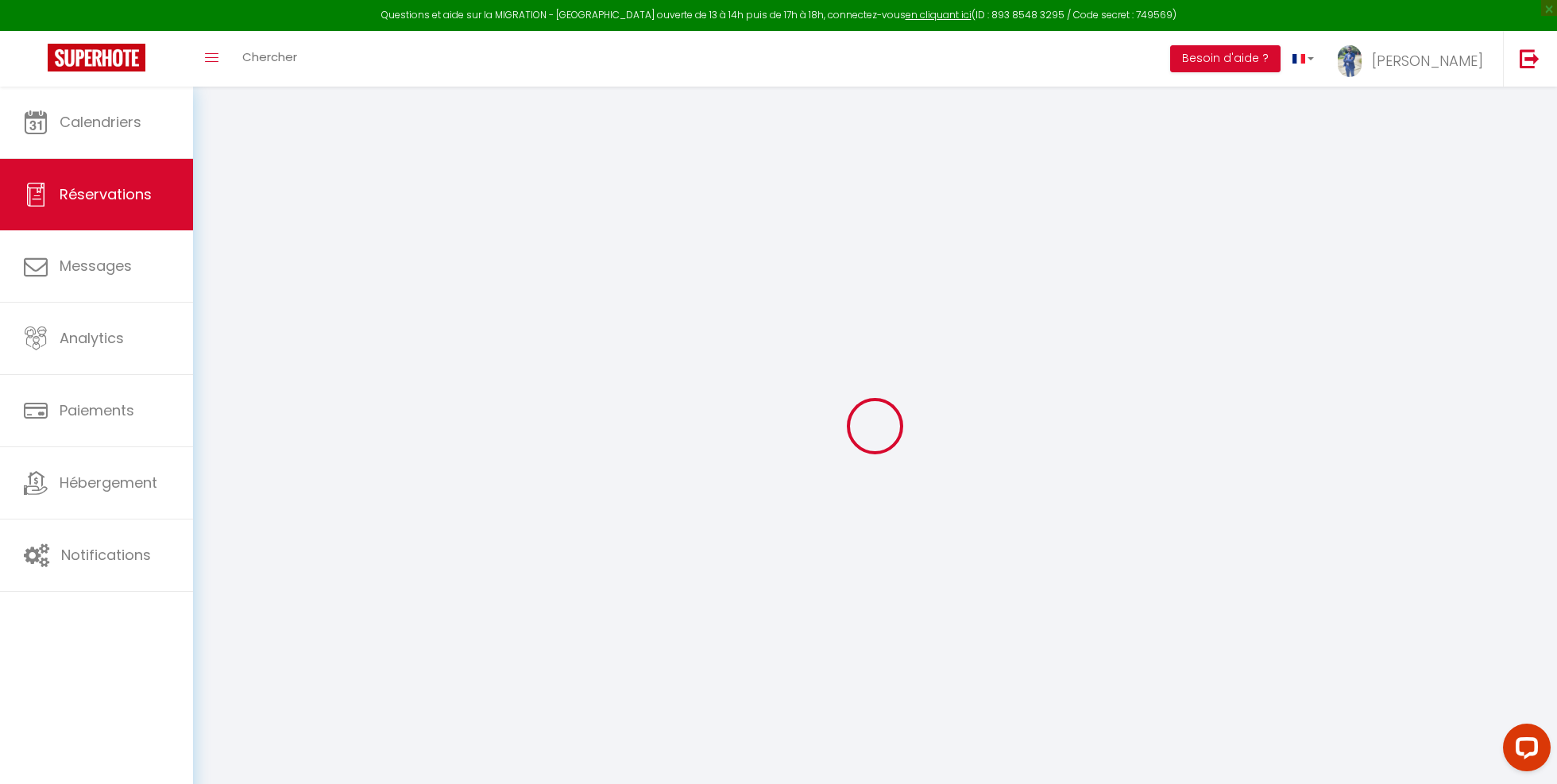
select select
select select "15"
checkbox input "false"
select index
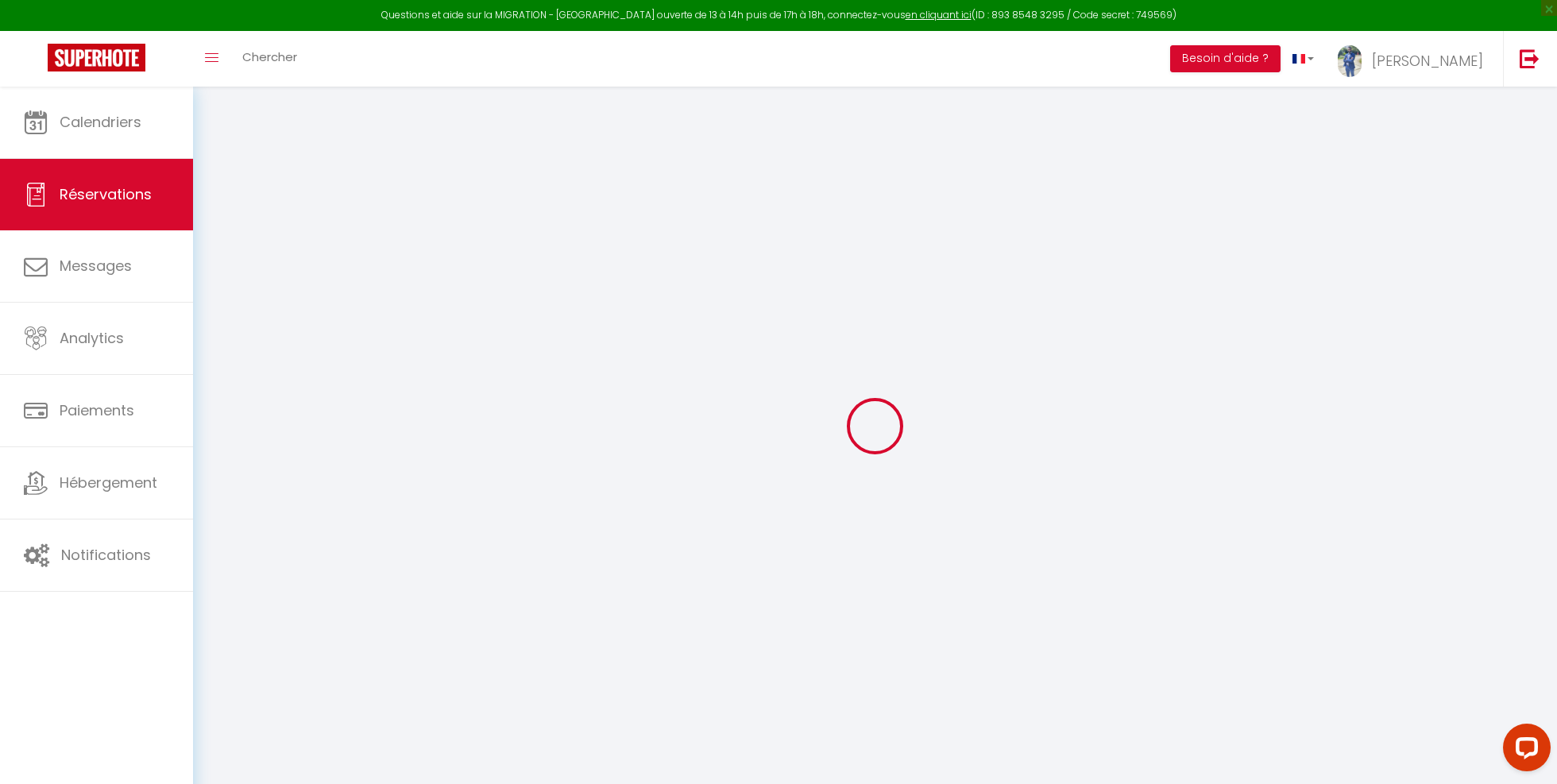
select select
checkbox input "false"
select index
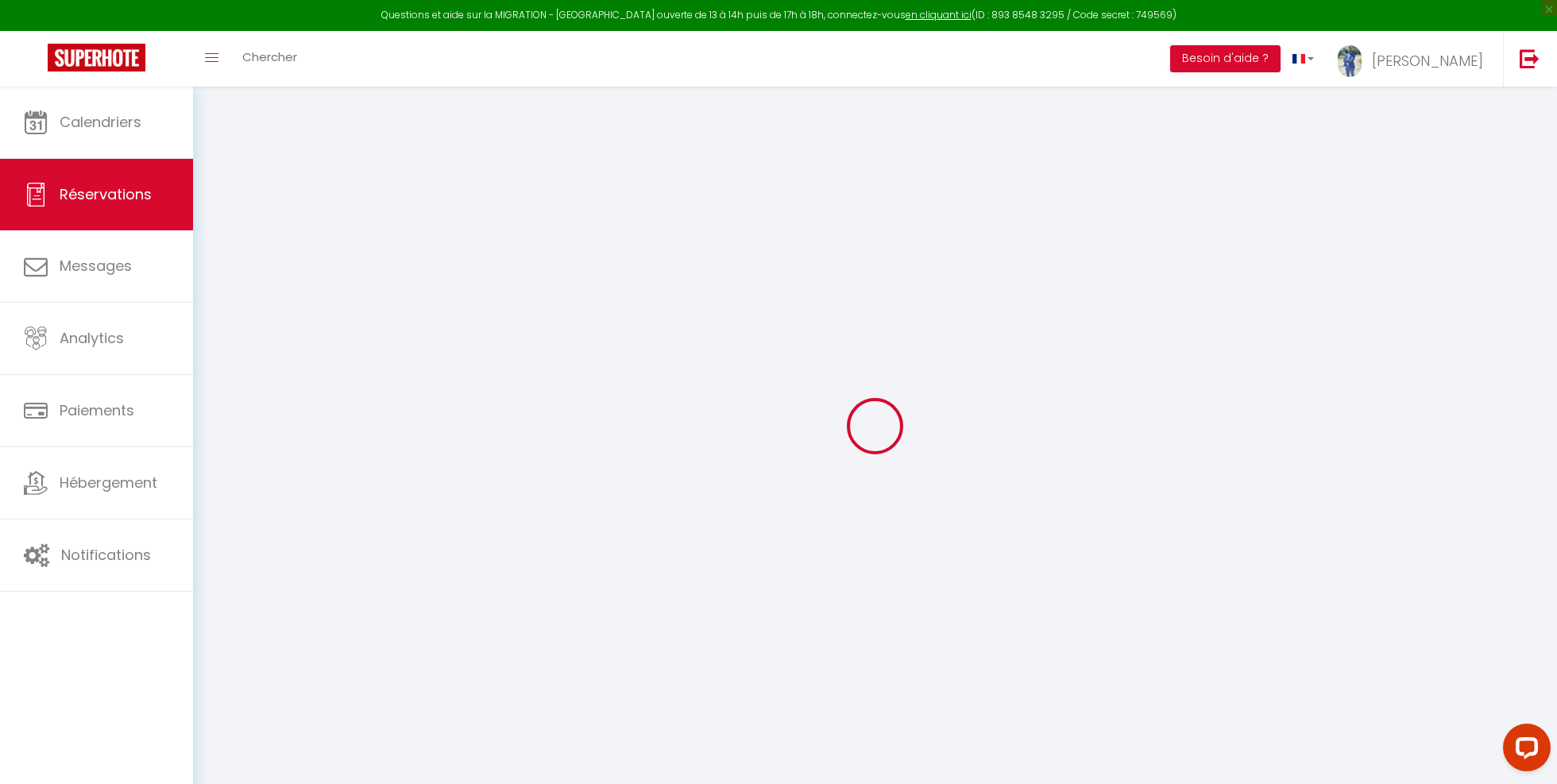
select index
select select
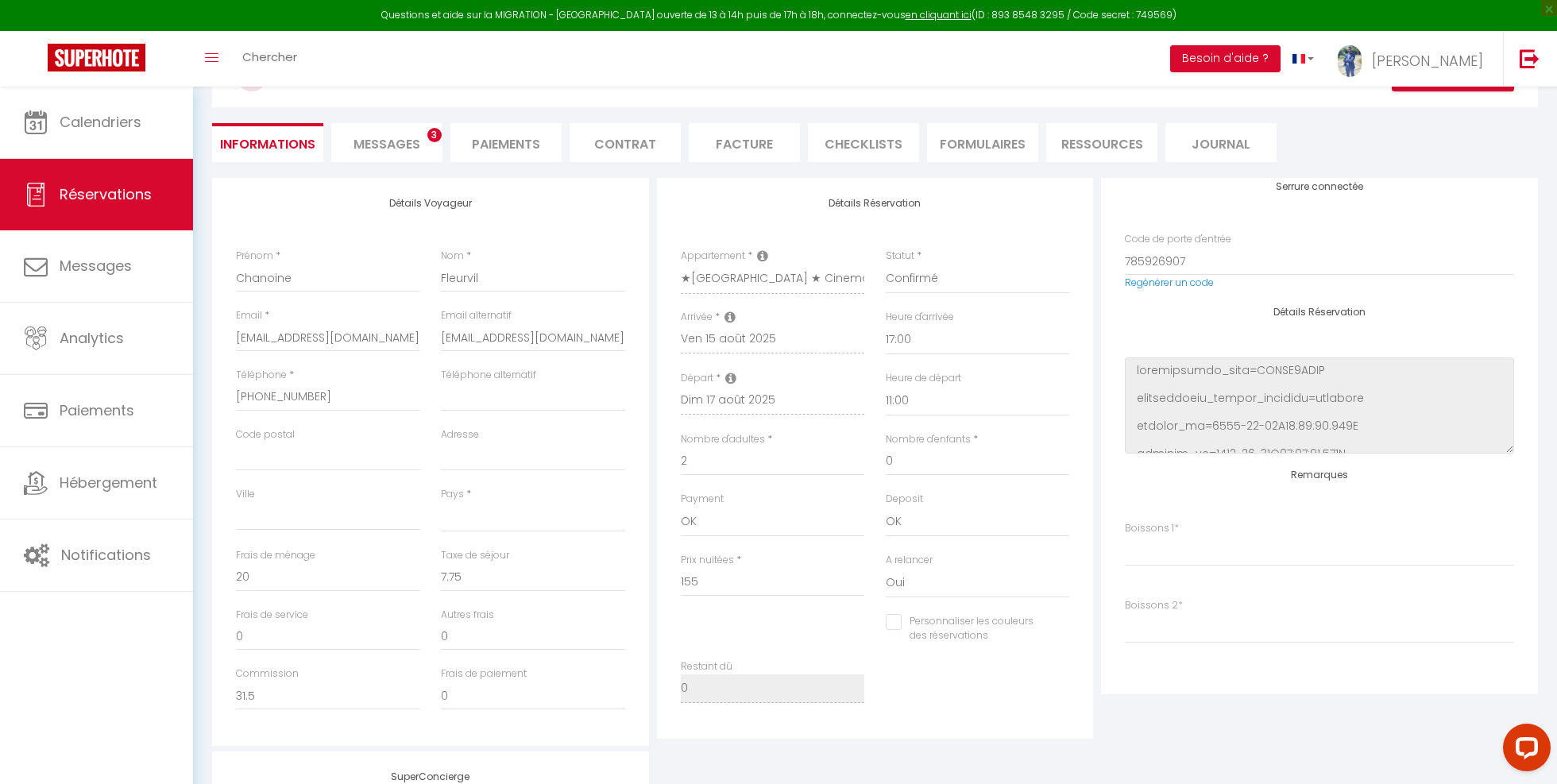
scroll to position [154, 0]
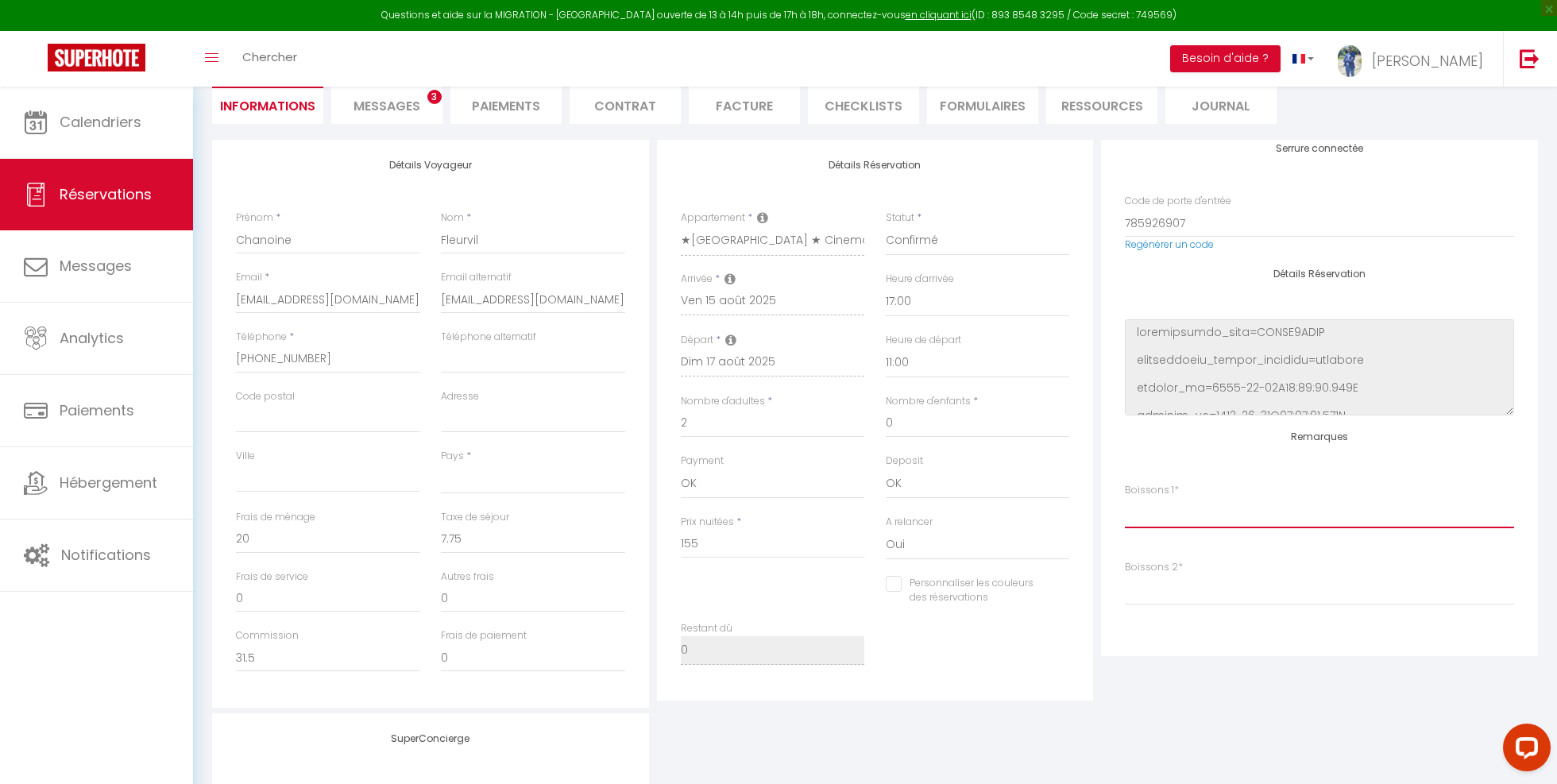
click at [1170, 517] on index "Veuillez Choisir Coca Oasis Fuze Tee Menthe Citron" at bounding box center [1319, 513] width 389 height 30
click at [1158, 528] on index "Veuillez Choisir Coca Oasis Fuze Tee Menthe Citron" at bounding box center [1319, 513] width 389 height 30
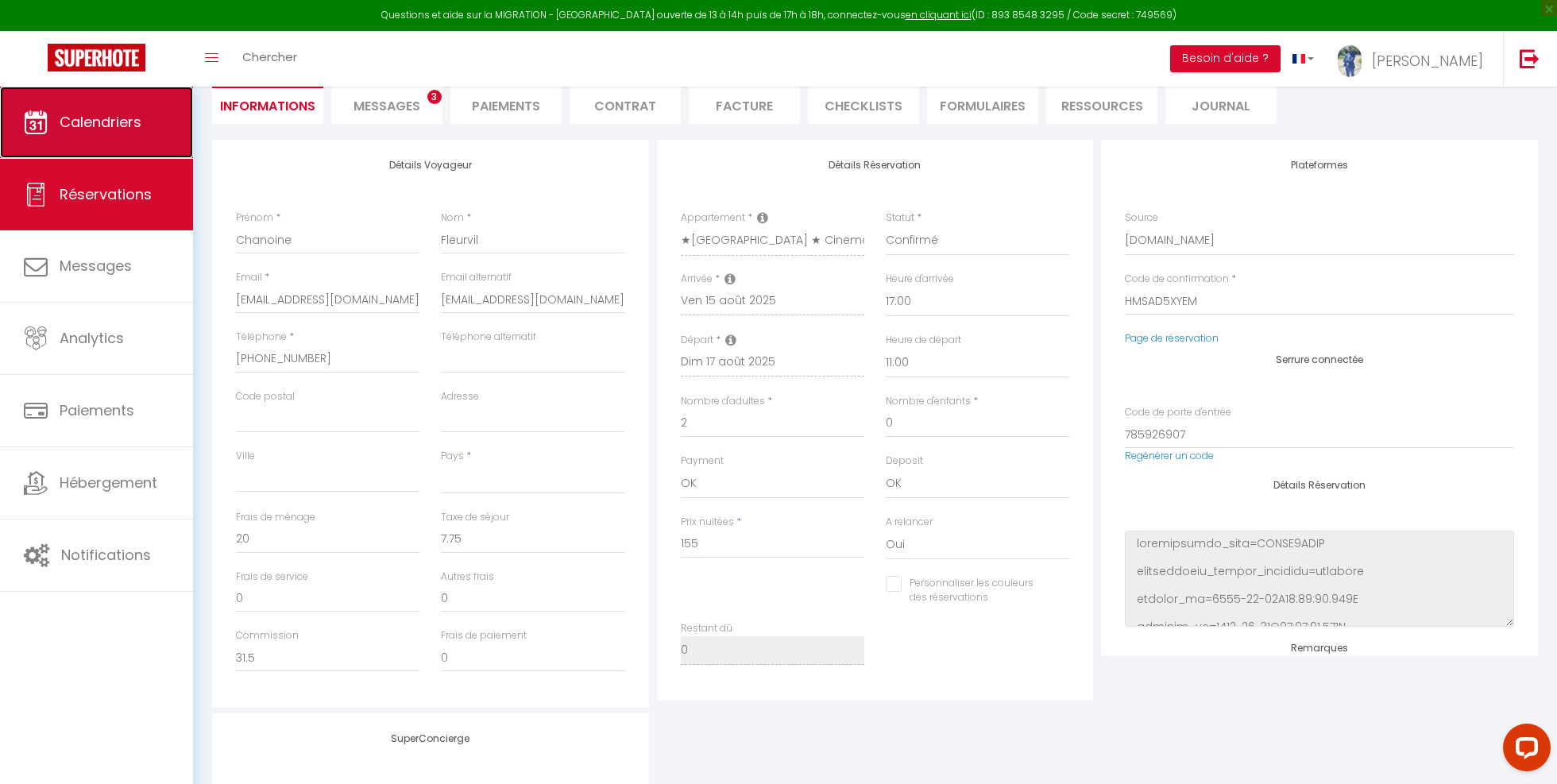
click at [152, 120] on link "Calendriers" at bounding box center [96, 123] width 193 height 72
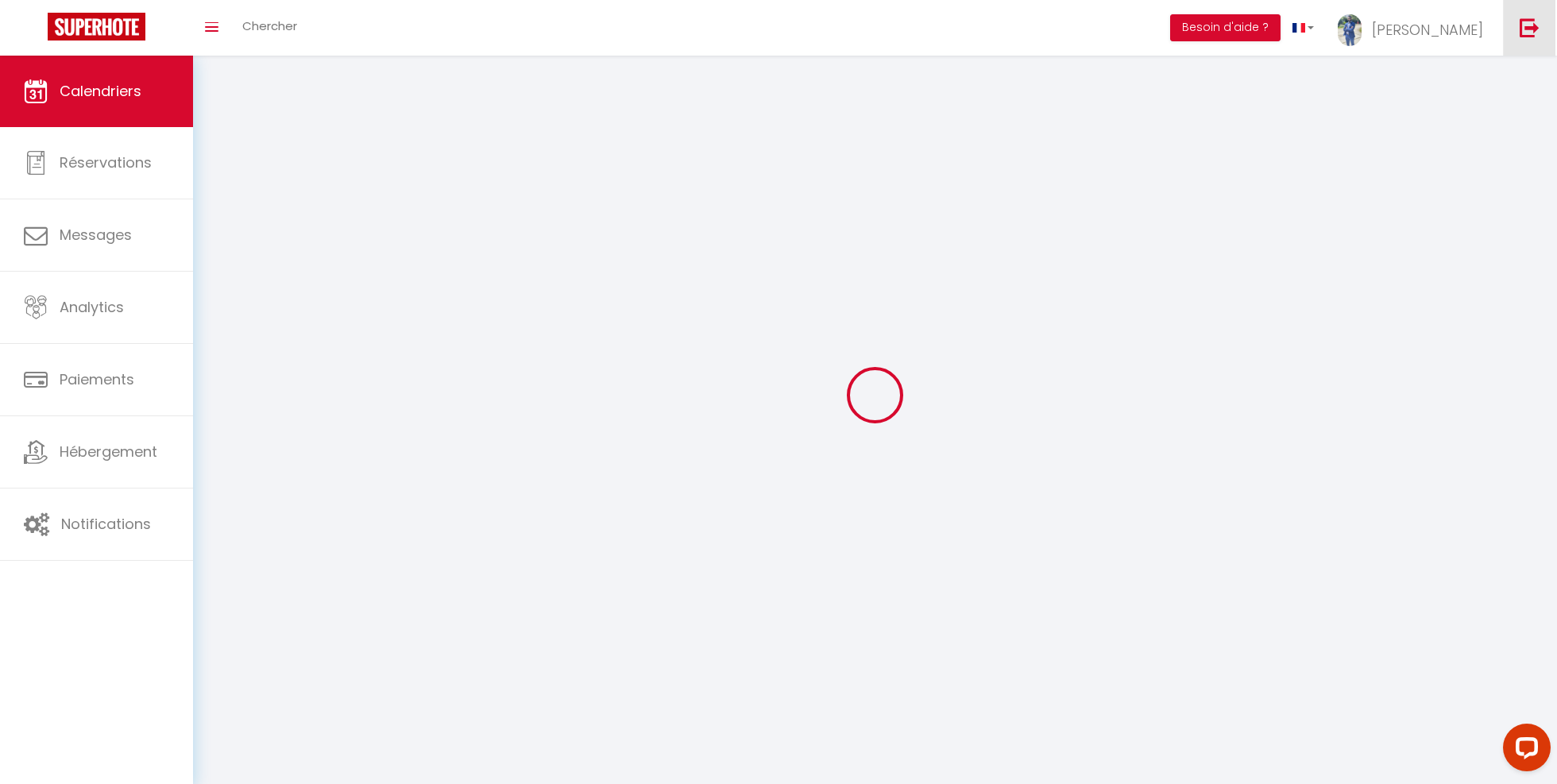
click at [1529, 26] on img at bounding box center [1530, 28] width 20 height 20
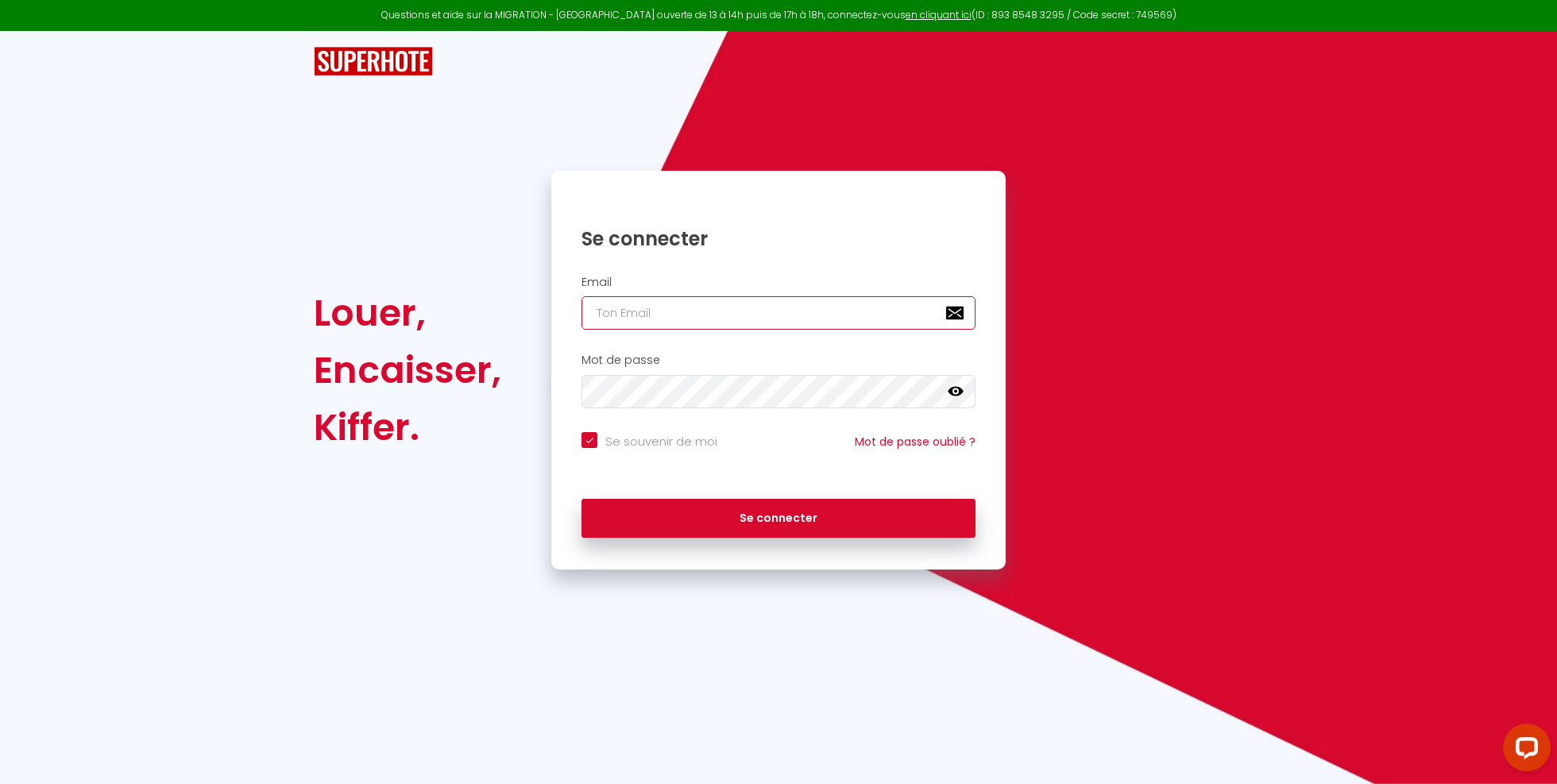
click at [861, 311] on input "email" at bounding box center [779, 313] width 394 height 33
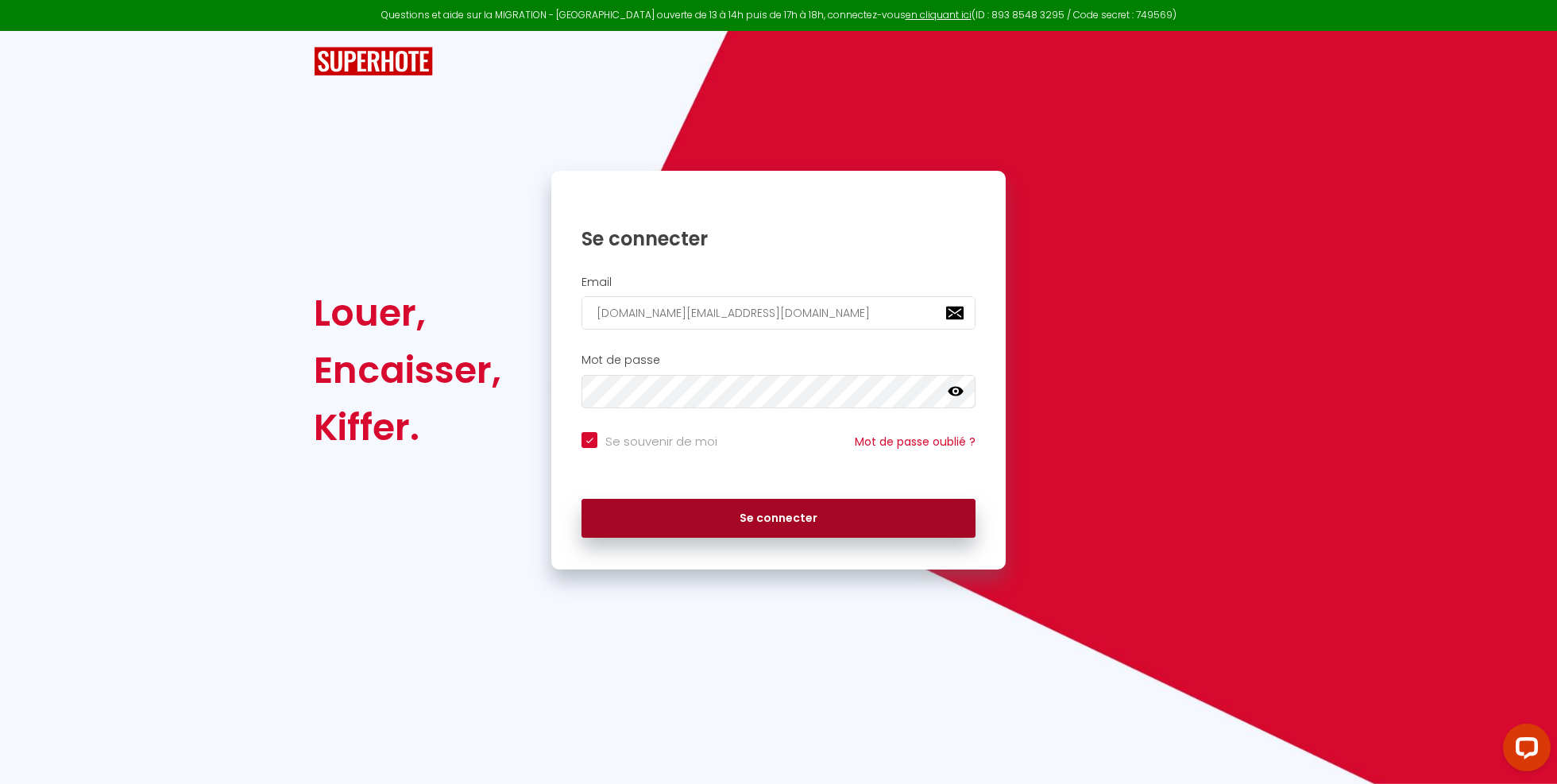
click at [836, 514] on button "Se connecter" at bounding box center [779, 519] width 394 height 39
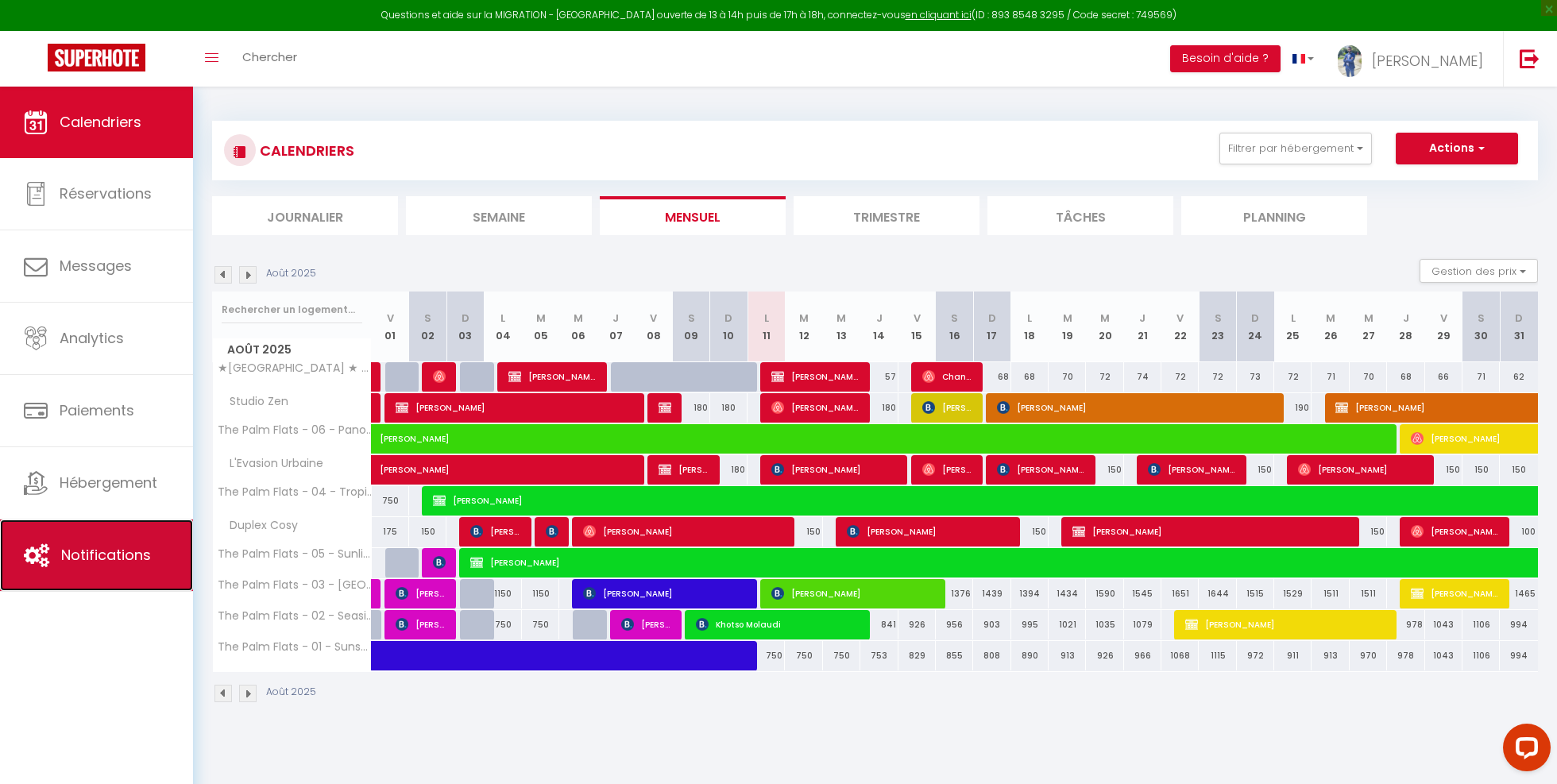
click at [104, 563] on span "Notifications" at bounding box center [106, 555] width 90 height 20
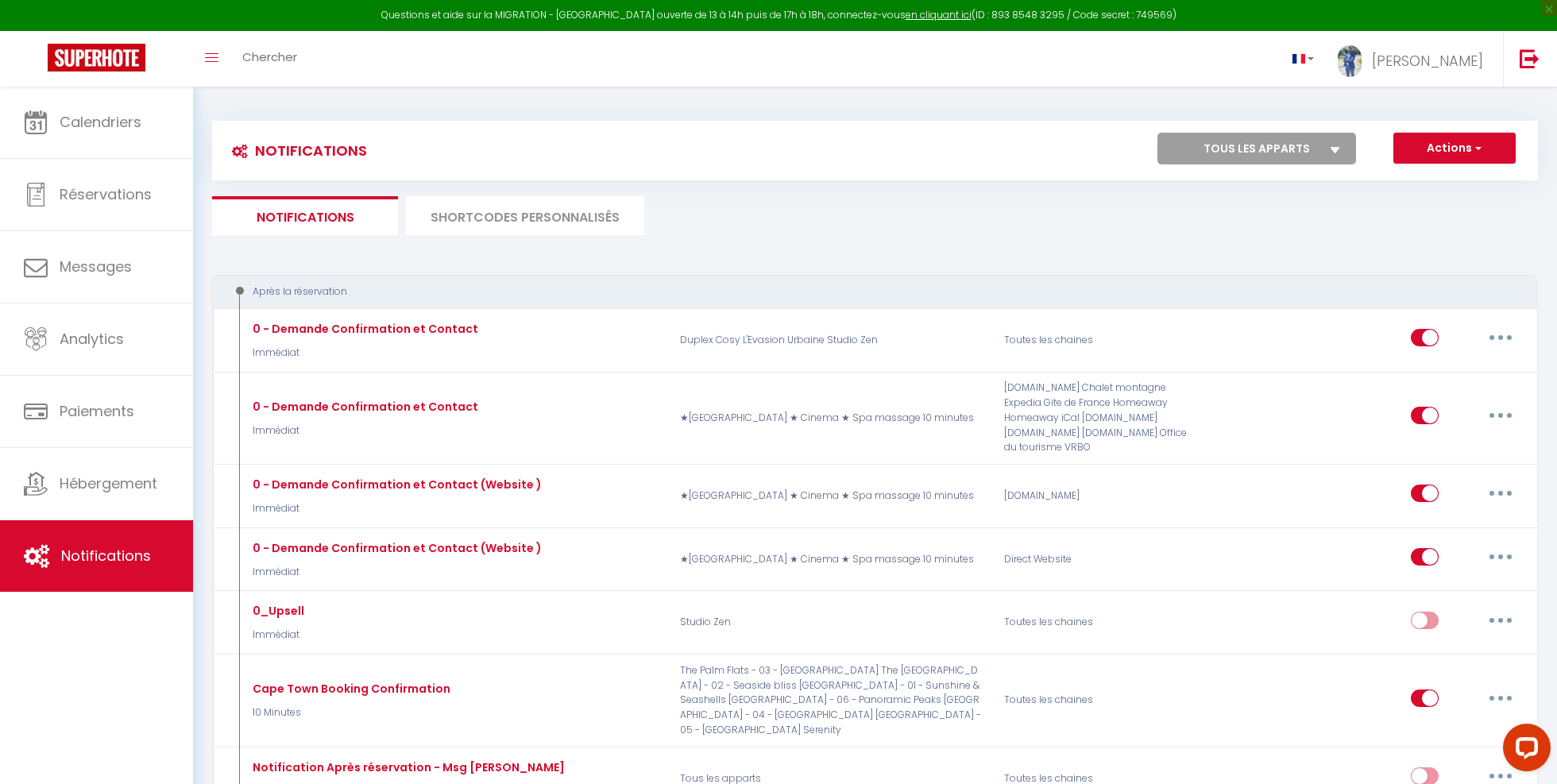
click at [1316, 145] on select "Tous les apparts The Palm Flats - 03 - Palm Peaks The Palm Flats - 02 - Seaside…" at bounding box center [1257, 148] width 199 height 31
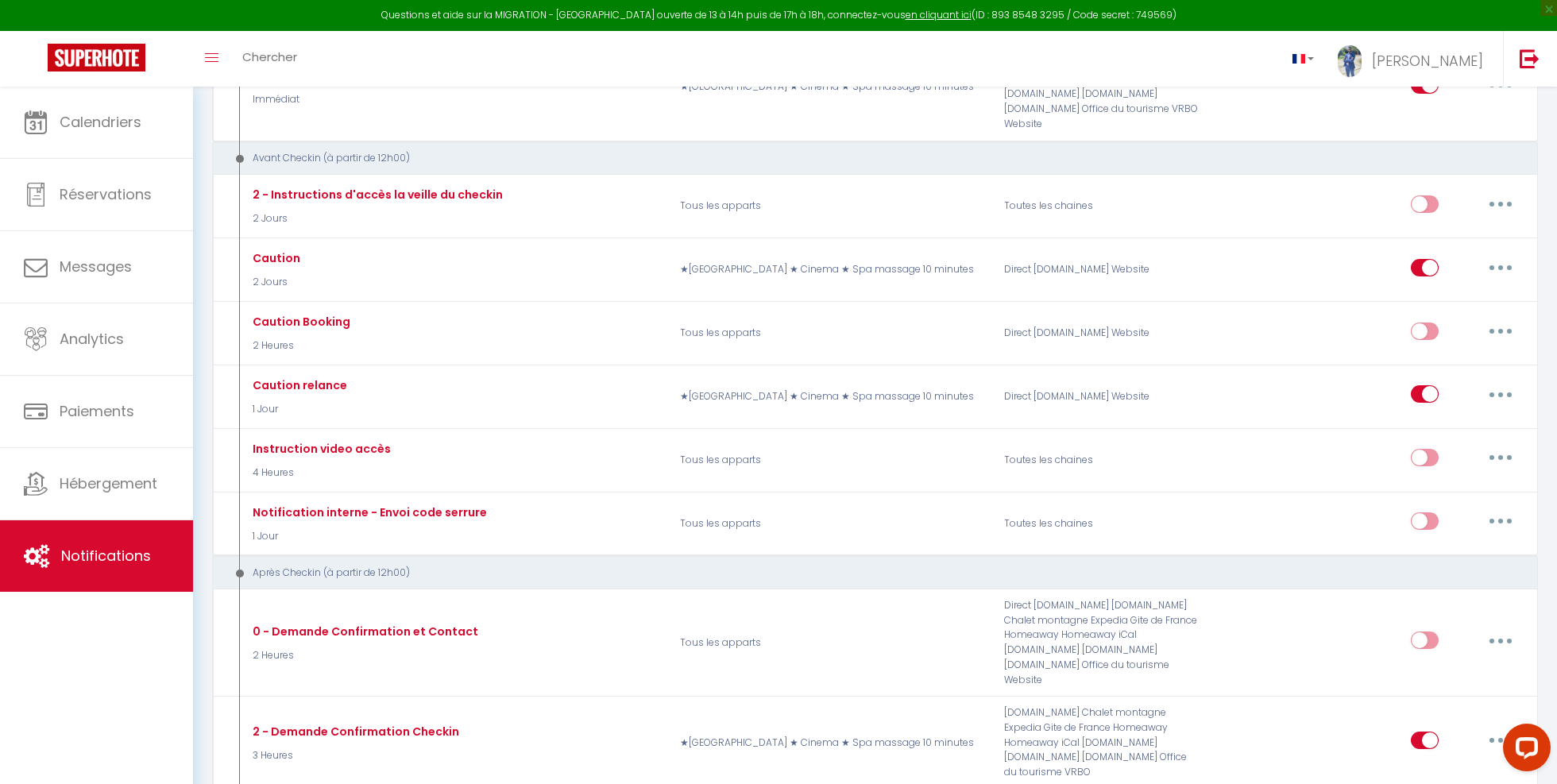
scroll to position [556, 0]
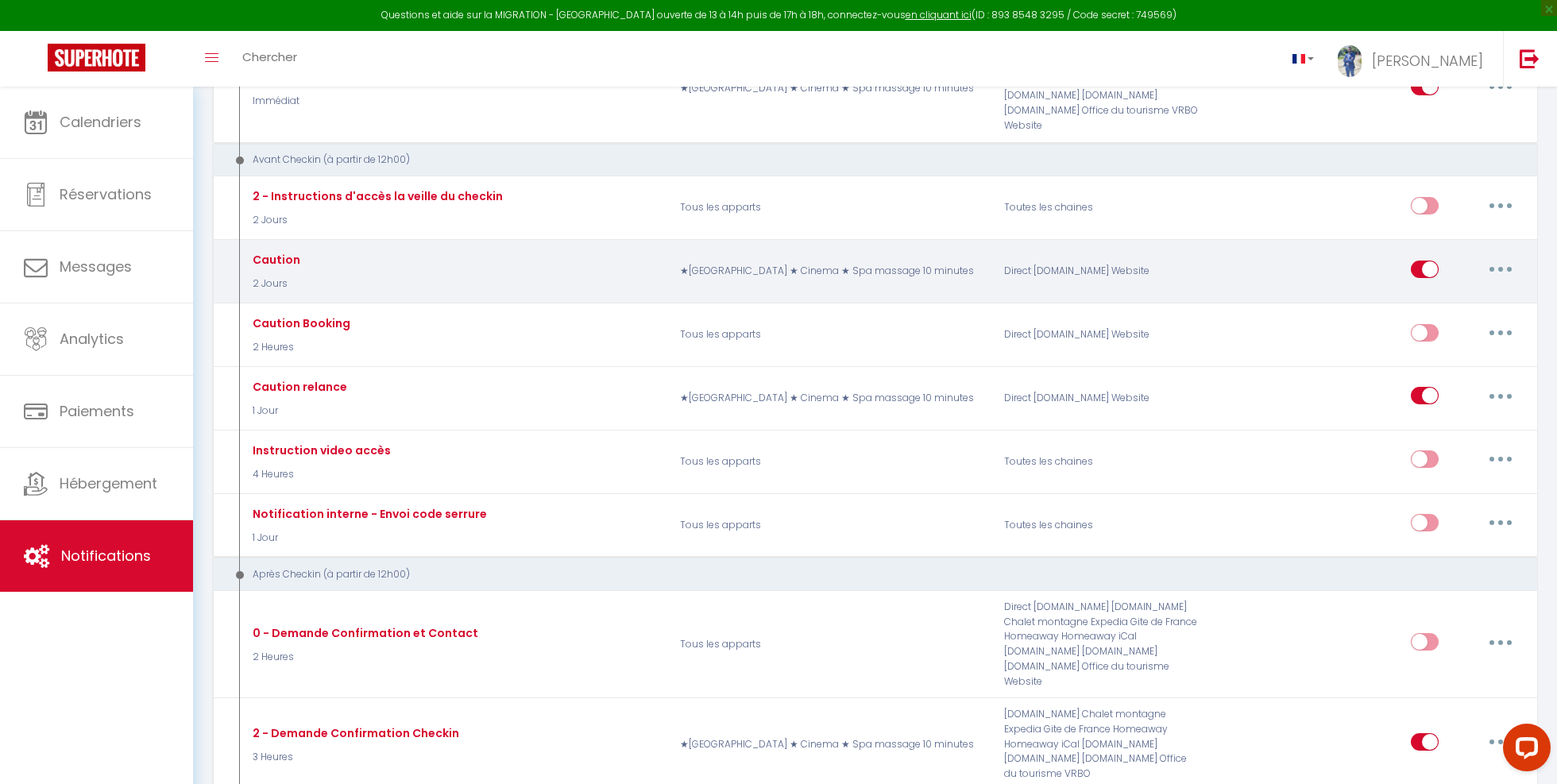
click at [1497, 256] on button "button" at bounding box center [1501, 269] width 45 height 25
click at [1507, 256] on button "button" at bounding box center [1501, 269] width 45 height 25
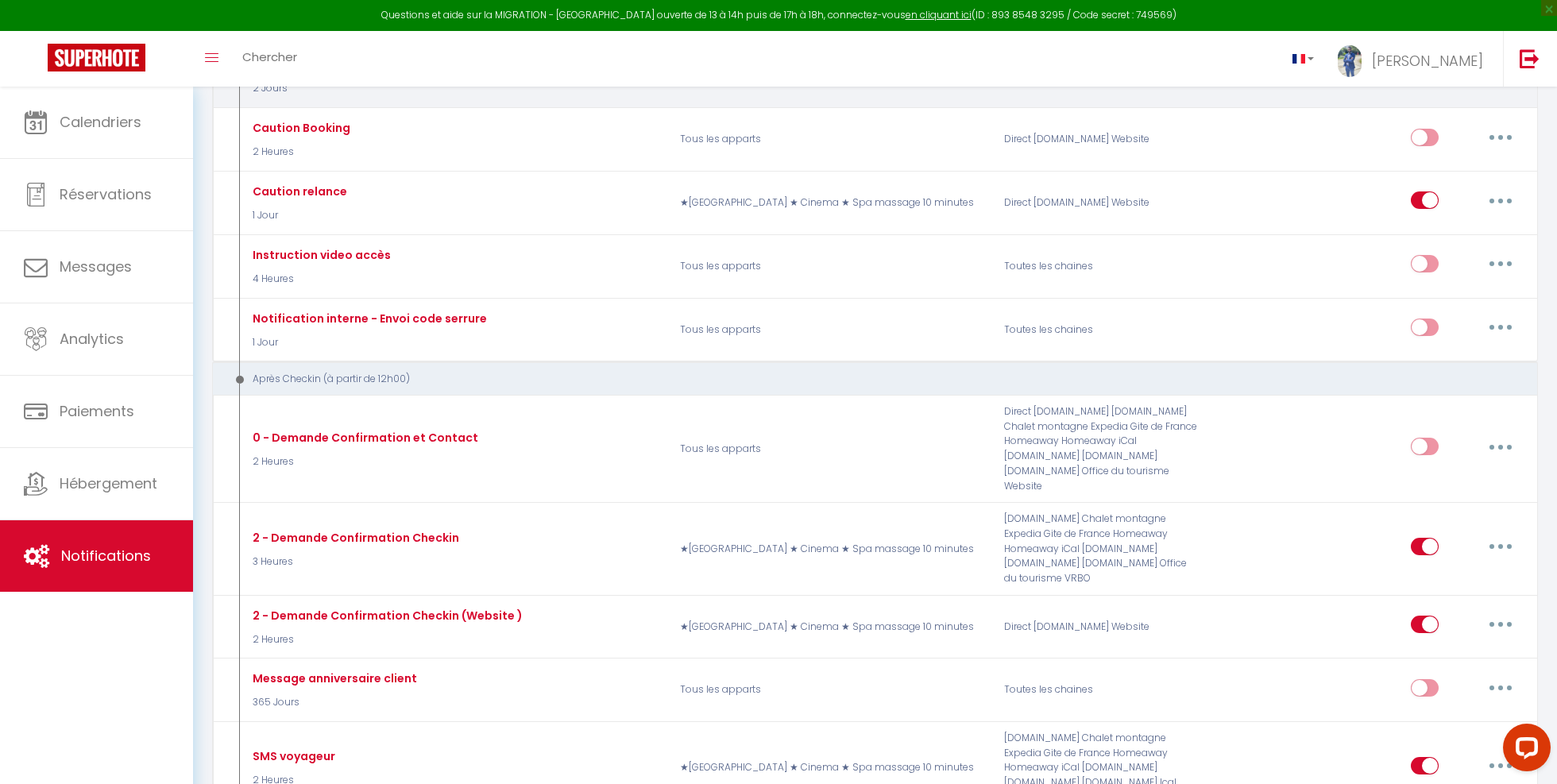
scroll to position [763, 0]
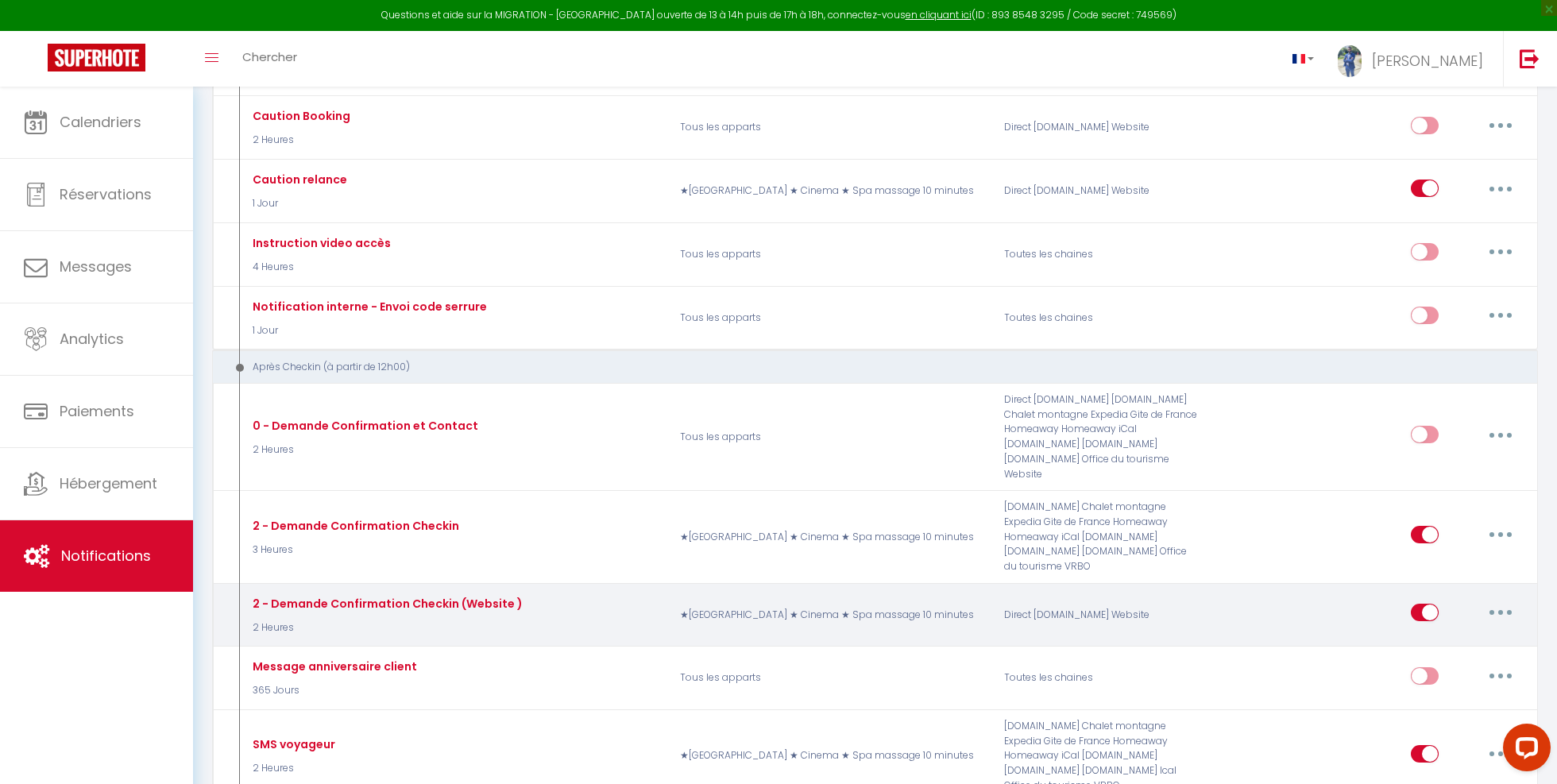
click at [1501, 599] on button "button" at bounding box center [1501, 612] width 45 height 25
click at [1444, 635] on link "Editer" at bounding box center [1459, 649] width 117 height 27
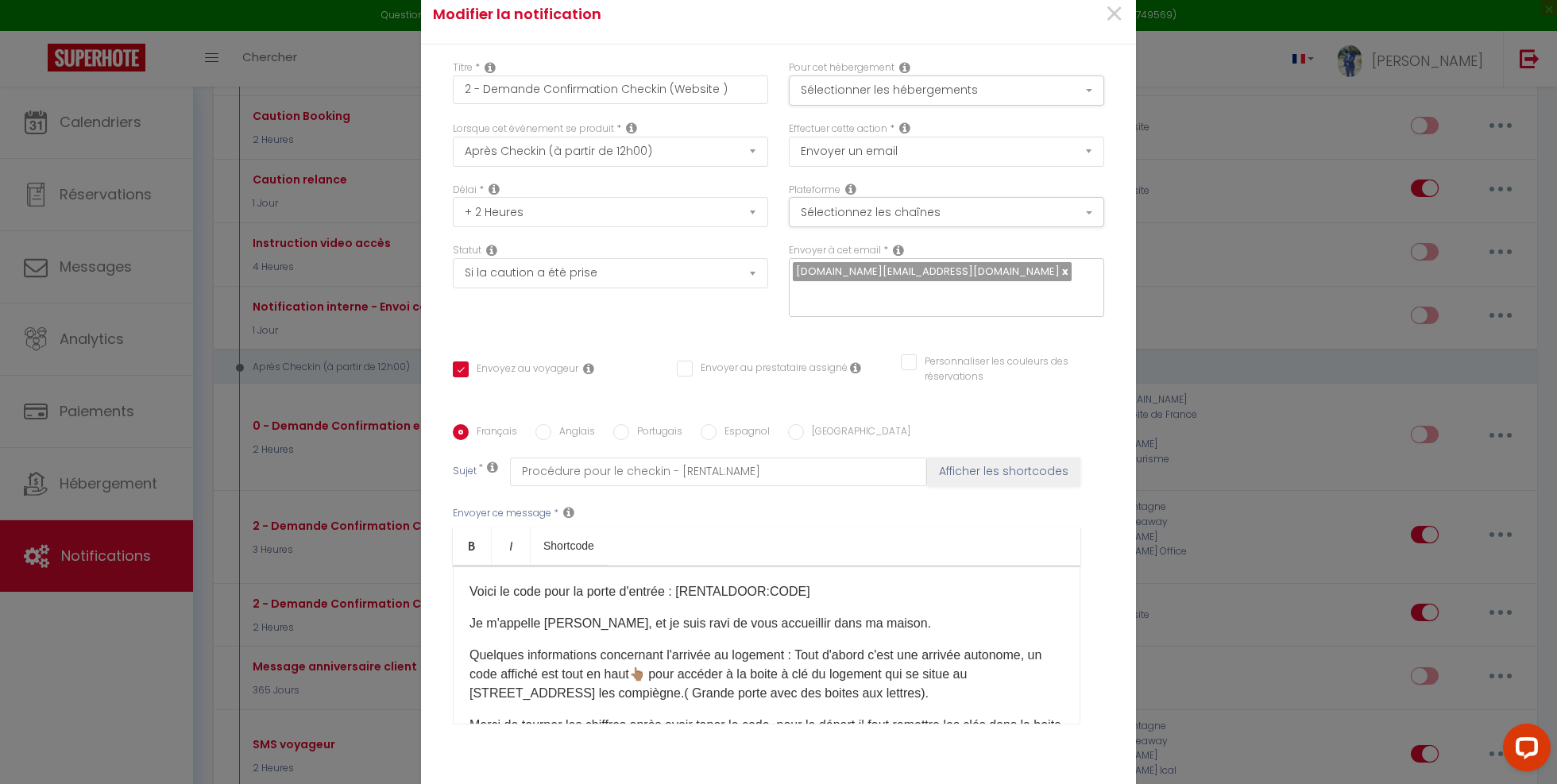
scroll to position [0, 0]
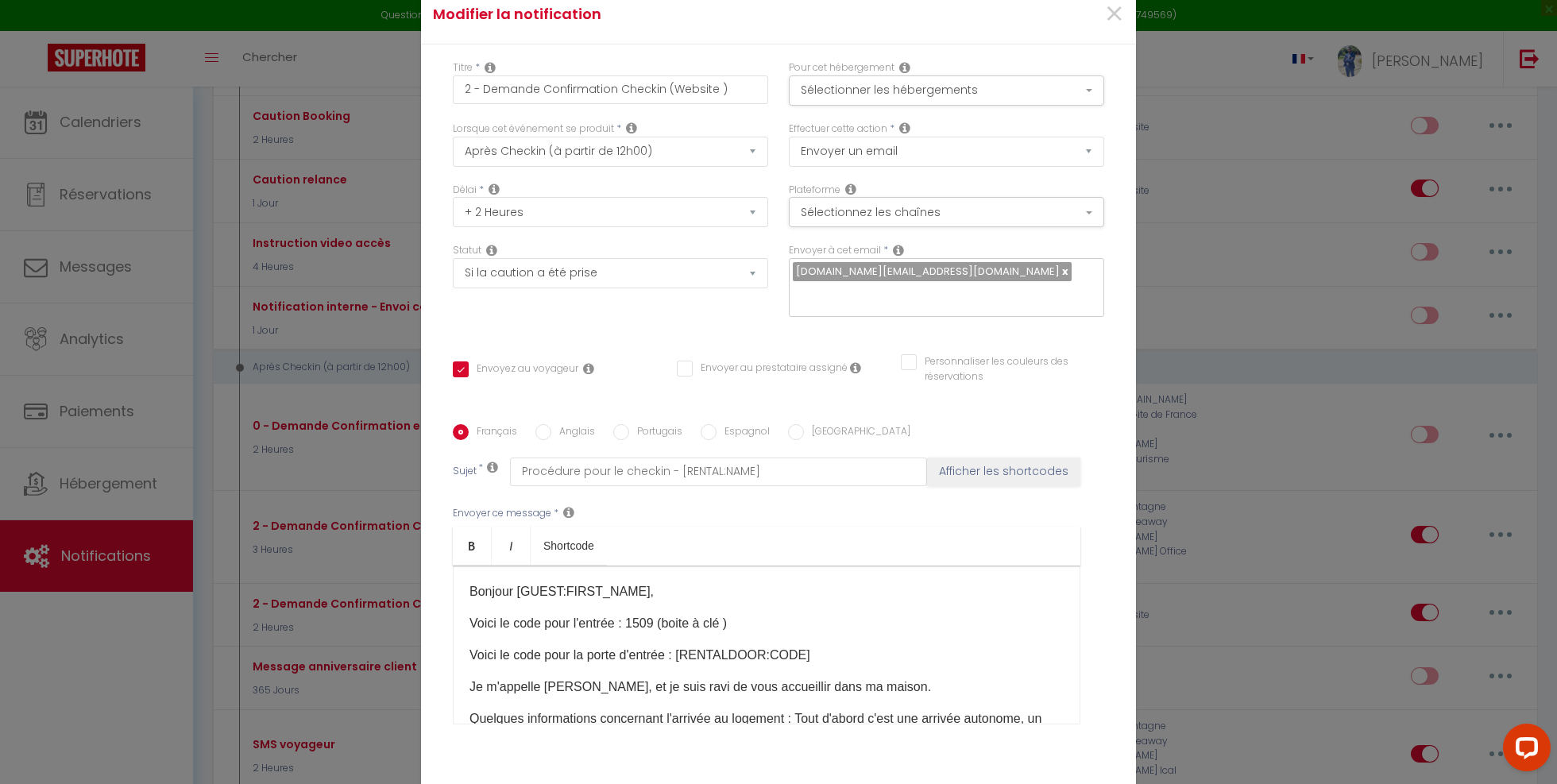
click at [680, 621] on div "Bonjour [GUEST:FIRST_NAME], Voici le code pour l'entrée : 1509 (boite à clé ) V…" at bounding box center [766, 644] width 627 height 159
click at [682, 616] on p "Voici le code pour l'entrée : 1509 (boite à clé )" at bounding box center [766, 623] width 594 height 19
click at [682, 614] on p "Voici le code pour l'entrée : 1509 (boite à clé )" at bounding box center [766, 623] width 594 height 19
click at [736, 646] on p "Voici le code pour la porte d'entrée : [RENTALDOOR:CODE]​" at bounding box center [766, 655] width 594 height 19
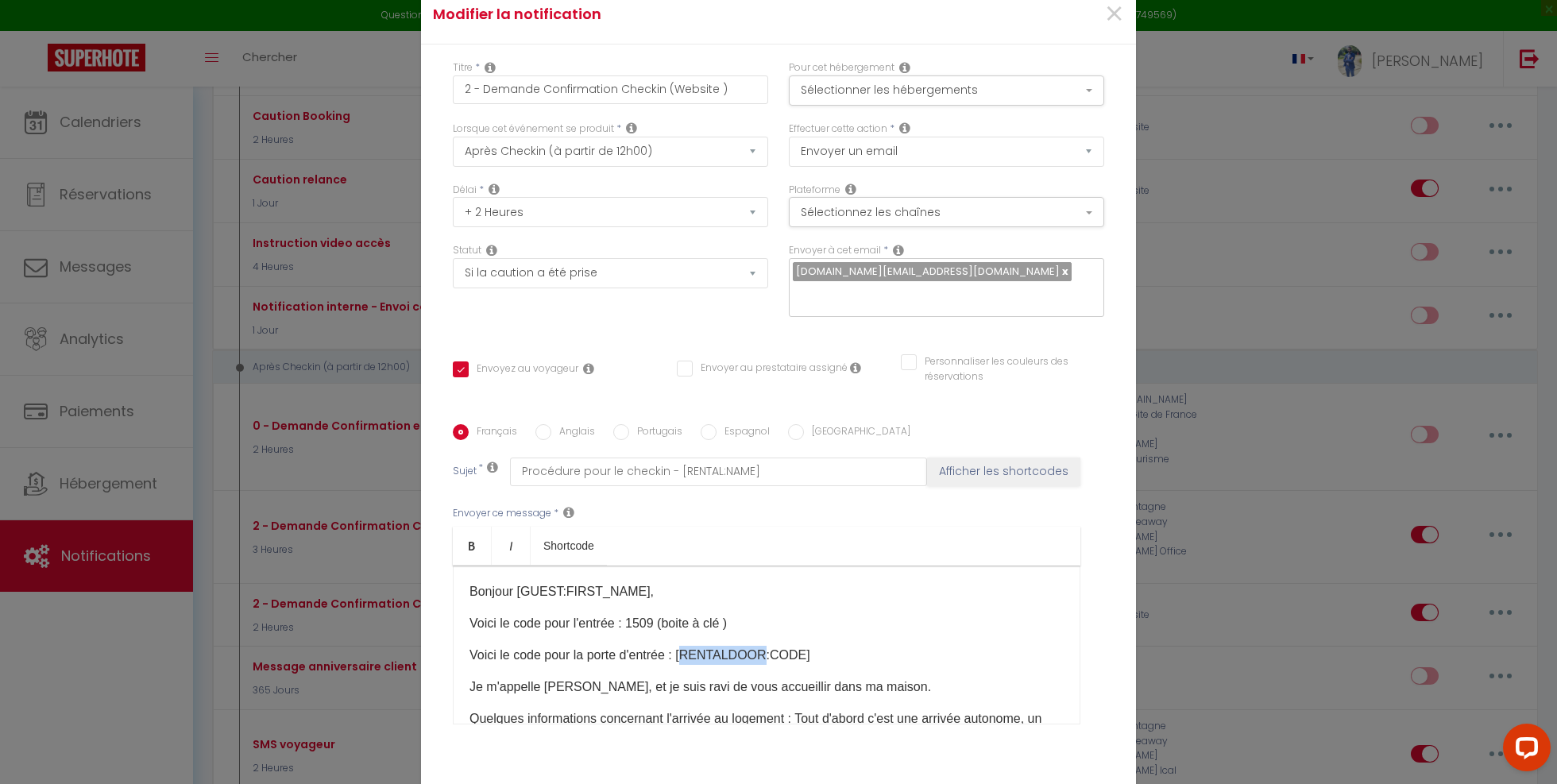
click at [736, 646] on p "Voici le code pour la porte d'entrée : [RENTALDOOR:CODE]​" at bounding box center [766, 655] width 594 height 19
click at [559, 280] on select "Aucun Si la réservation est payée Si réservation non payée Si la caution a été …" at bounding box center [610, 273] width 316 height 30
click at [1114, 31] on span "×" at bounding box center [1114, 13] width 20 height 47
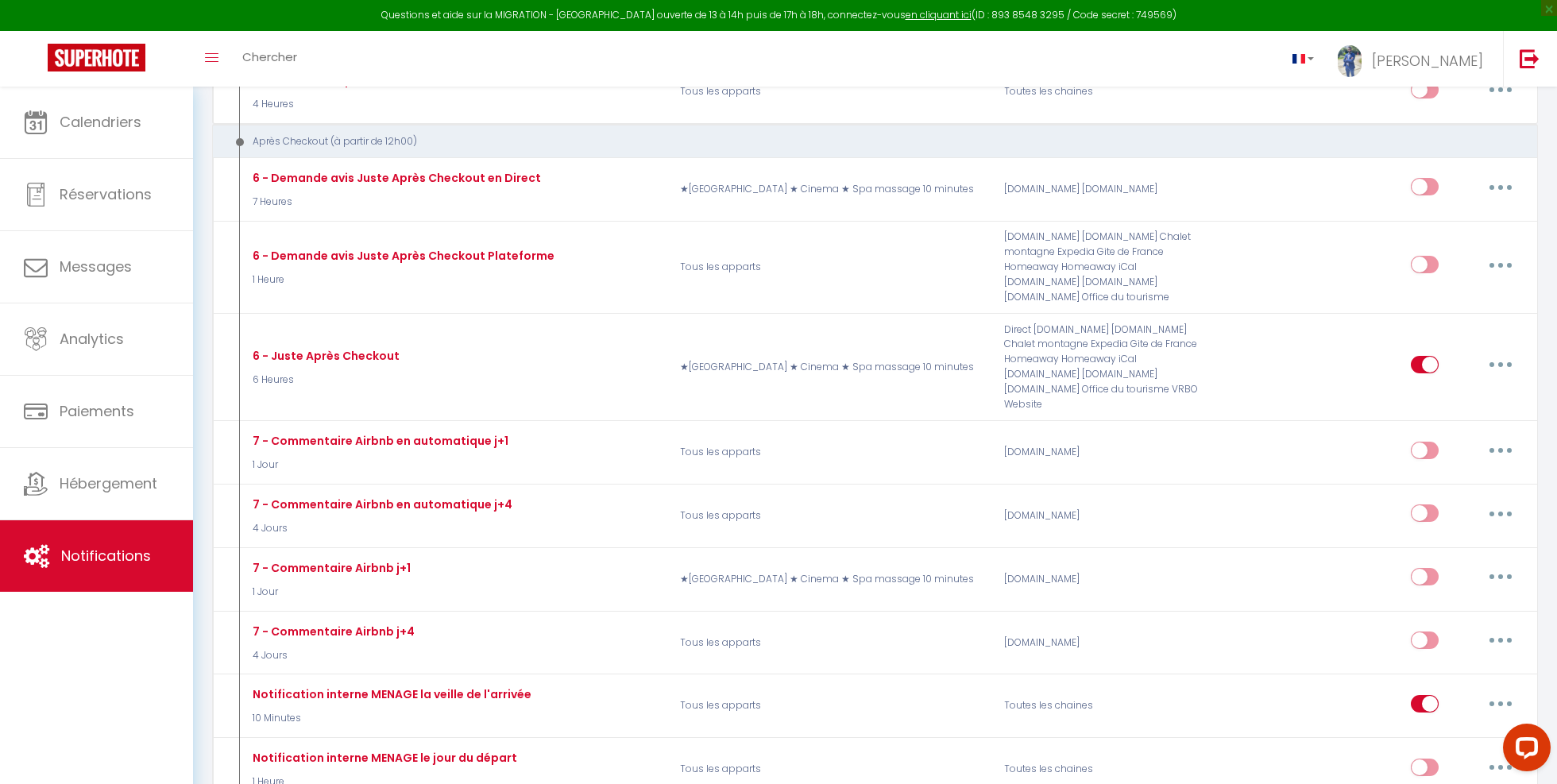
scroll to position [1814, 0]
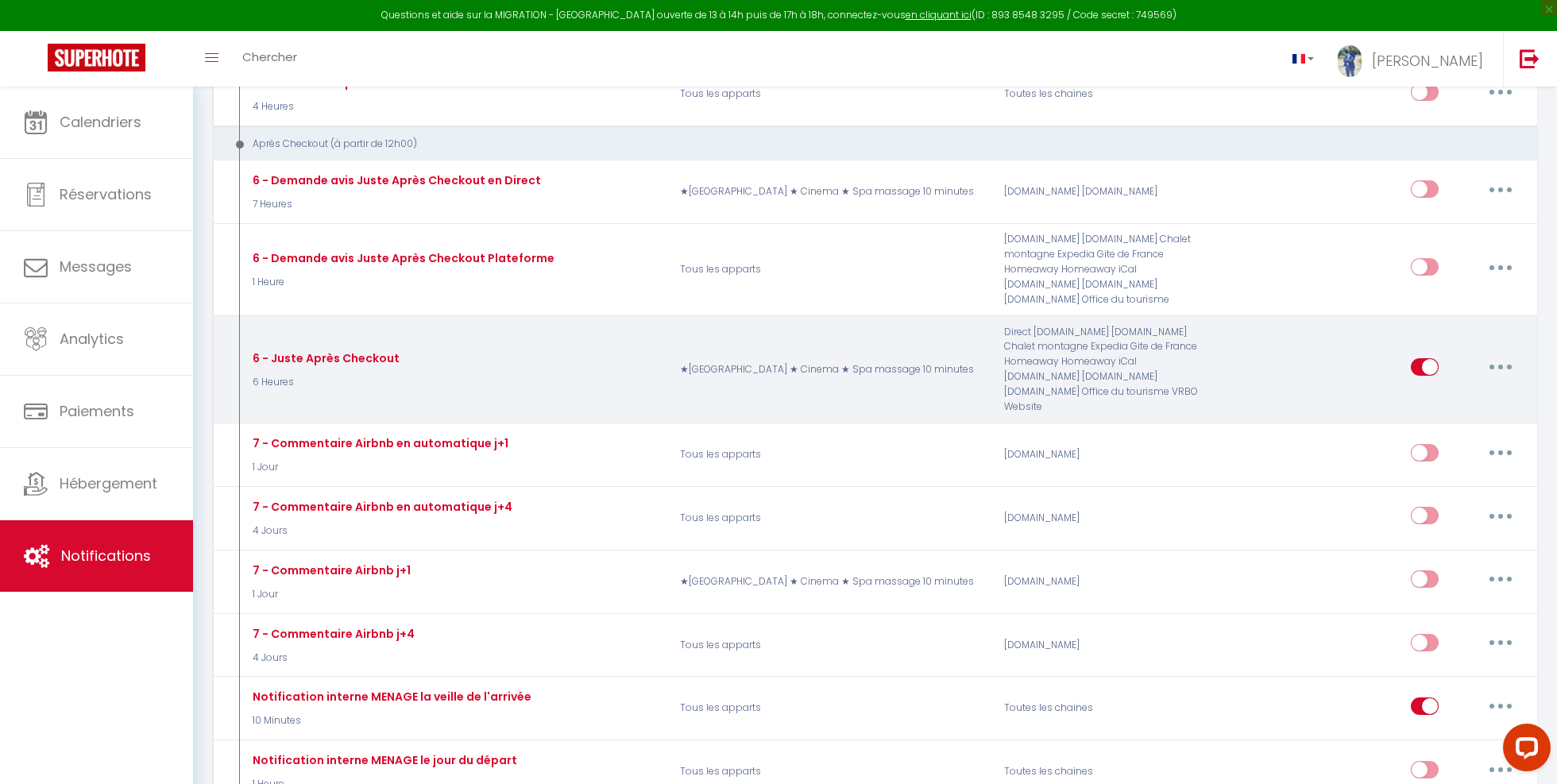
click at [1486, 354] on button "button" at bounding box center [1501, 366] width 45 height 25
click at [1447, 390] on link "Editer" at bounding box center [1459, 403] width 117 height 27
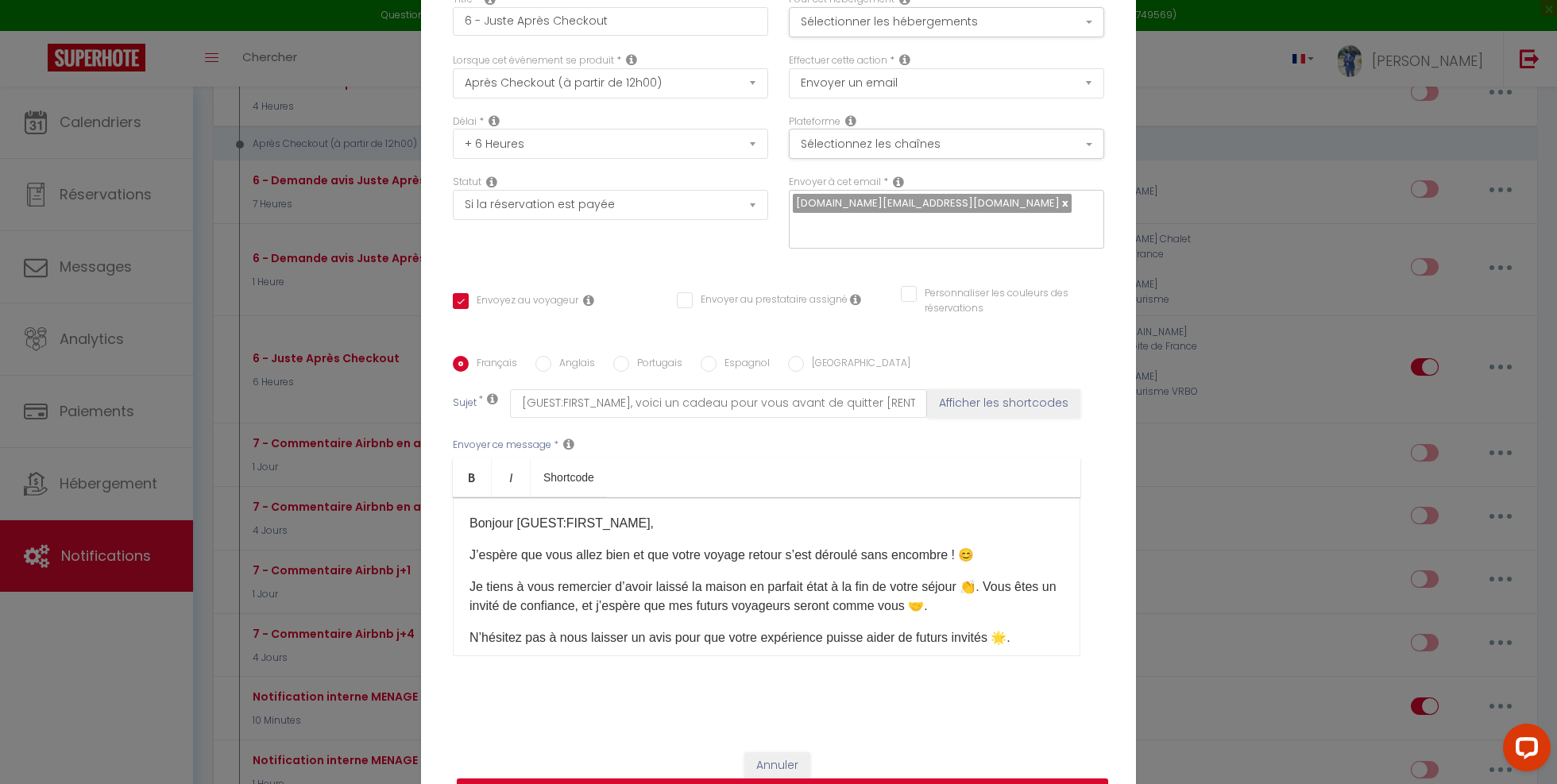
scroll to position [97, 0]
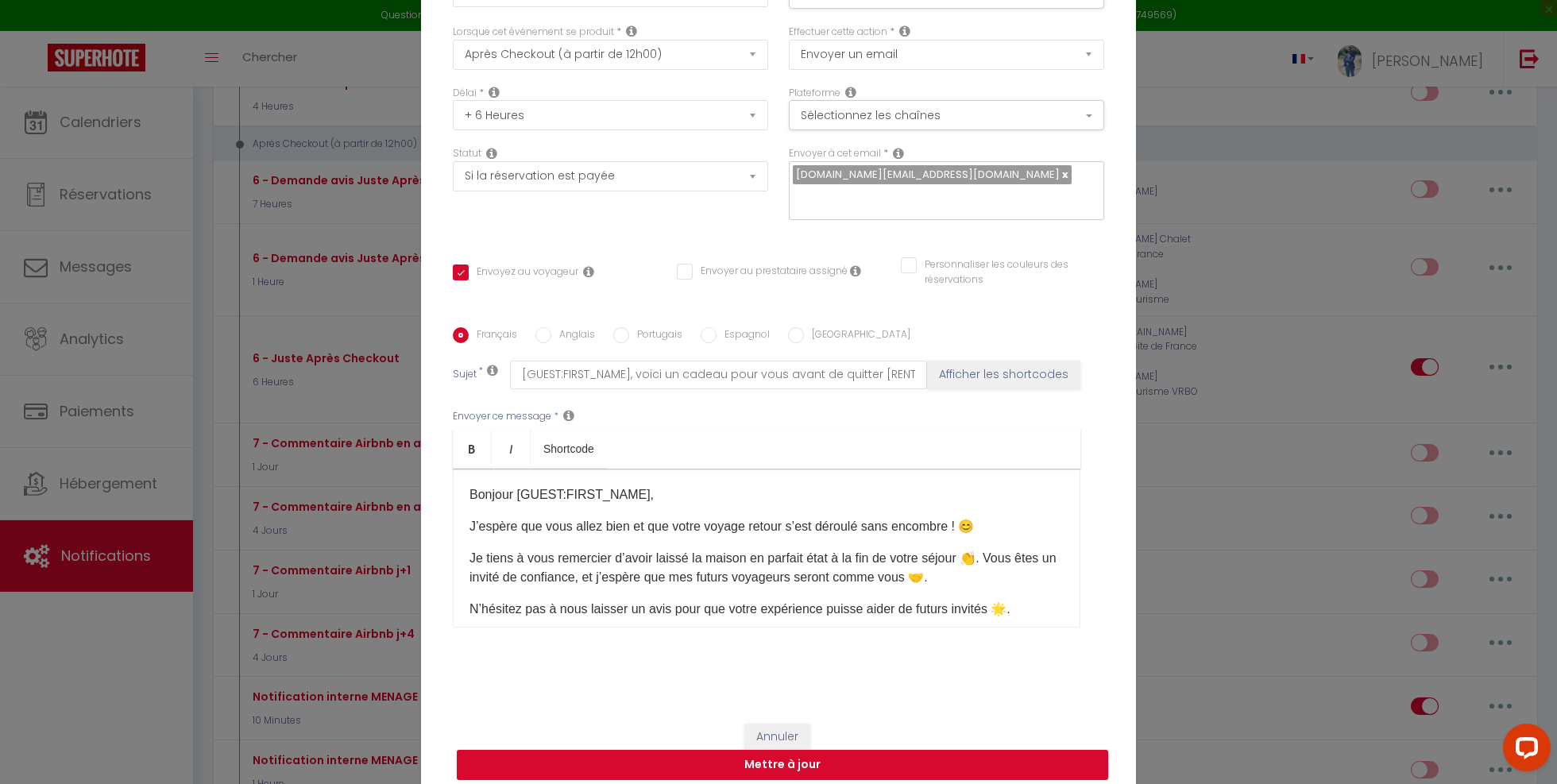
click at [562, 486] on p "Bonjour [GUEST:FIRST_NAME]," at bounding box center [766, 495] width 594 height 19
click at [539, 486] on p "Bonjour [GUEST:FIRST_NAME]," at bounding box center [766, 495] width 594 height 19
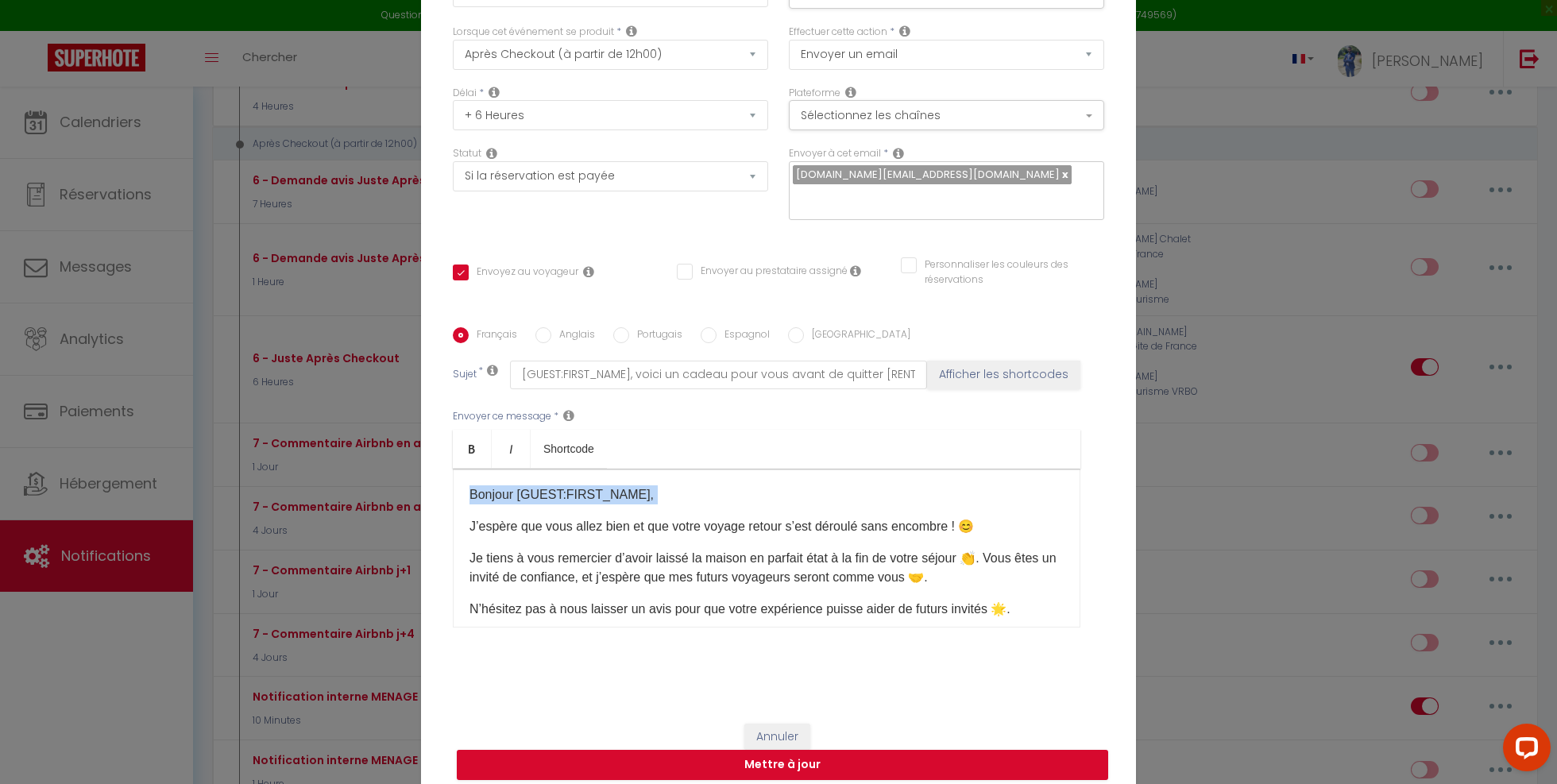
click at [539, 486] on p "Bonjour [GUEST:FIRST_NAME]," at bounding box center [766, 495] width 594 height 19
click at [616, 517] on p "J’espère que vous allez bien et que votre voyage retour s’est déroulé sans enco…" at bounding box center [766, 526] width 594 height 19
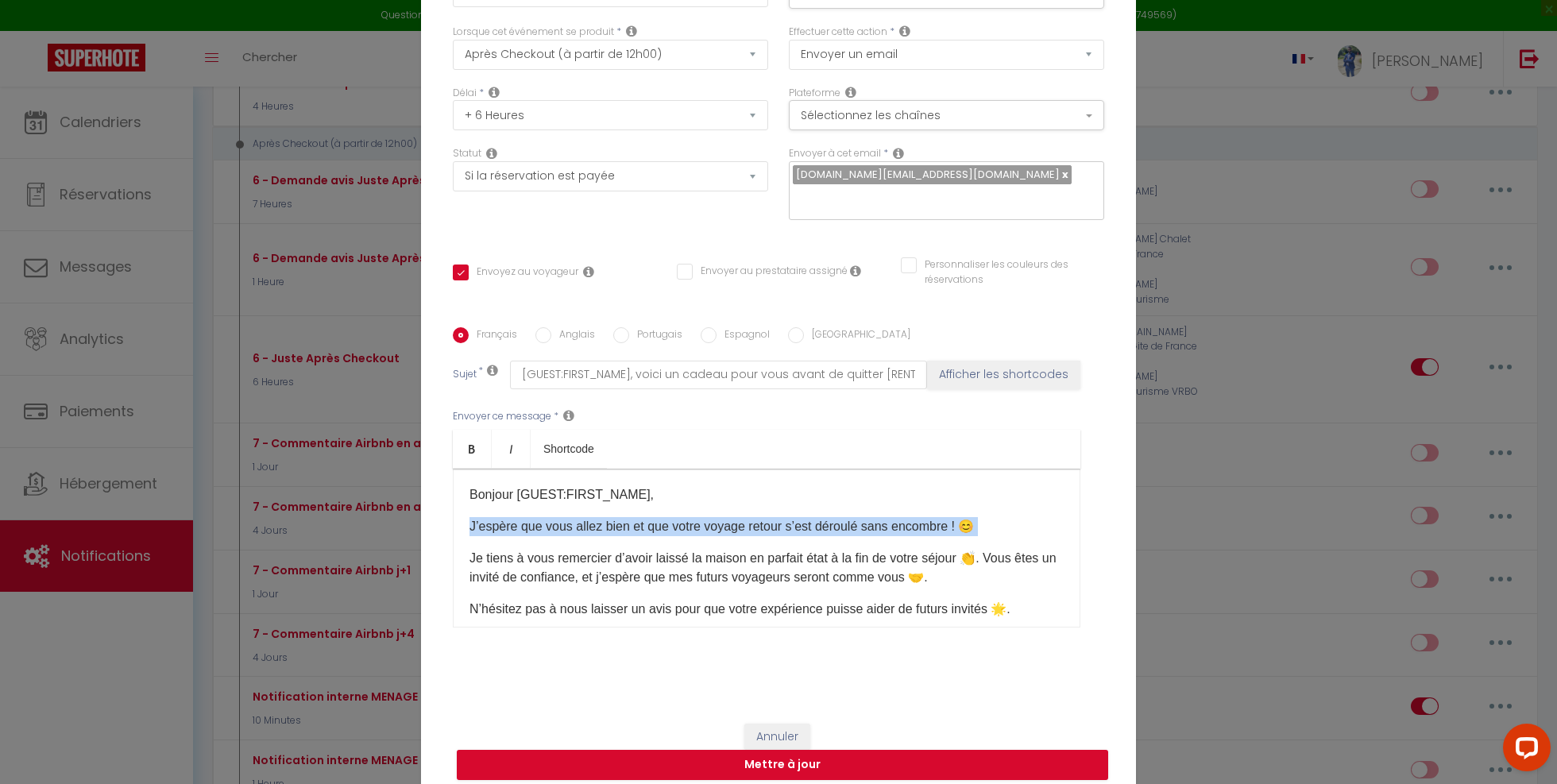
click at [616, 517] on p "J’espère que vous allez bien et que votre voyage retour s’est déroulé sans enco…" at bounding box center [766, 526] width 594 height 19
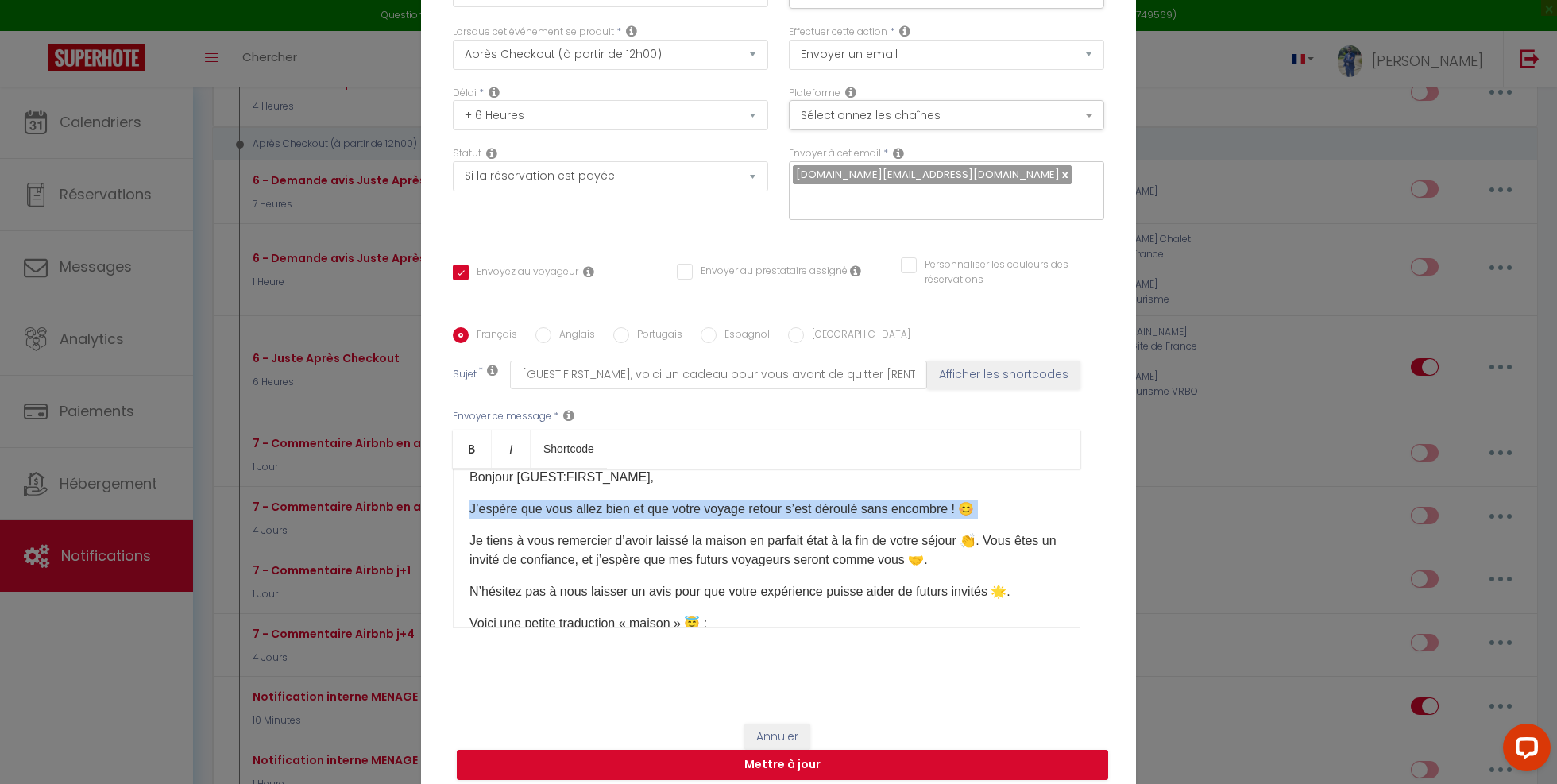
scroll to position [36, 0]
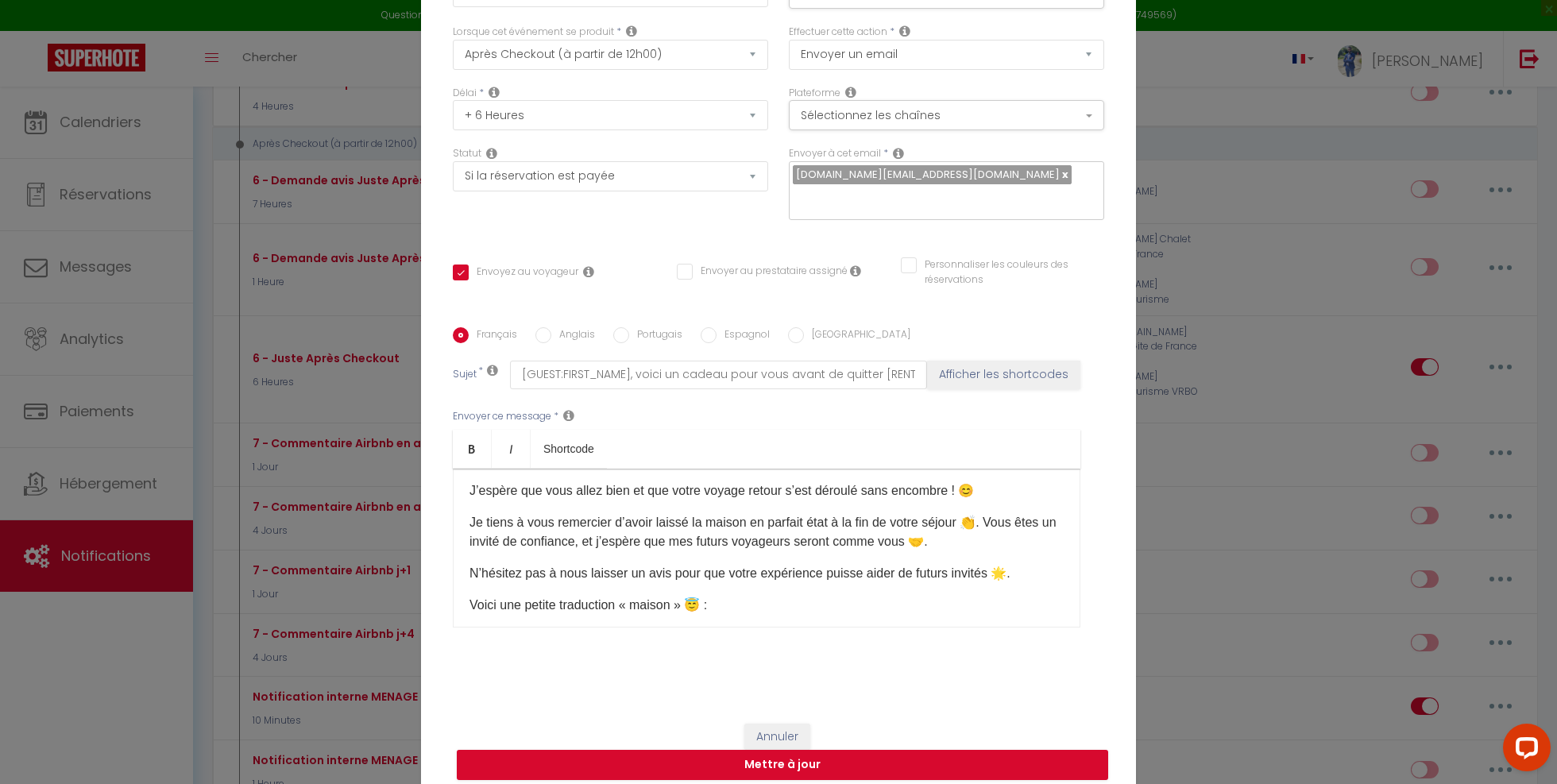
click at [701, 528] on p "Je tiens à vous remercier d’avoir laissé la maison en parfait état à la fin de …" at bounding box center [766, 532] width 594 height 39
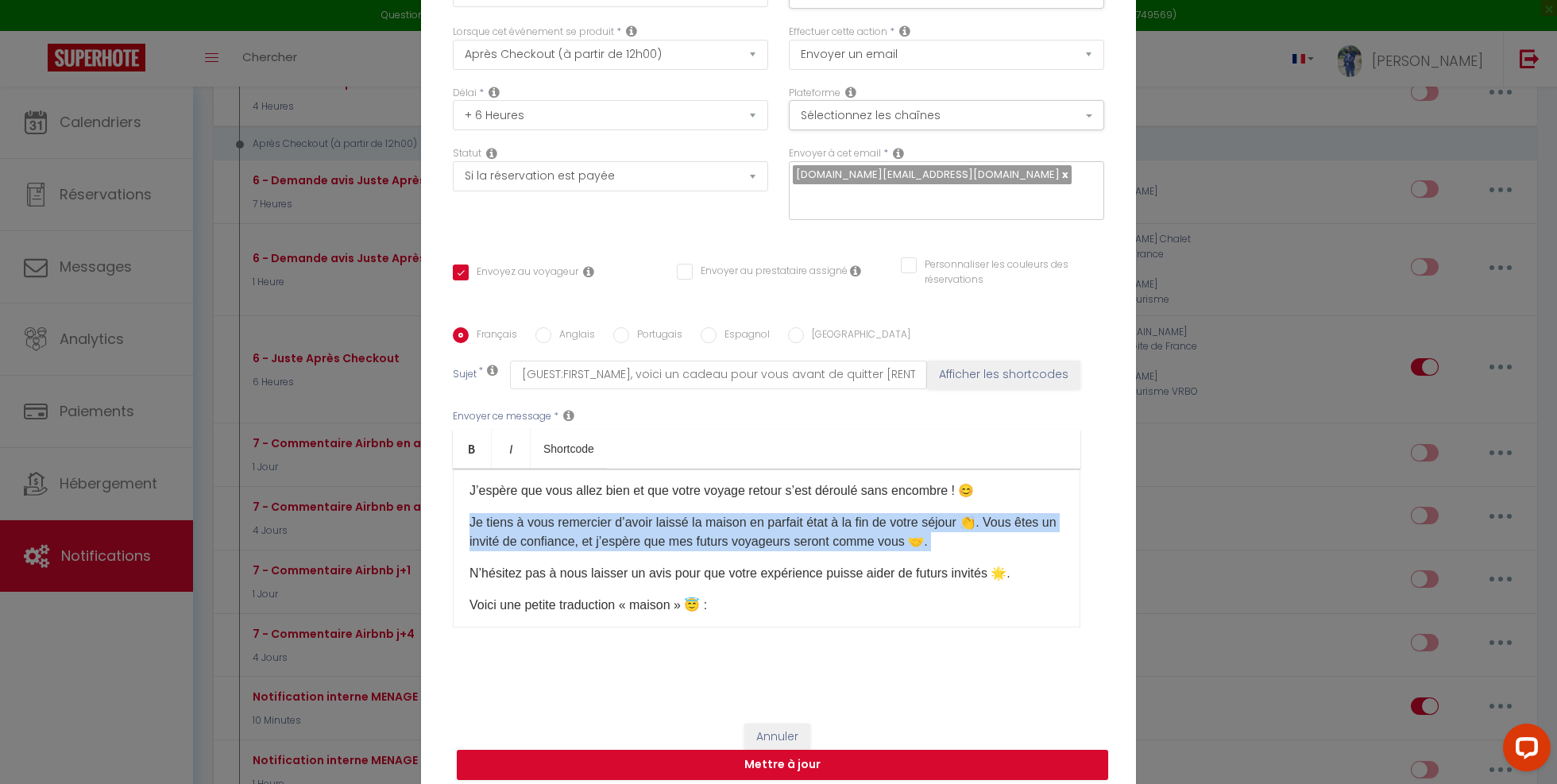
click at [701, 528] on p "Je tiens à vous remercier d’avoir laissé la maison en parfait état à la fin de …" at bounding box center [766, 532] width 594 height 39
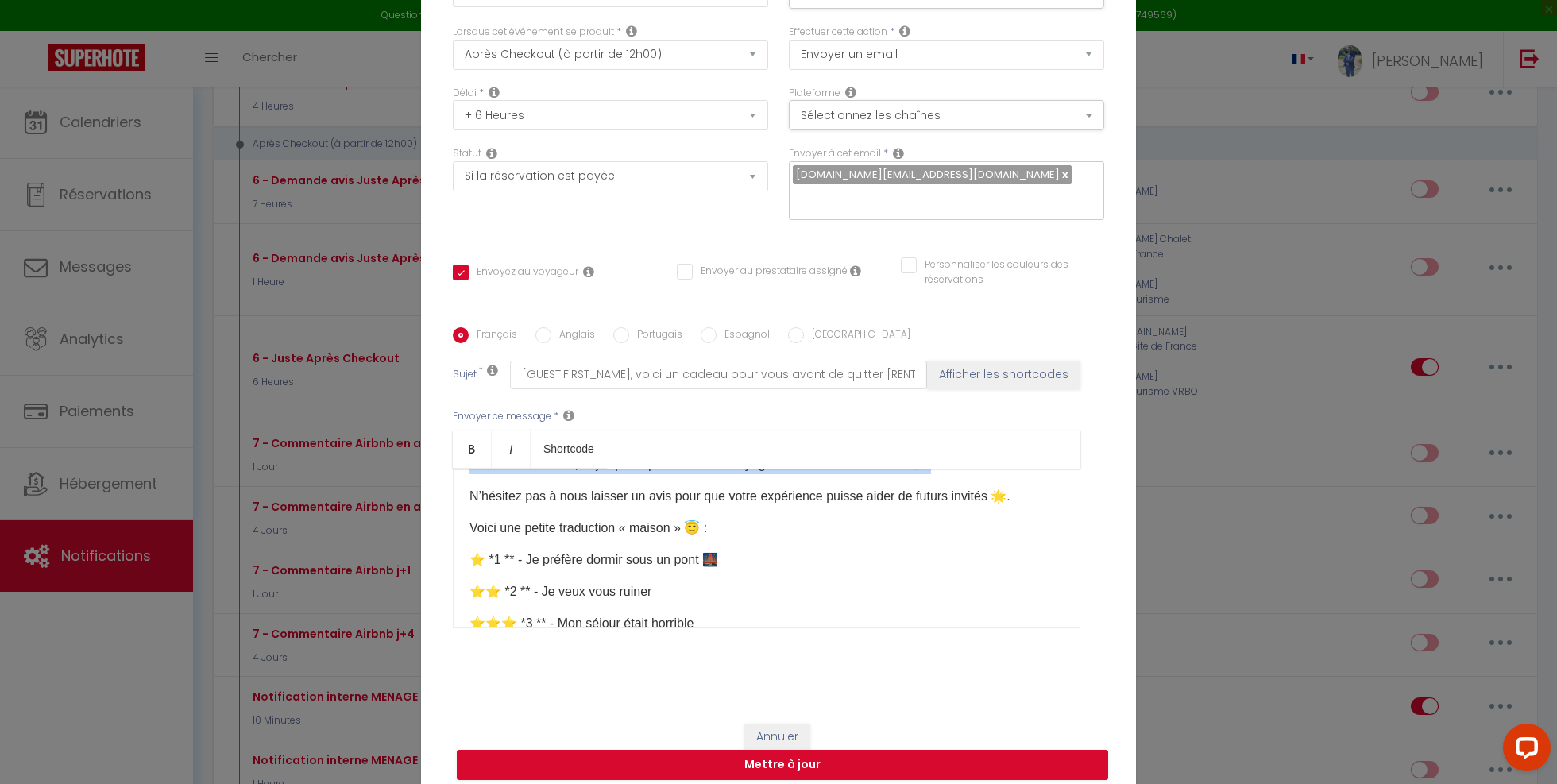
scroll to position [134, 0]
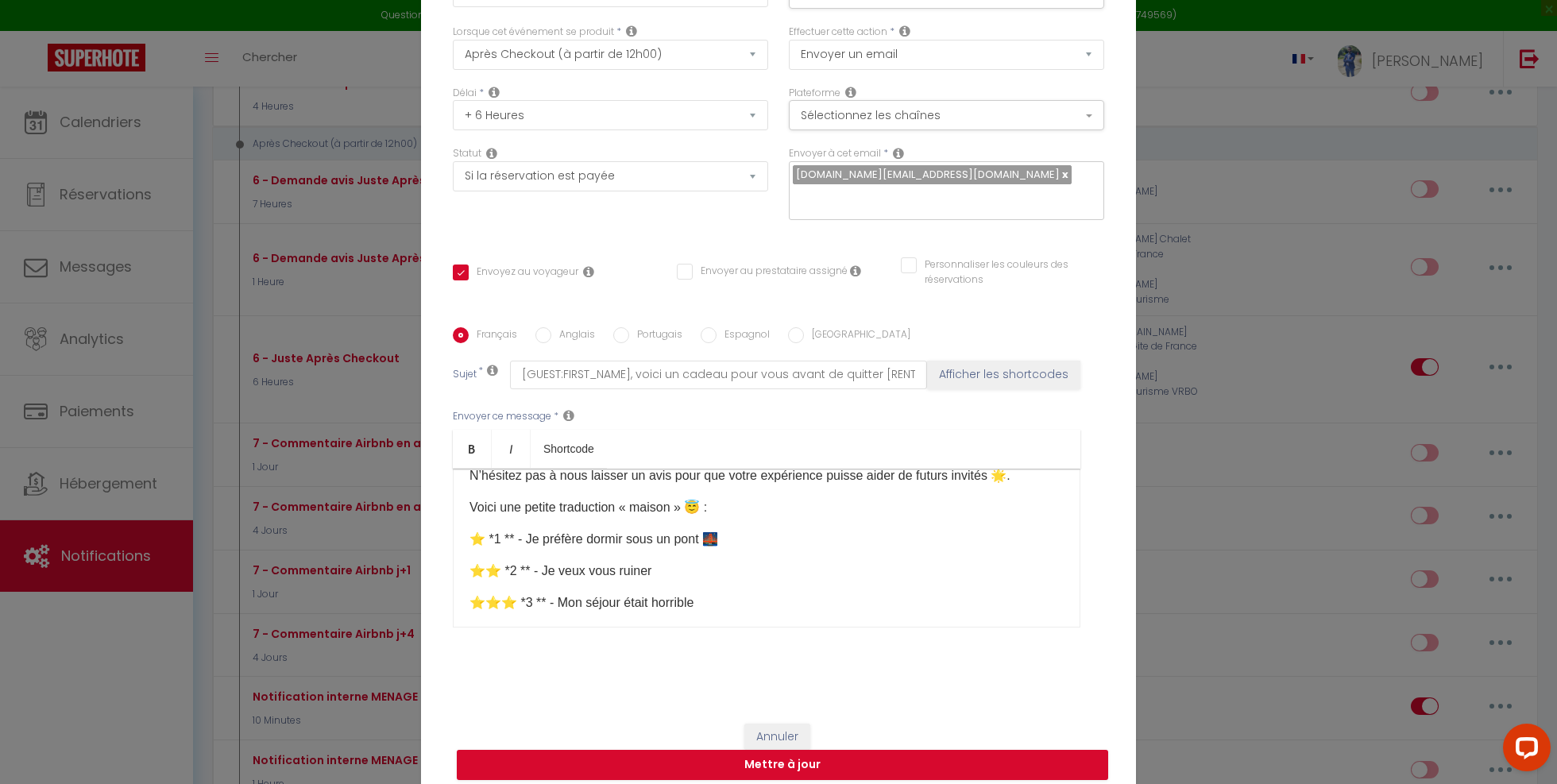
click at [584, 531] on p "⭐️ *1 ** - Je préfère dormir sous un pont 🌉" at bounding box center [766, 538] width 594 height 19
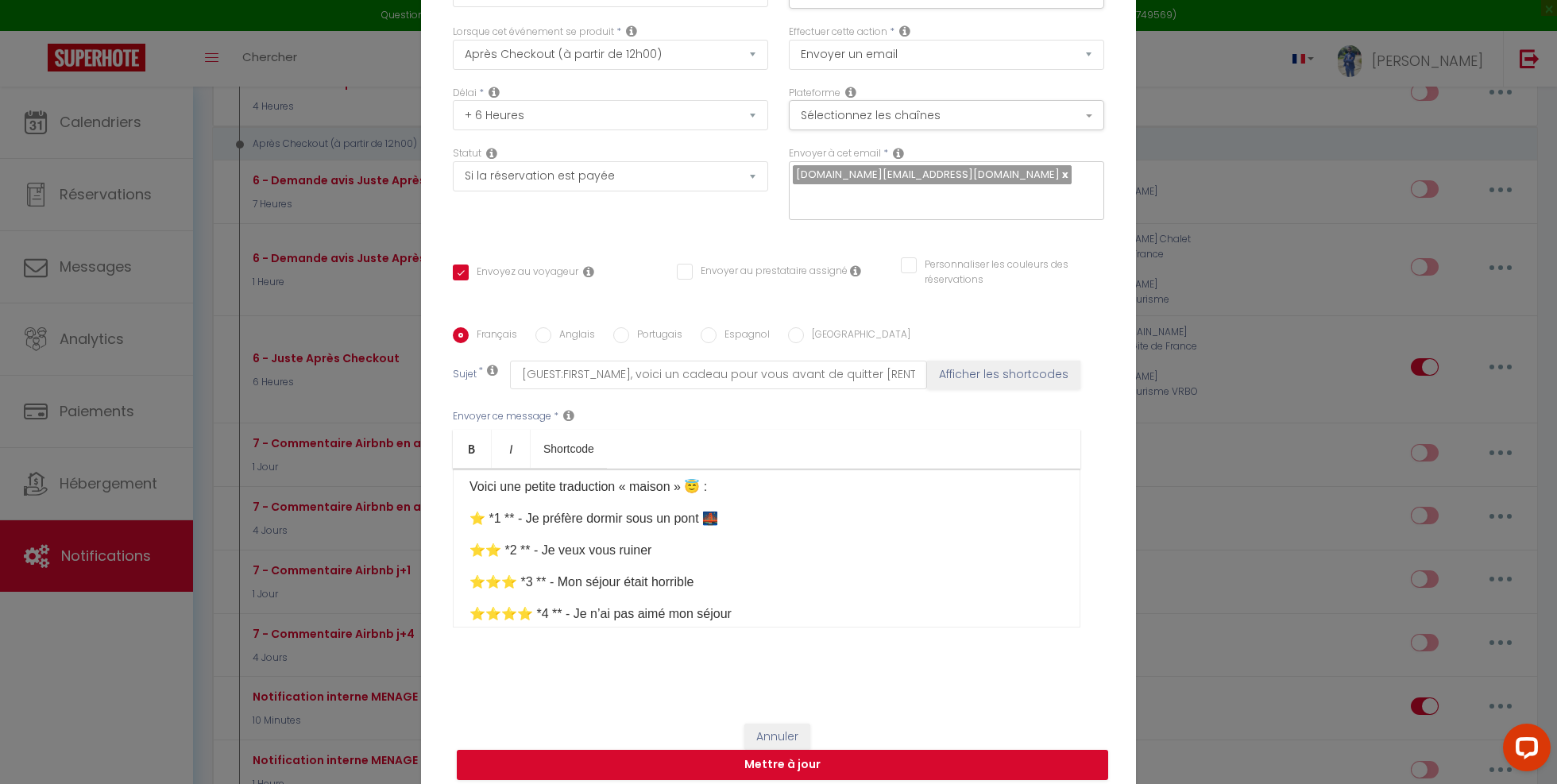
click at [584, 541] on p "⭐⭐️ *2 ** - Je veux vous ruiner" at bounding box center [766, 550] width 594 height 19
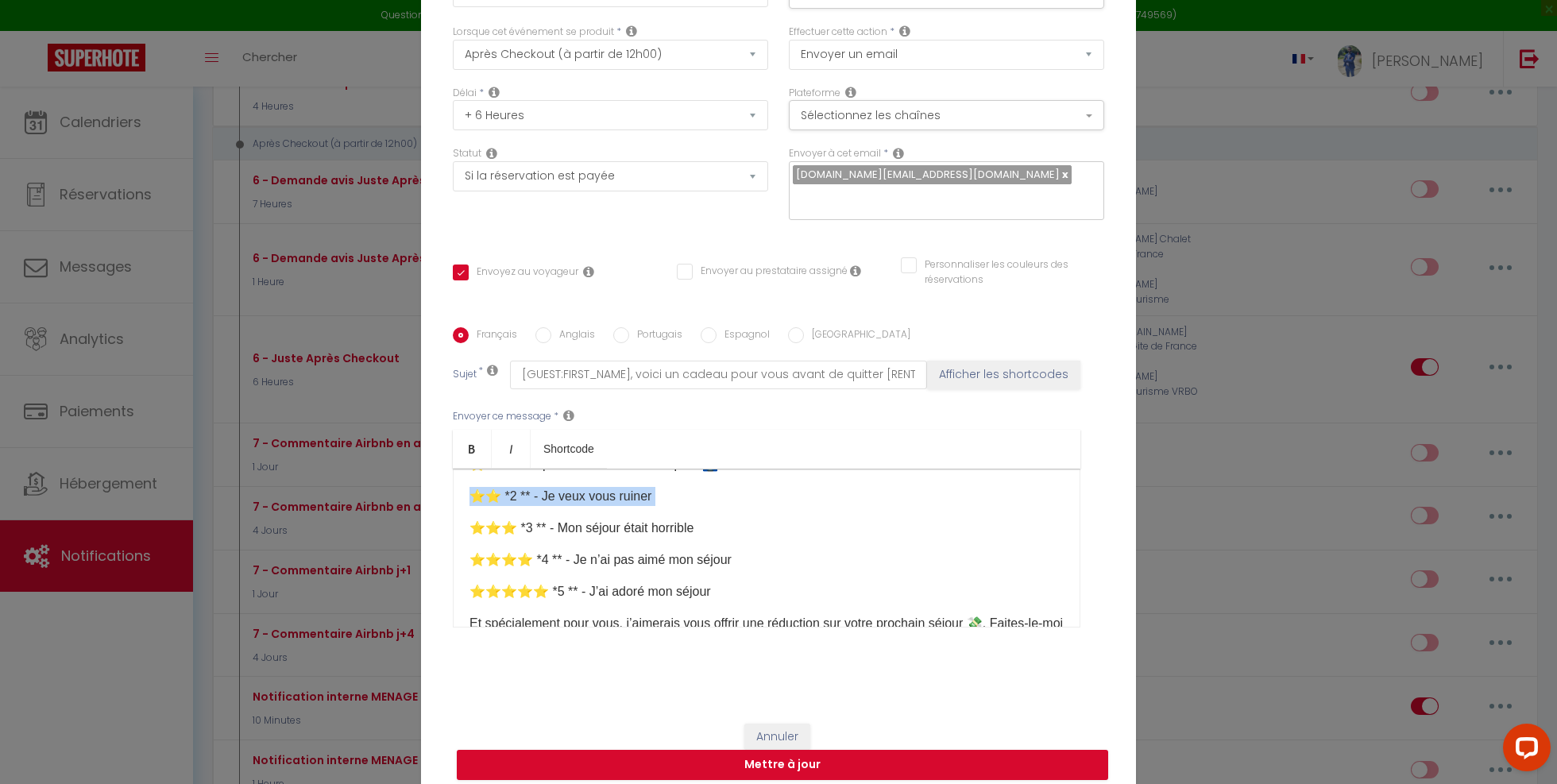
scroll to position [211, 0]
click at [633, 515] on p "⭐⭐⭐️ *3 ** - Mon séjour était horrible" at bounding box center [766, 524] width 594 height 19
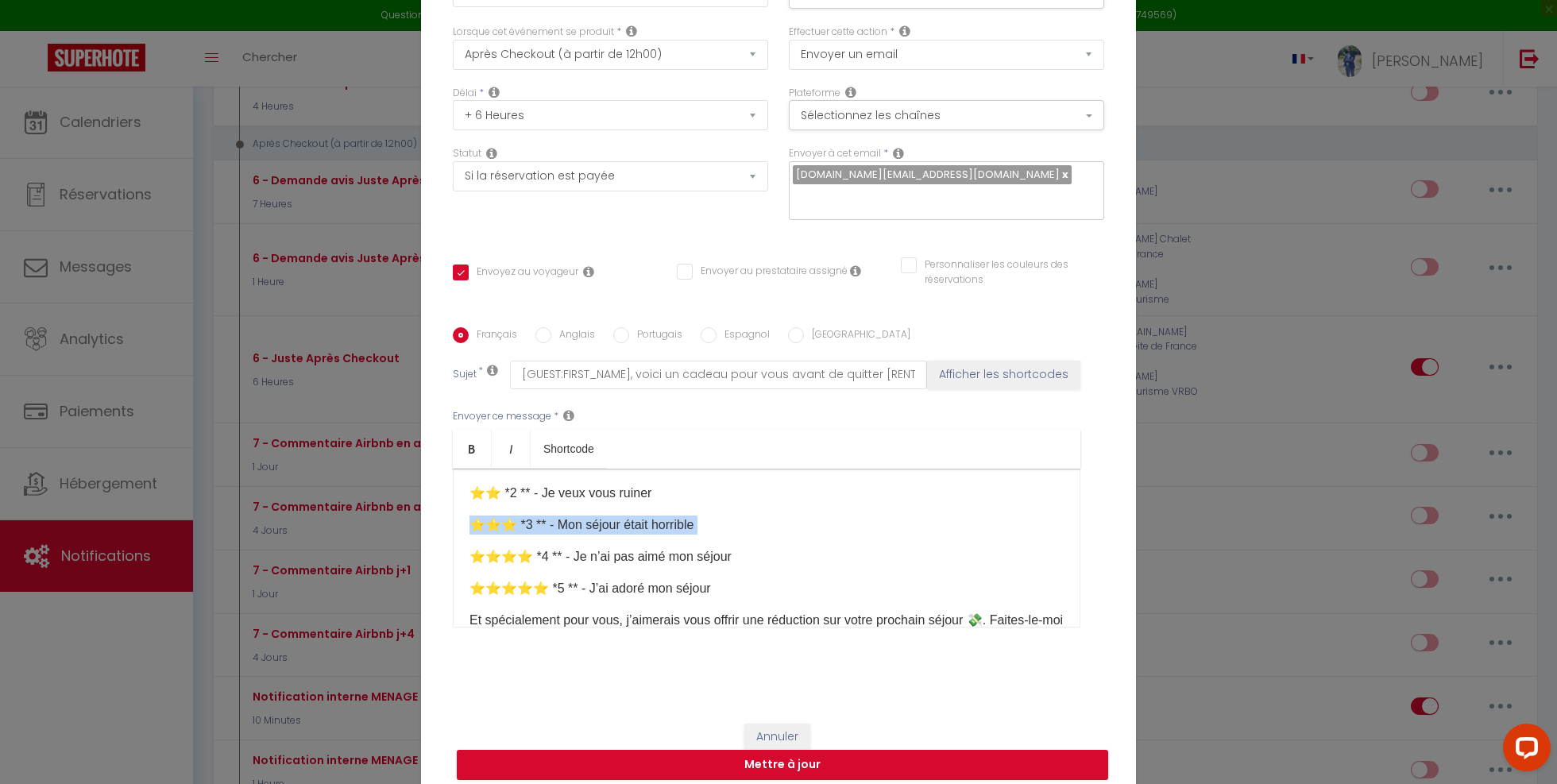
click at [633, 515] on p "⭐⭐⭐️ *3 ** - Mon séjour était horrible" at bounding box center [766, 524] width 594 height 19
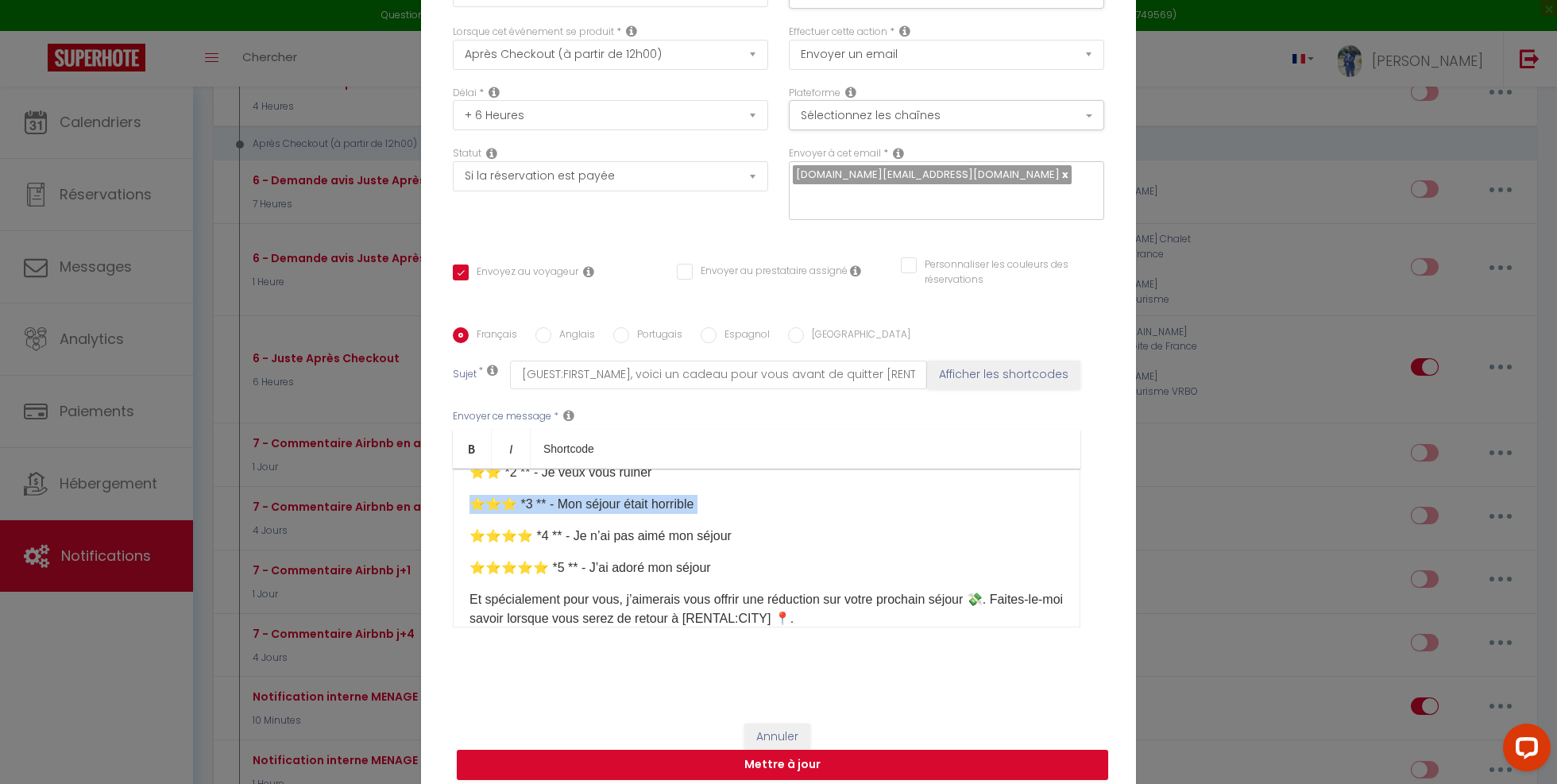
scroll to position [233, 0]
click at [633, 526] on p "⭐⭐⭐⭐️ *4 ** - Je n’ai pas aimé mon séjour" at bounding box center [766, 535] width 594 height 19
click at [623, 557] on p "⭐⭐⭐⭐⭐️ *5 ** - J’ai adoré mon séjour" at bounding box center [766, 566] width 594 height 19
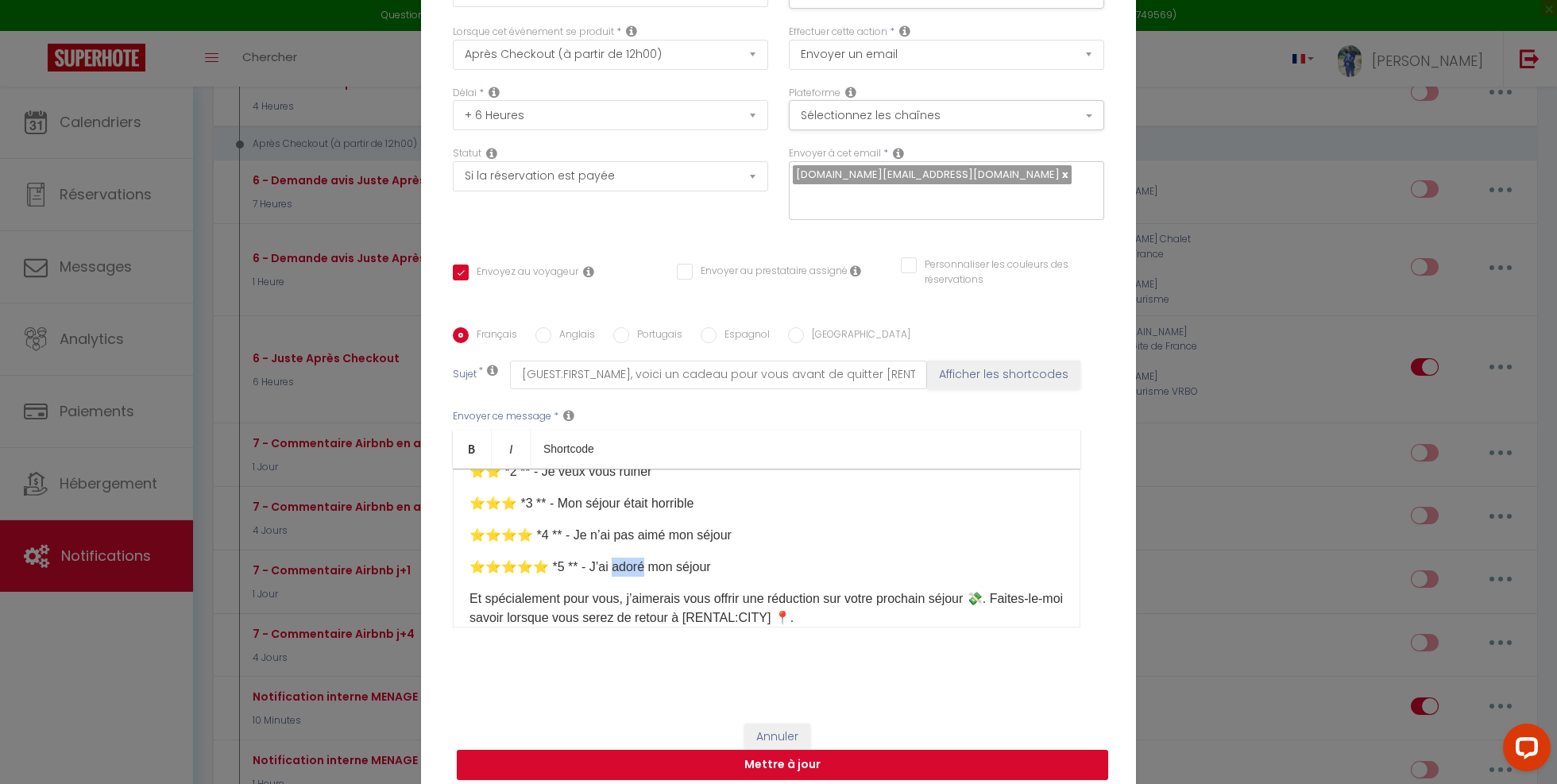
click at [623, 557] on p "⭐⭐⭐⭐⭐️ *5 ** - J’ai adoré mon séjour" at bounding box center [766, 566] width 594 height 19
click at [745, 564] on p "⭐⭐⭐⭐⭐️ *5 ** - J’ai adoré mon séjour" at bounding box center [766, 566] width 594 height 19
click at [451, 576] on div "Français Anglais Portugais Espagnol Italien Sujet * [GUEST:FIRST_NAME], voici u…" at bounding box center [779, 487] width 660 height 320
click at [518, 564] on div "Bonjour [GUEST:FIRST_NAME], J’espère que vous allez bien et que votre voyage re…" at bounding box center [766, 547] width 627 height 159
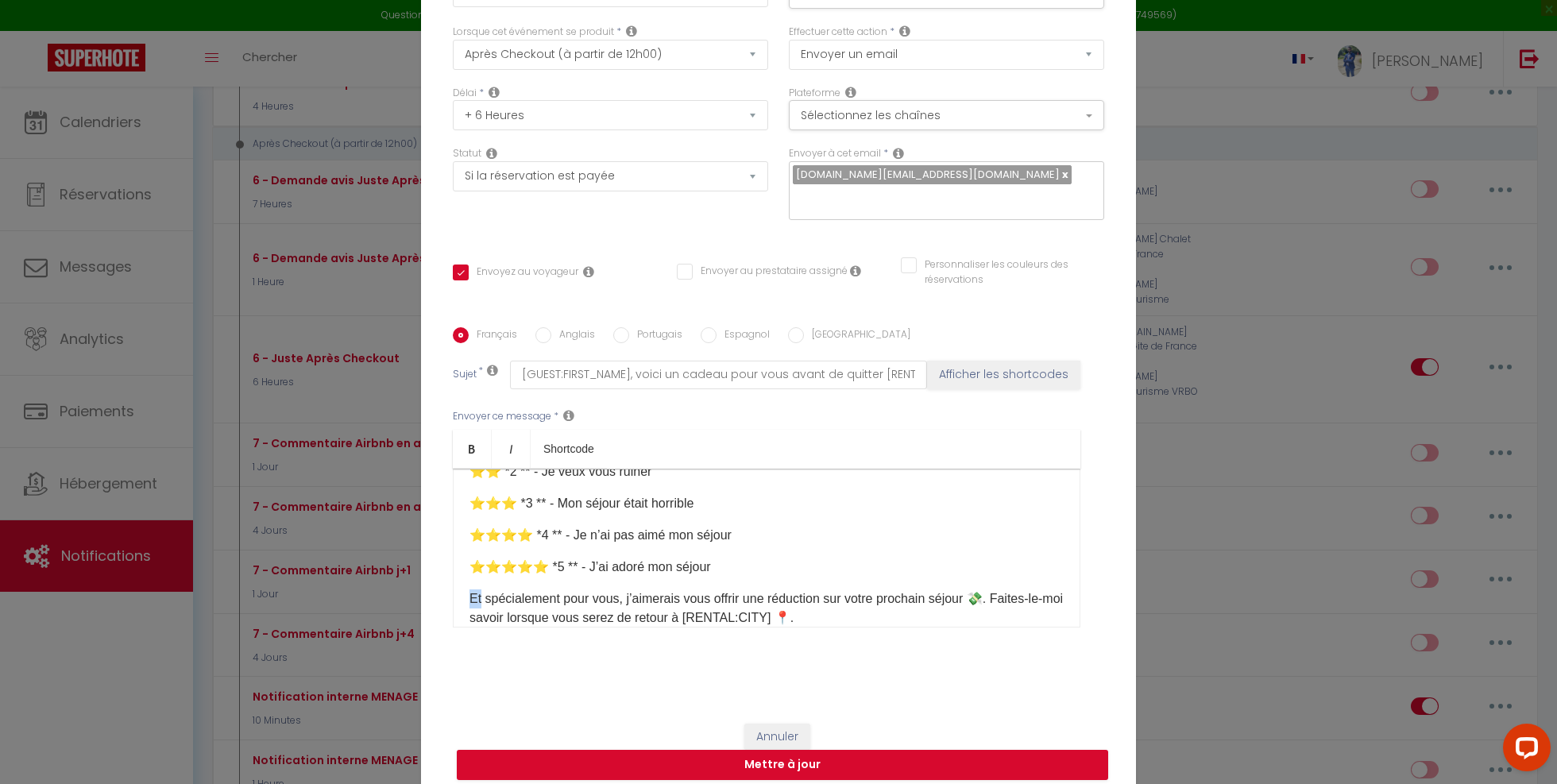
click at [518, 564] on div "Bonjour [GUEST:FIRST_NAME], J’espère que vous allez bien et que votre voyage re…" at bounding box center [766, 547] width 627 height 159
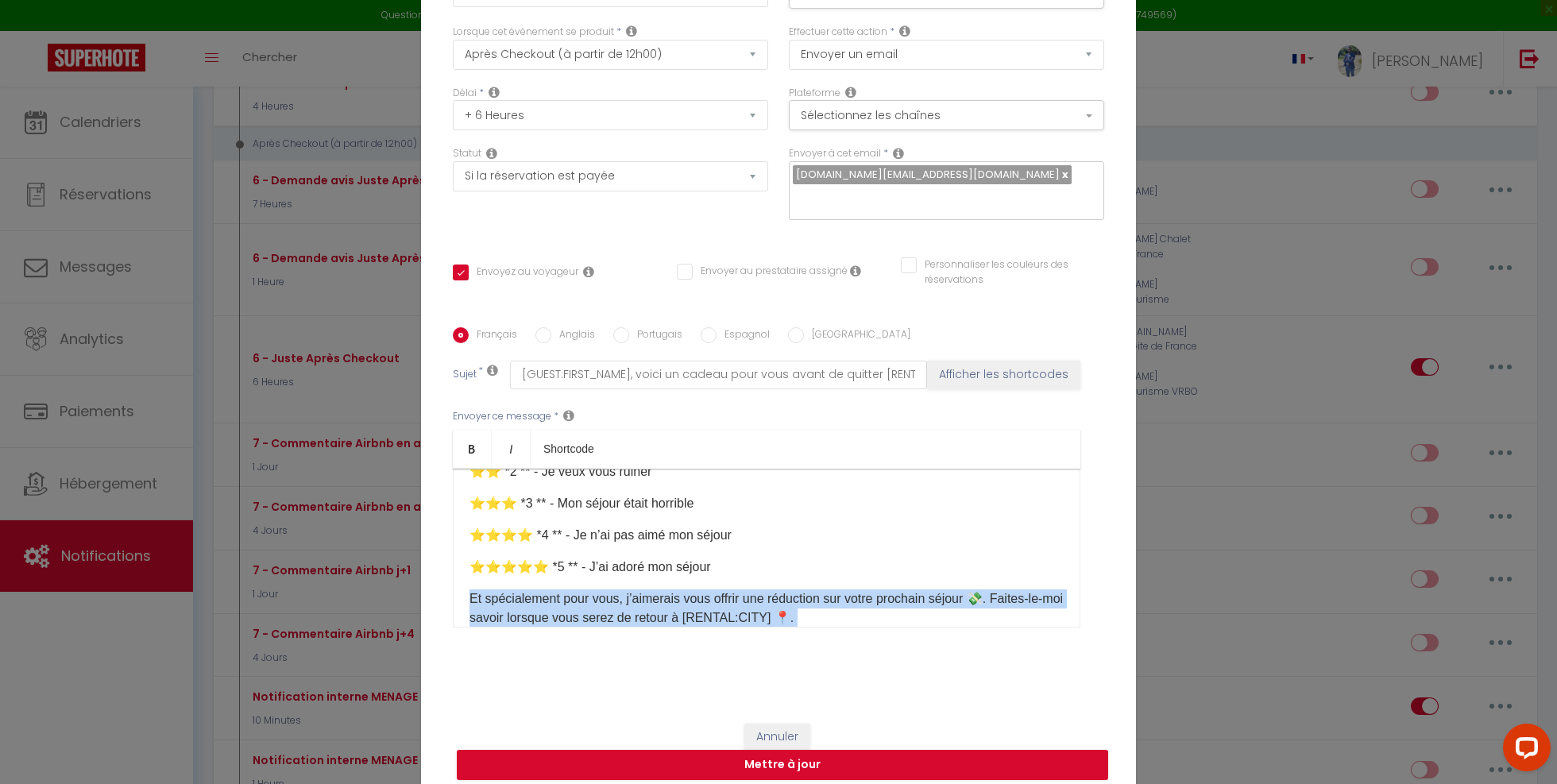
click at [518, 564] on div "Bonjour [GUEST:FIRST_NAME], J’espère que vous allez bien et que votre voyage re…" at bounding box center [766, 547] width 627 height 159
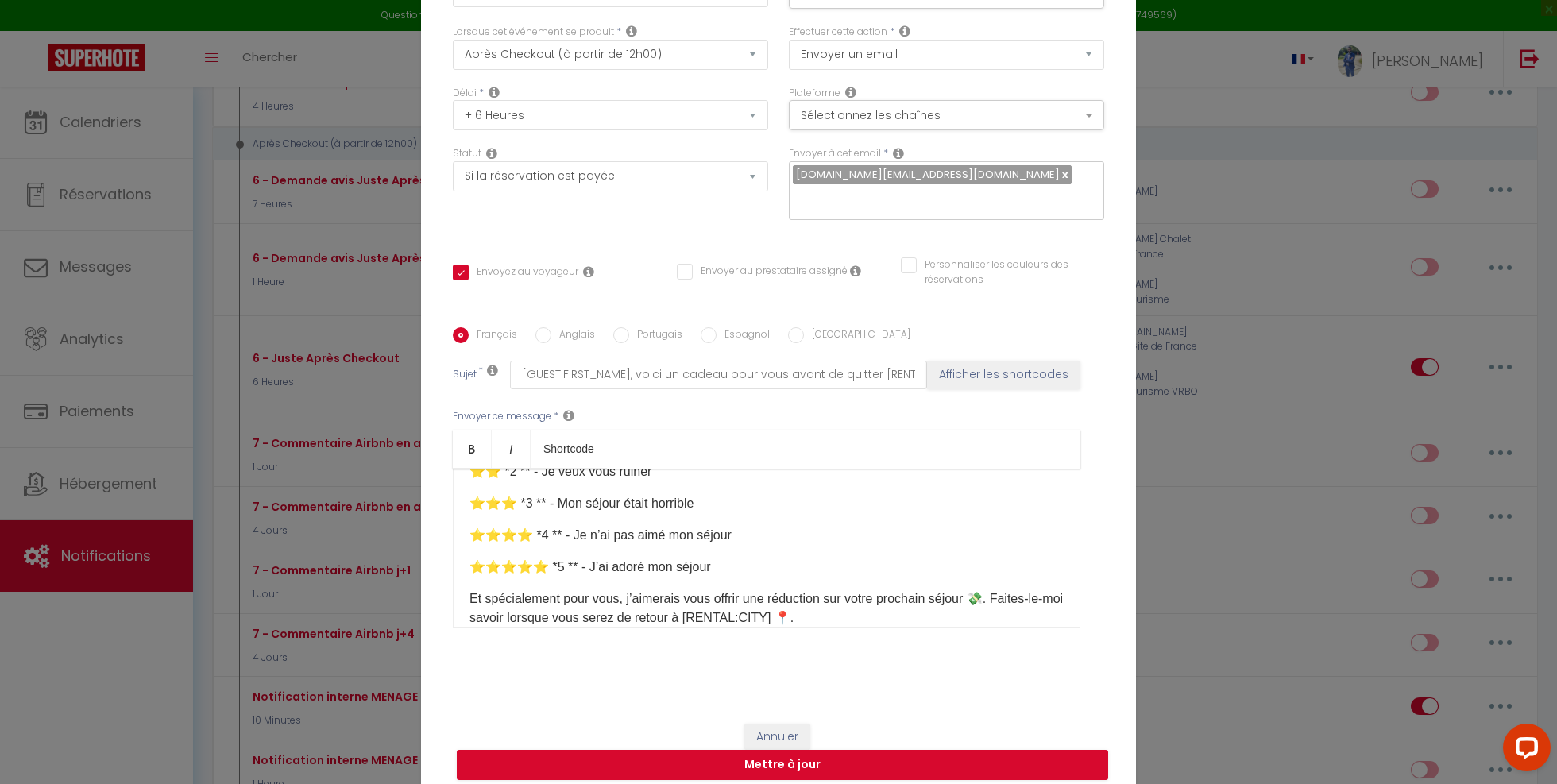
click at [520, 557] on p "⭐⭐⭐⭐⭐️ *5 ** - J’ai adoré mon séjour" at bounding box center [766, 566] width 594 height 19
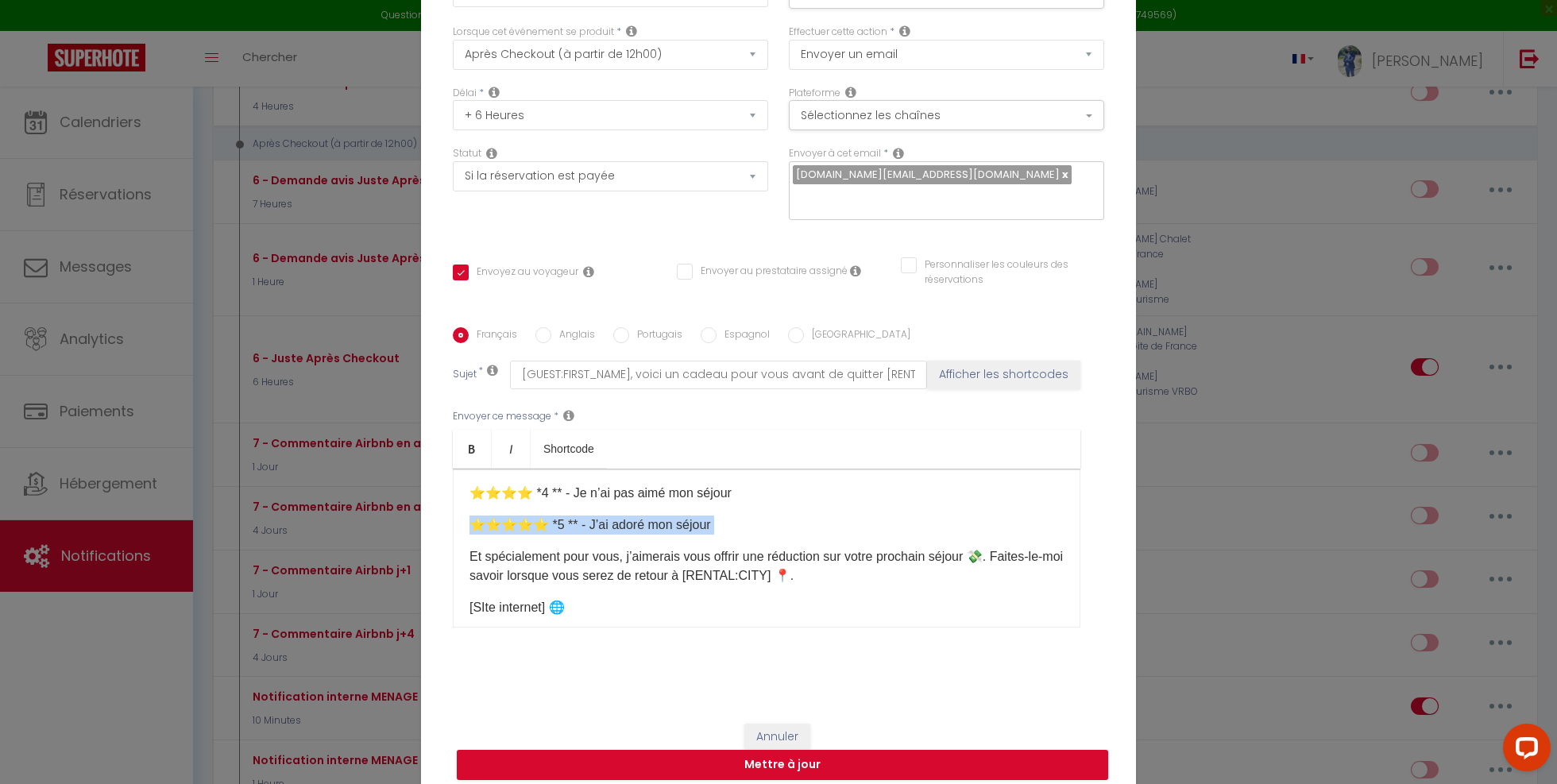
scroll to position [313, 0]
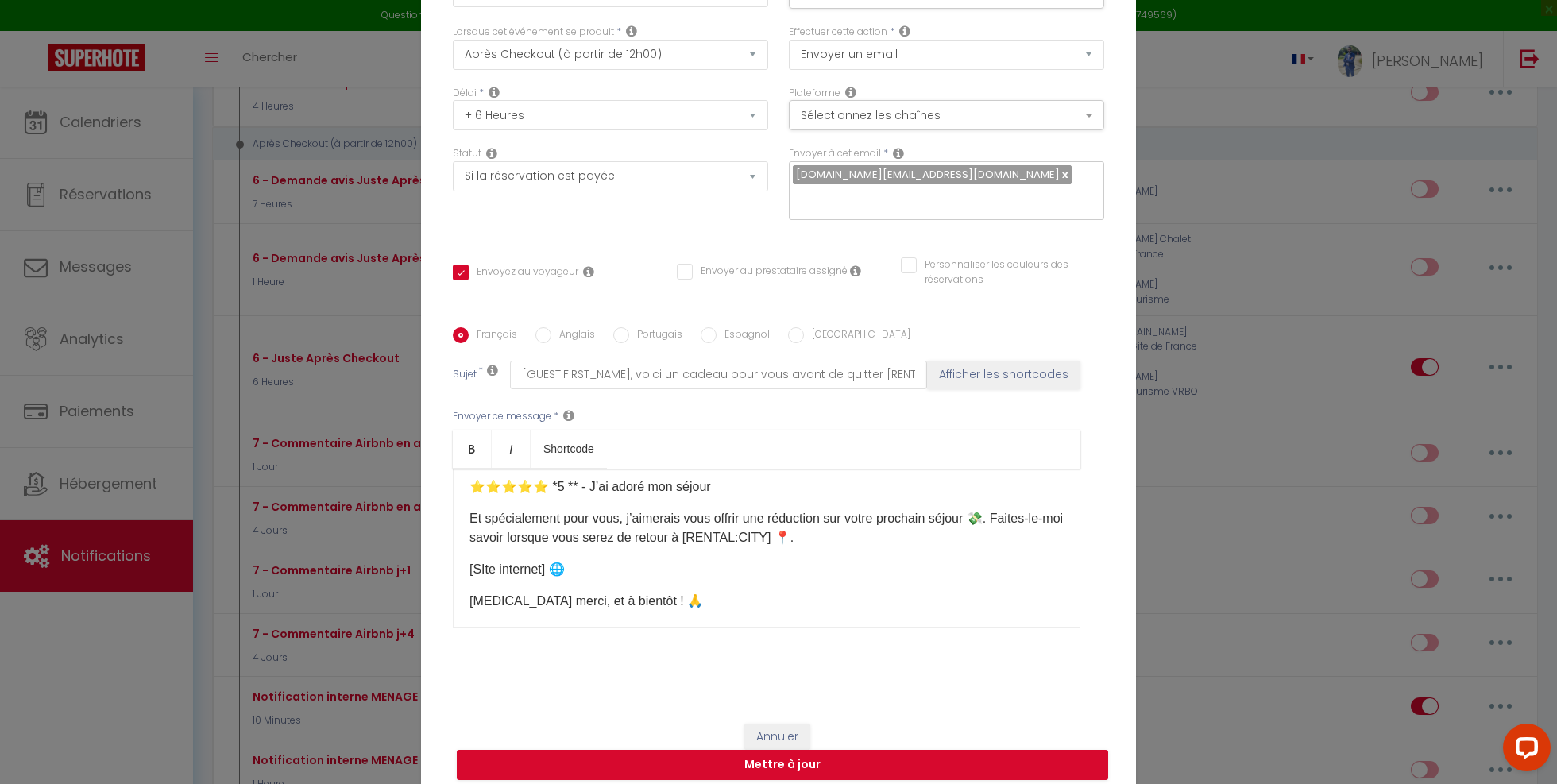
click at [520, 560] on p "[SIte internet]​ 🌐" at bounding box center [766, 569] width 594 height 19
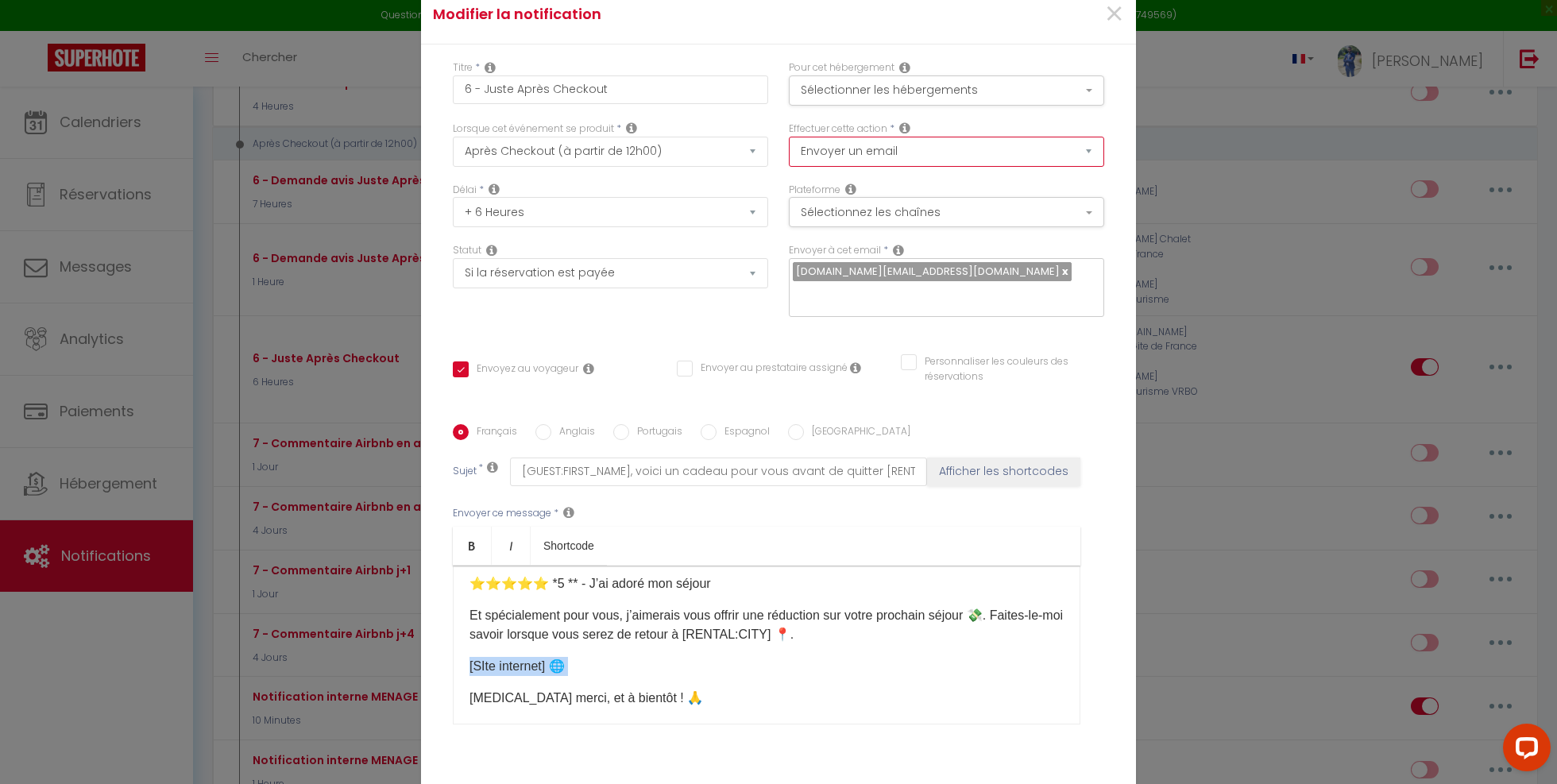
click at [921, 158] on select "Envoyer un email Envoyer un SMS Envoyer une notification push Envoyer l'avis au…" at bounding box center [947, 151] width 316 height 30
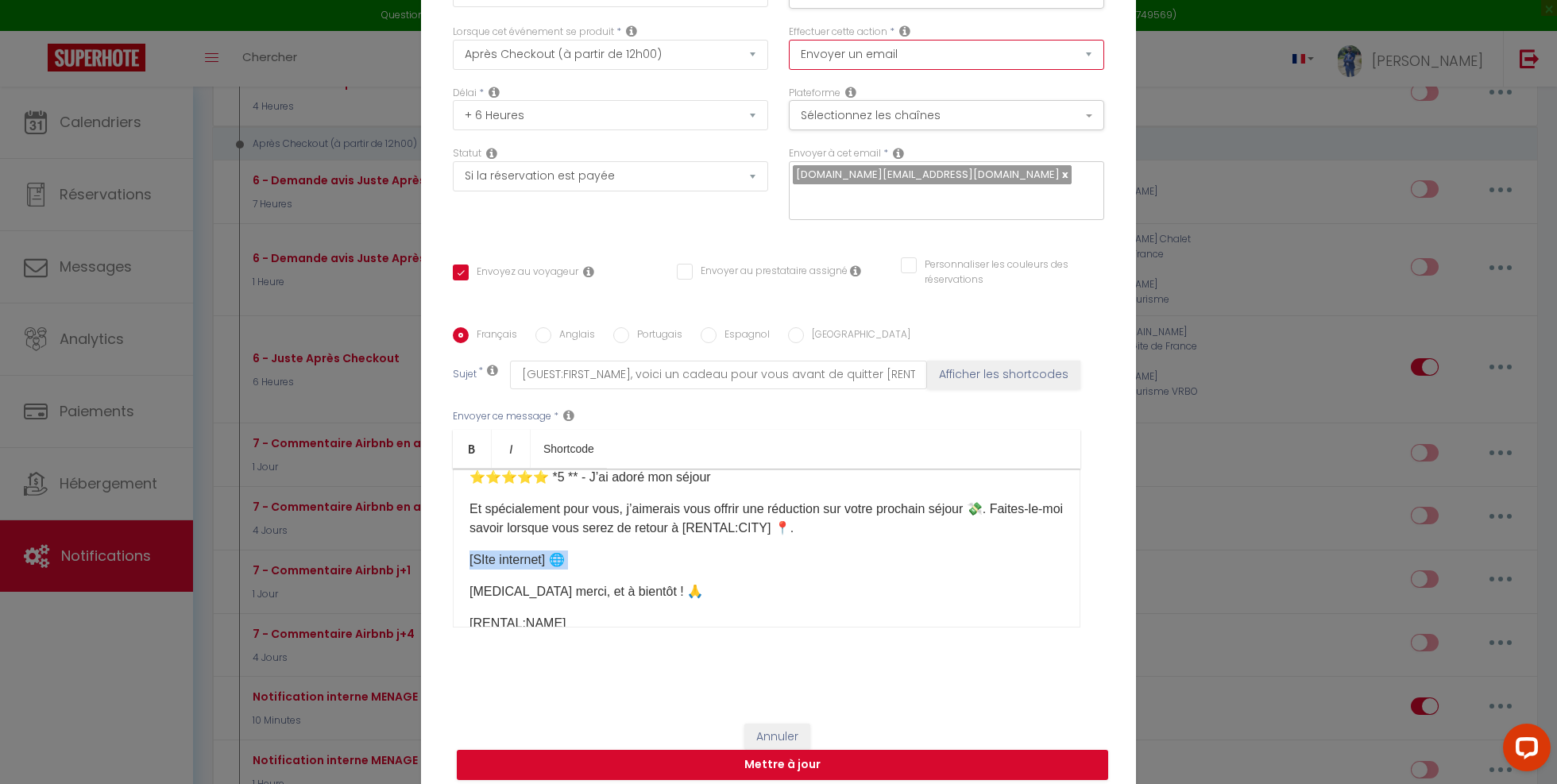
scroll to position [392, 0]
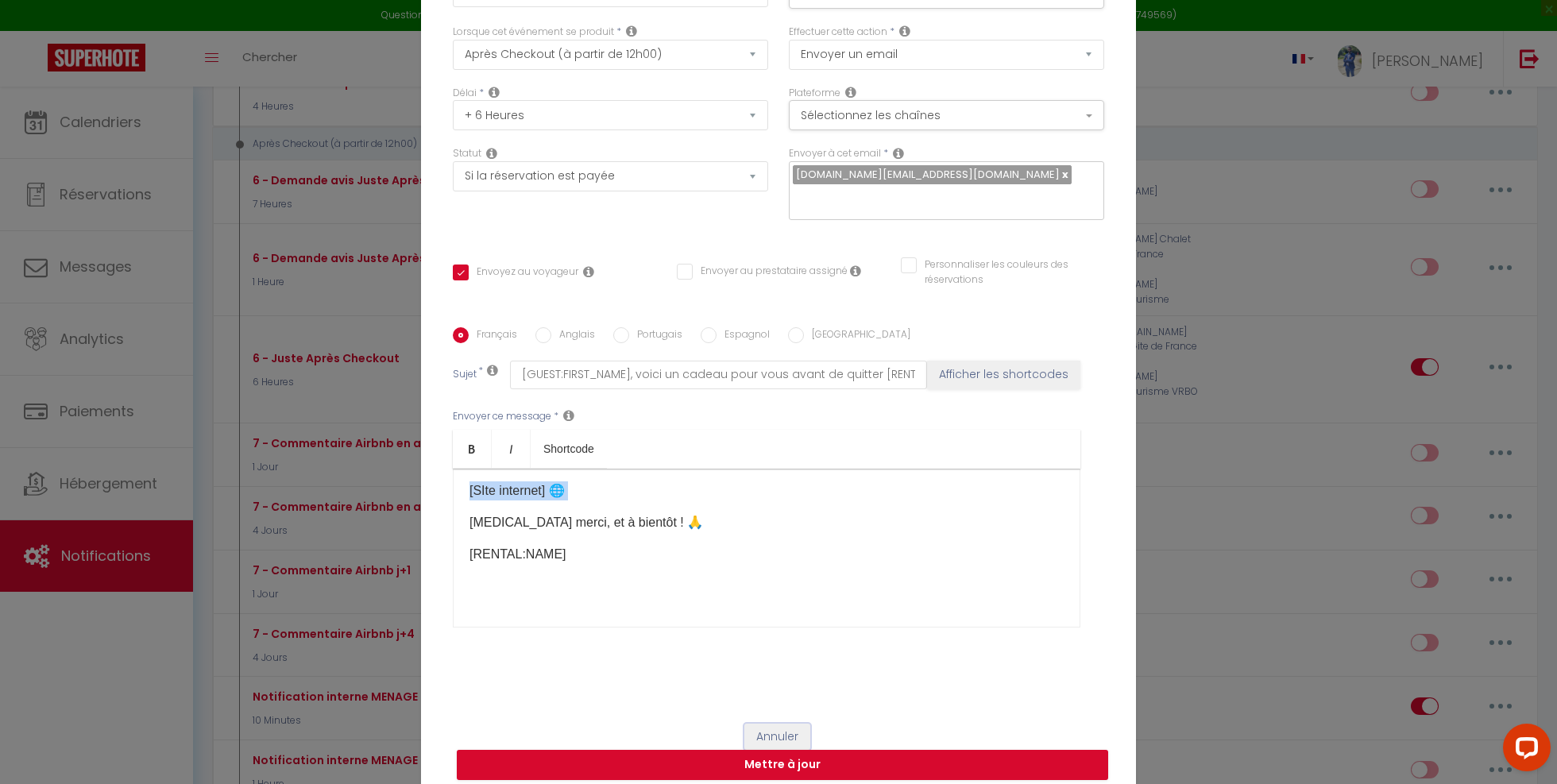
click at [784, 724] on button "Annuler" at bounding box center [778, 737] width 66 height 27
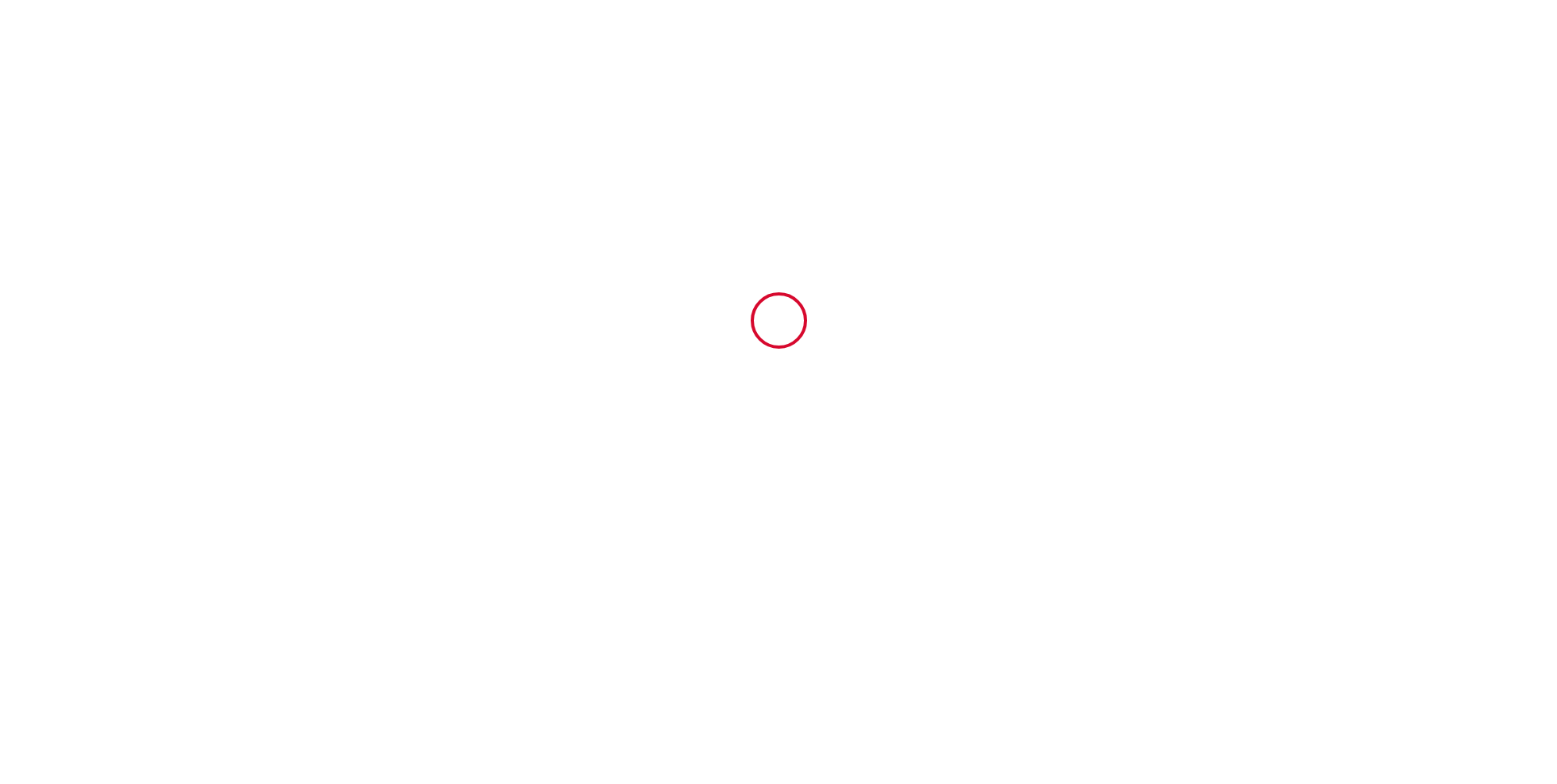
type input "6332473"
type input "★[GEOGRAPHIC_DATA] ★ Cinema ★ Spa massage 10 minutes"
type input "[STREET_ADDRESS]"
type input "60280"
type input "Margny les compiègnes"
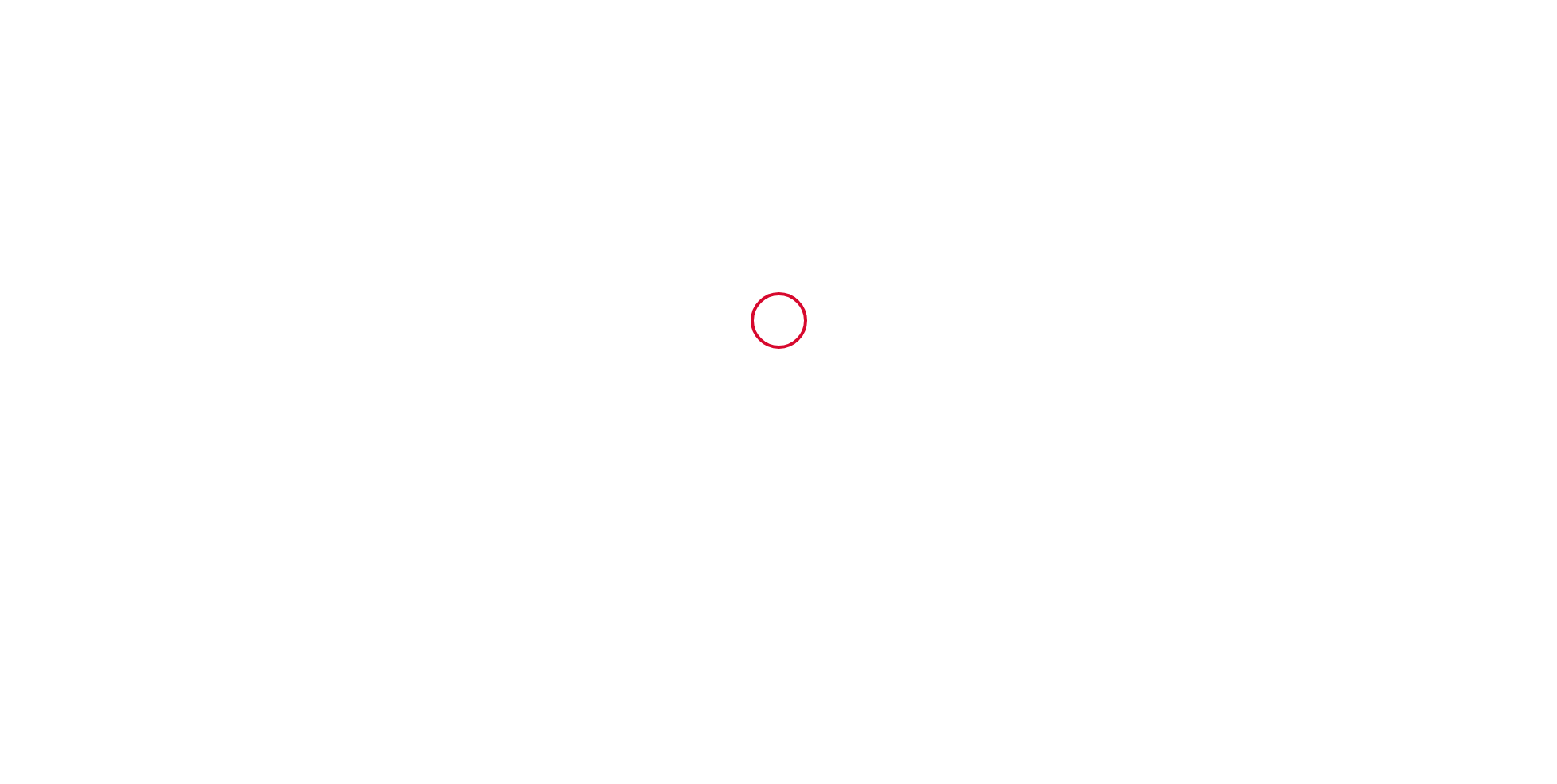
type input "[GEOGRAPHIC_DATA]"
type input "[DATE]"
type input "1"
type input "0"
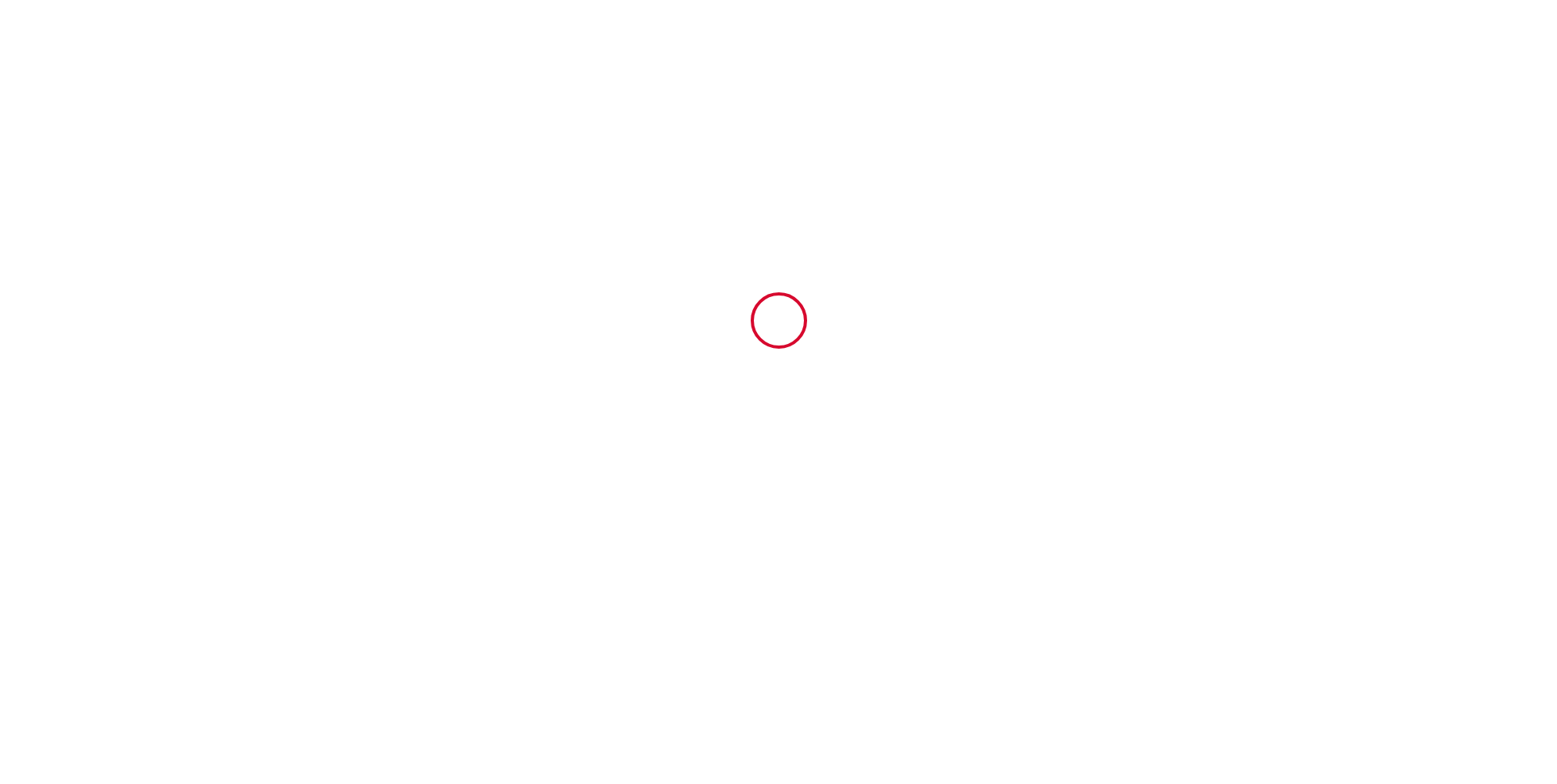
type input "300"
type input "305.94"
type input "[PERSON_NAME]"
type input "Sinna"
type input "2 allee du moulin"
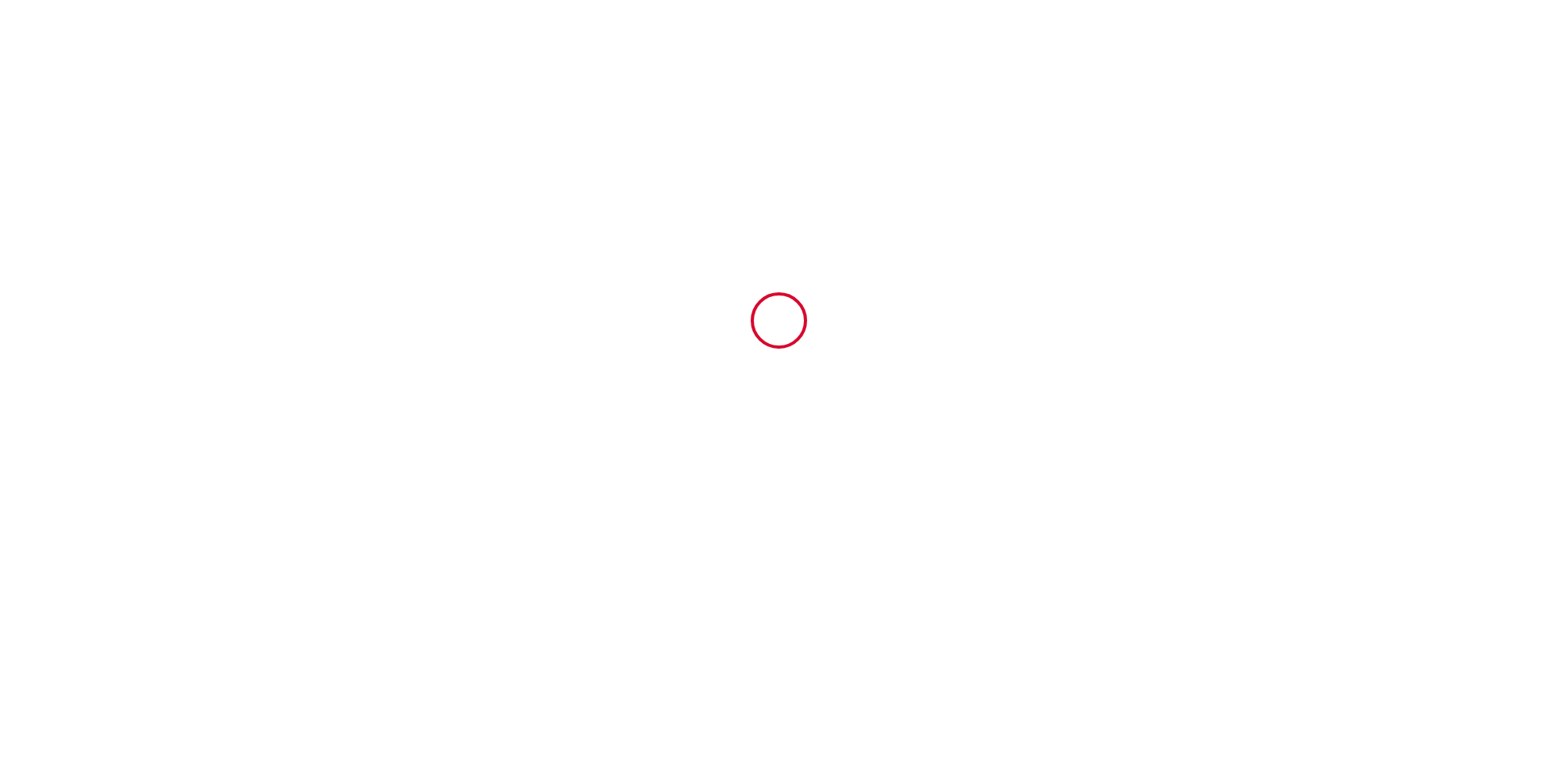
type input "60700"
type input "Fleurines"
type input "[GEOGRAPHIC_DATA]"
type input "[DOMAIN_NAME][EMAIL_ADDRESS][DOMAIN_NAME]"
type input "[PERSON_NAME]"
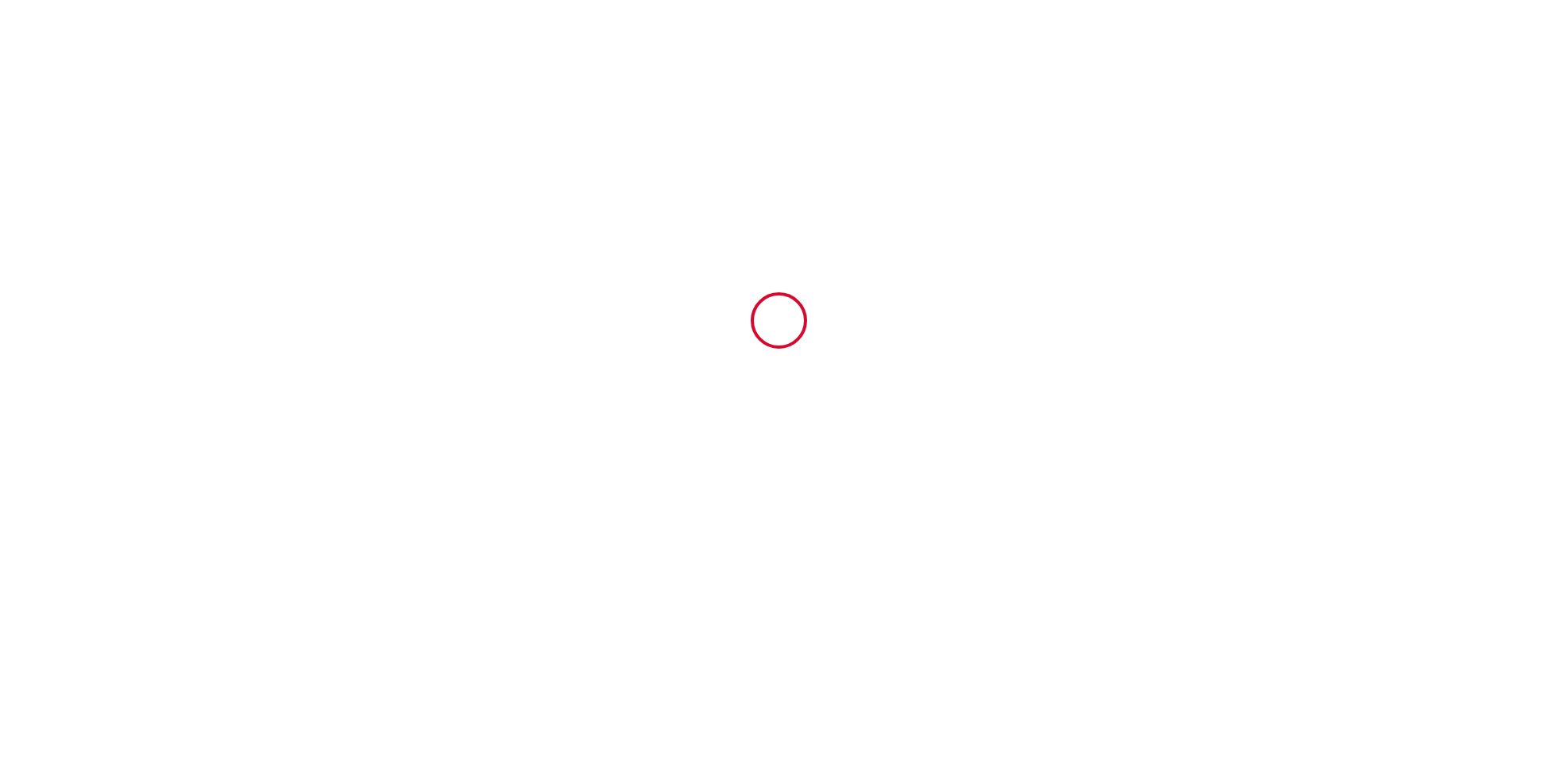
type input "Guilbert"
type input "4 sente des dames de [PERSON_NAME]"
type input "77910"
type input "CHAMBRY"
type input "[PERSON_NAME][EMAIL_ADDRESS][DOMAIN_NAME]"
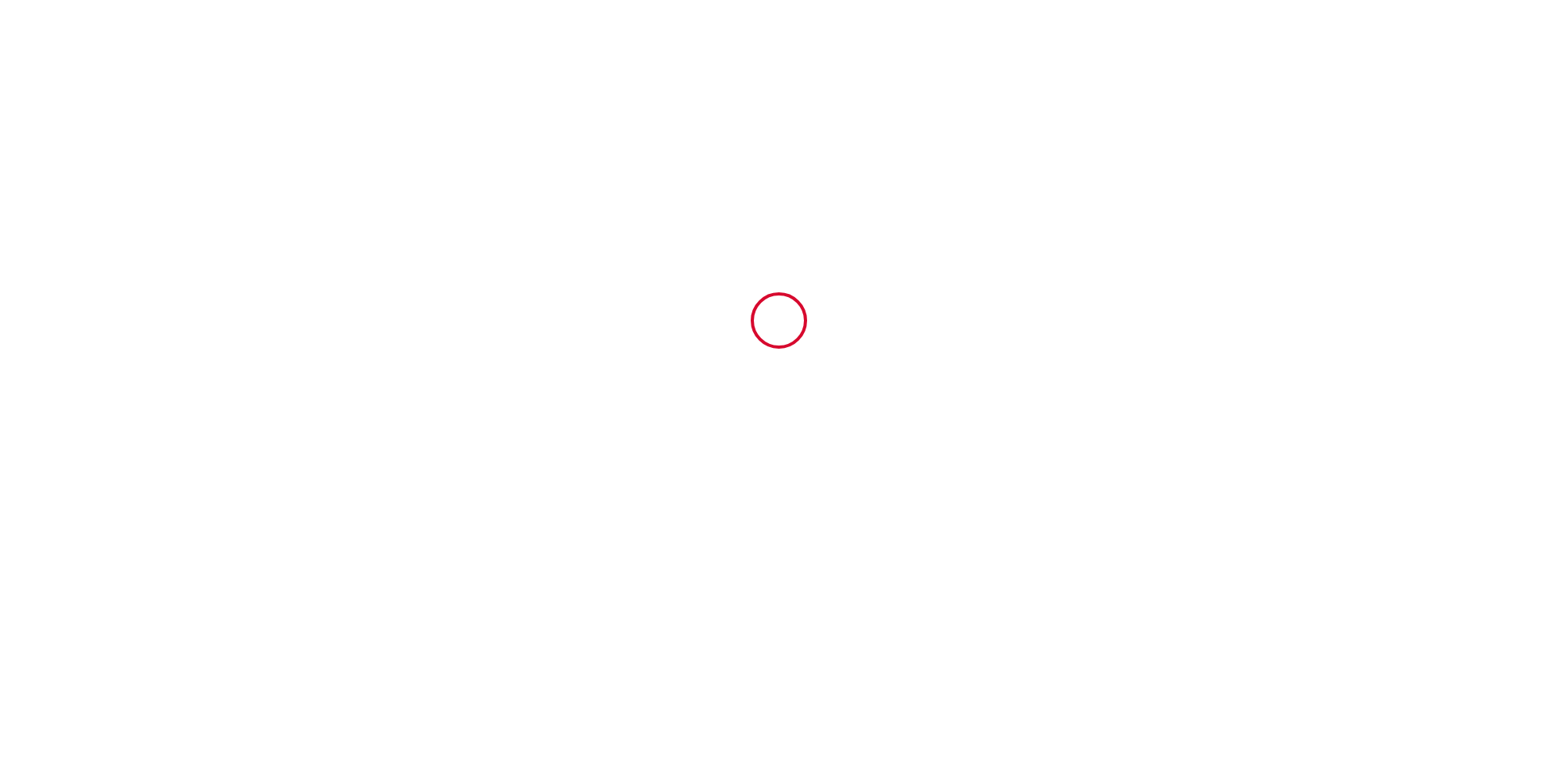
type input "0658148601"
